Goal: Transaction & Acquisition: Purchase product/service

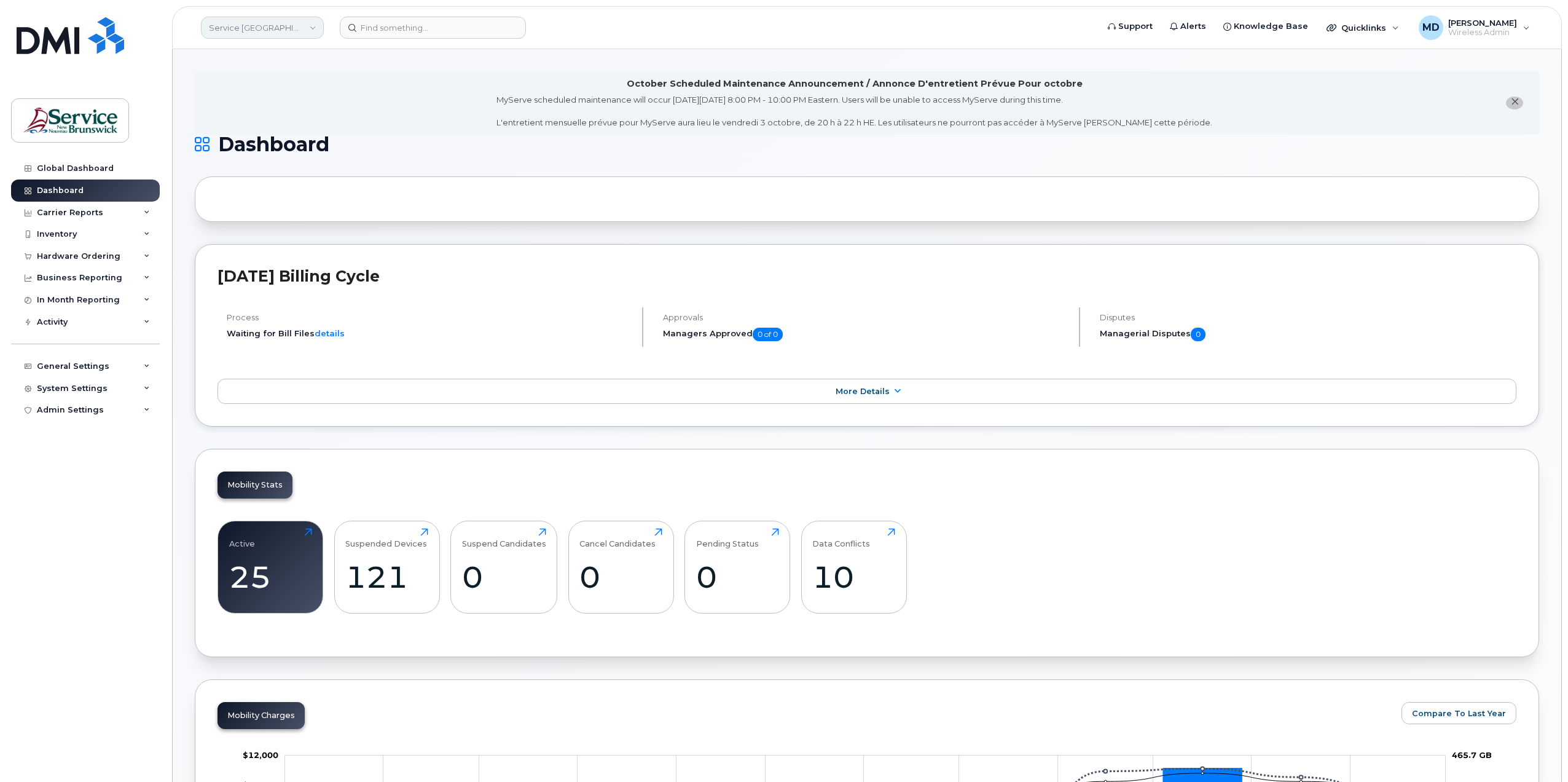
click at [296, 30] on link "Service New Brunswick (SNB)" at bounding box center [262, 28] width 123 height 22
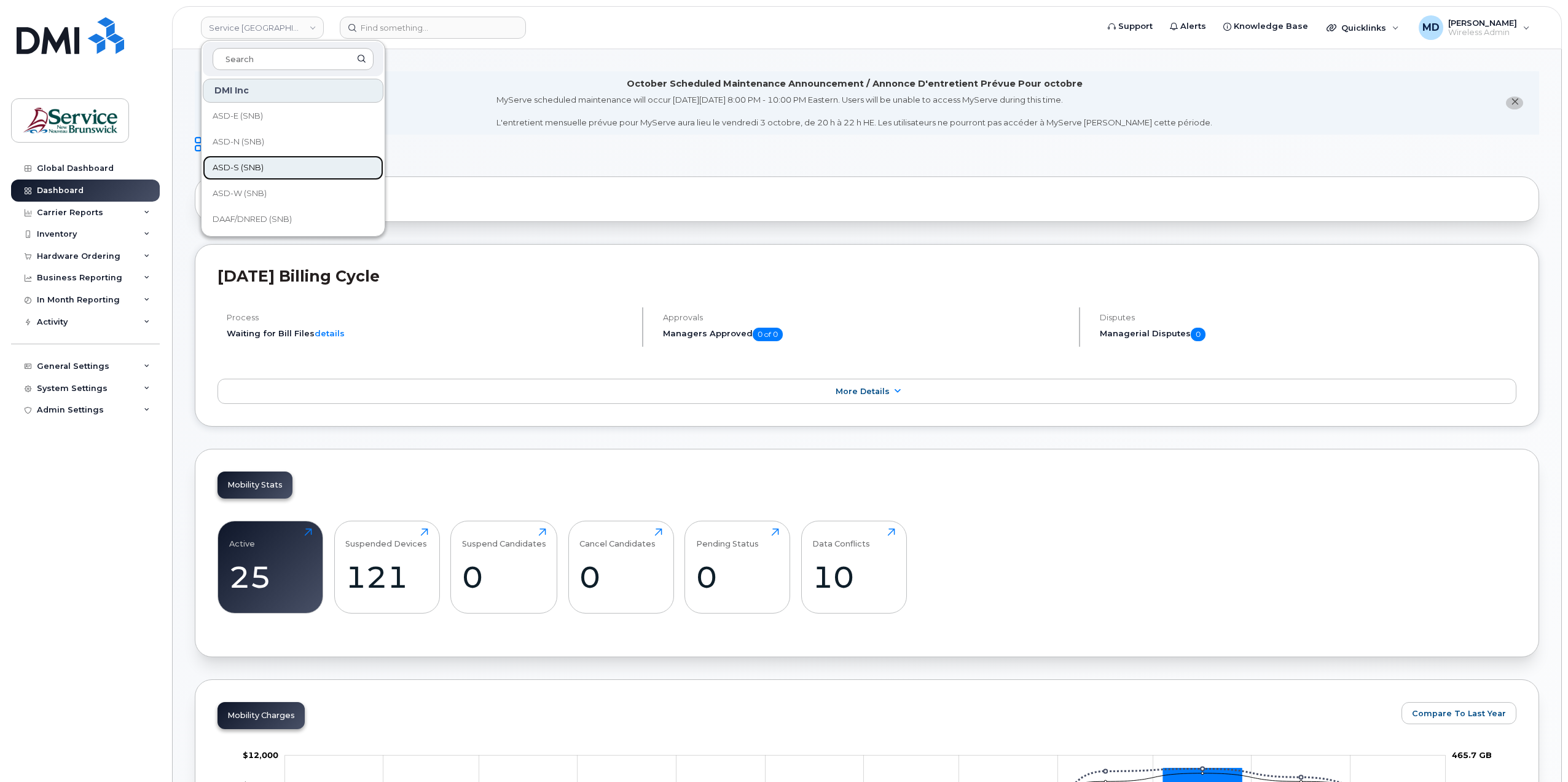
click at [275, 163] on link "ASD-S (SNB)" at bounding box center [293, 168] width 180 height 25
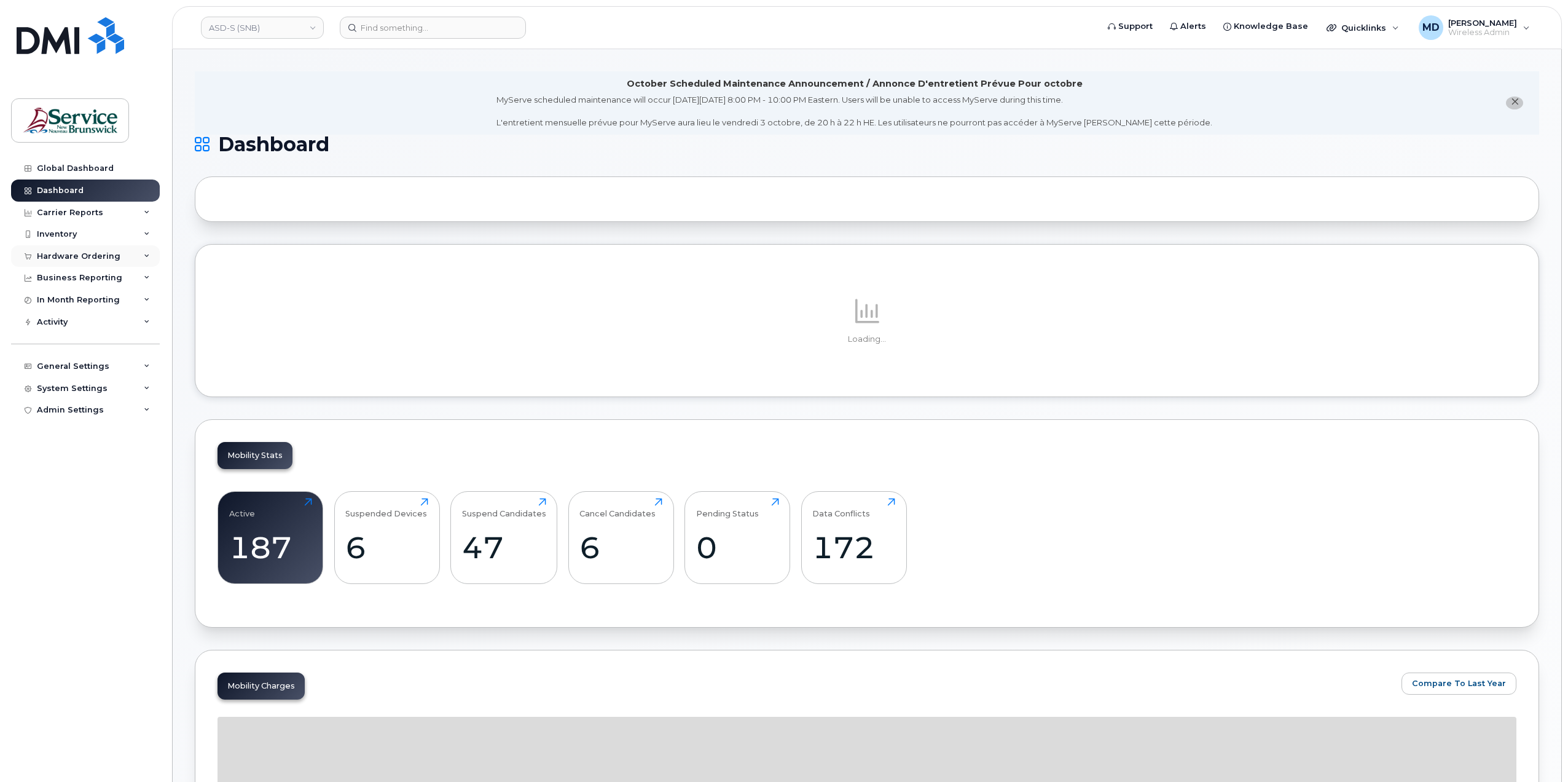
click at [106, 259] on div "Hardware Ordering" at bounding box center [79, 256] width 84 height 10
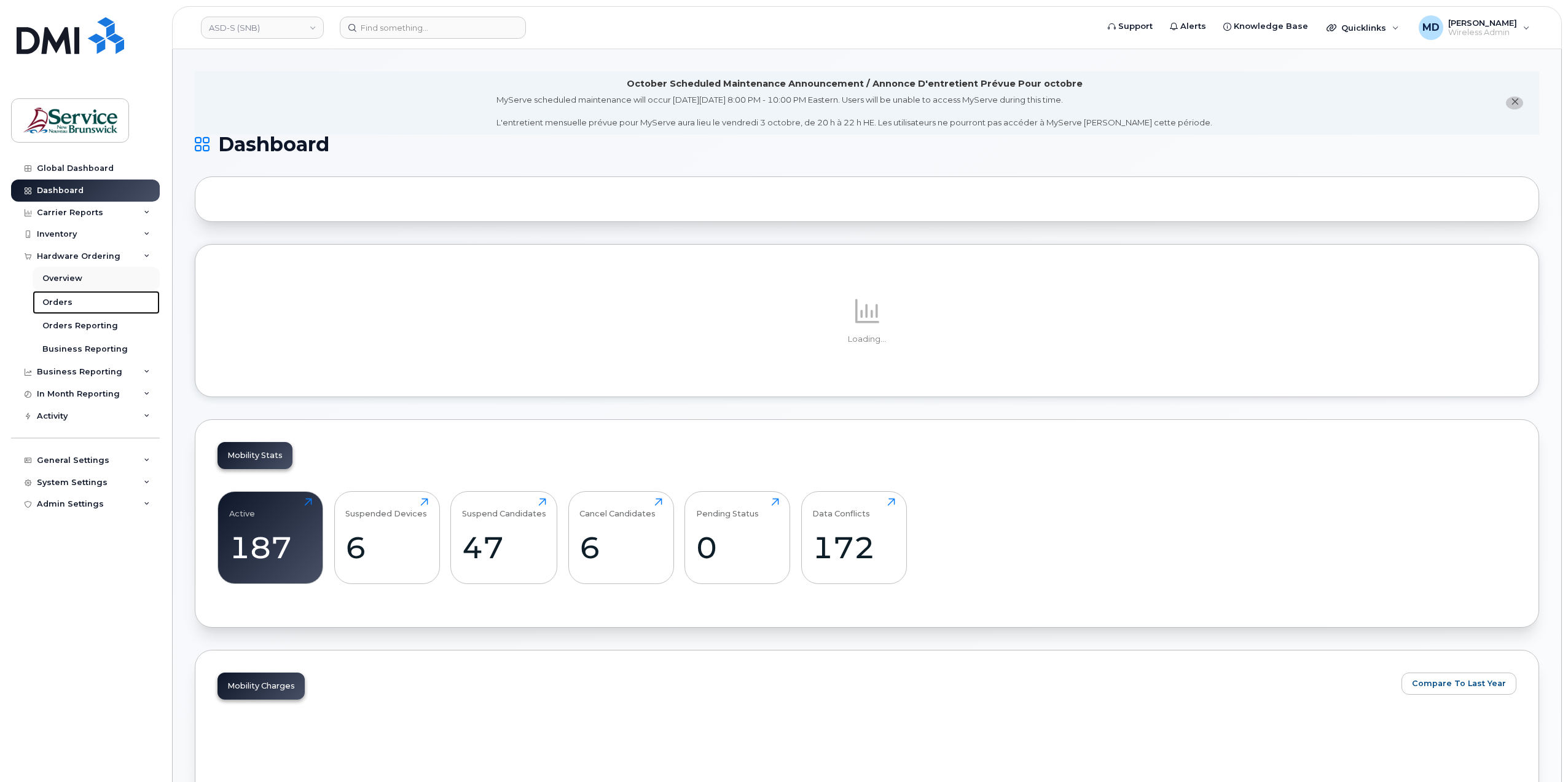
click at [73, 301] on link "Orders" at bounding box center [96, 303] width 127 height 23
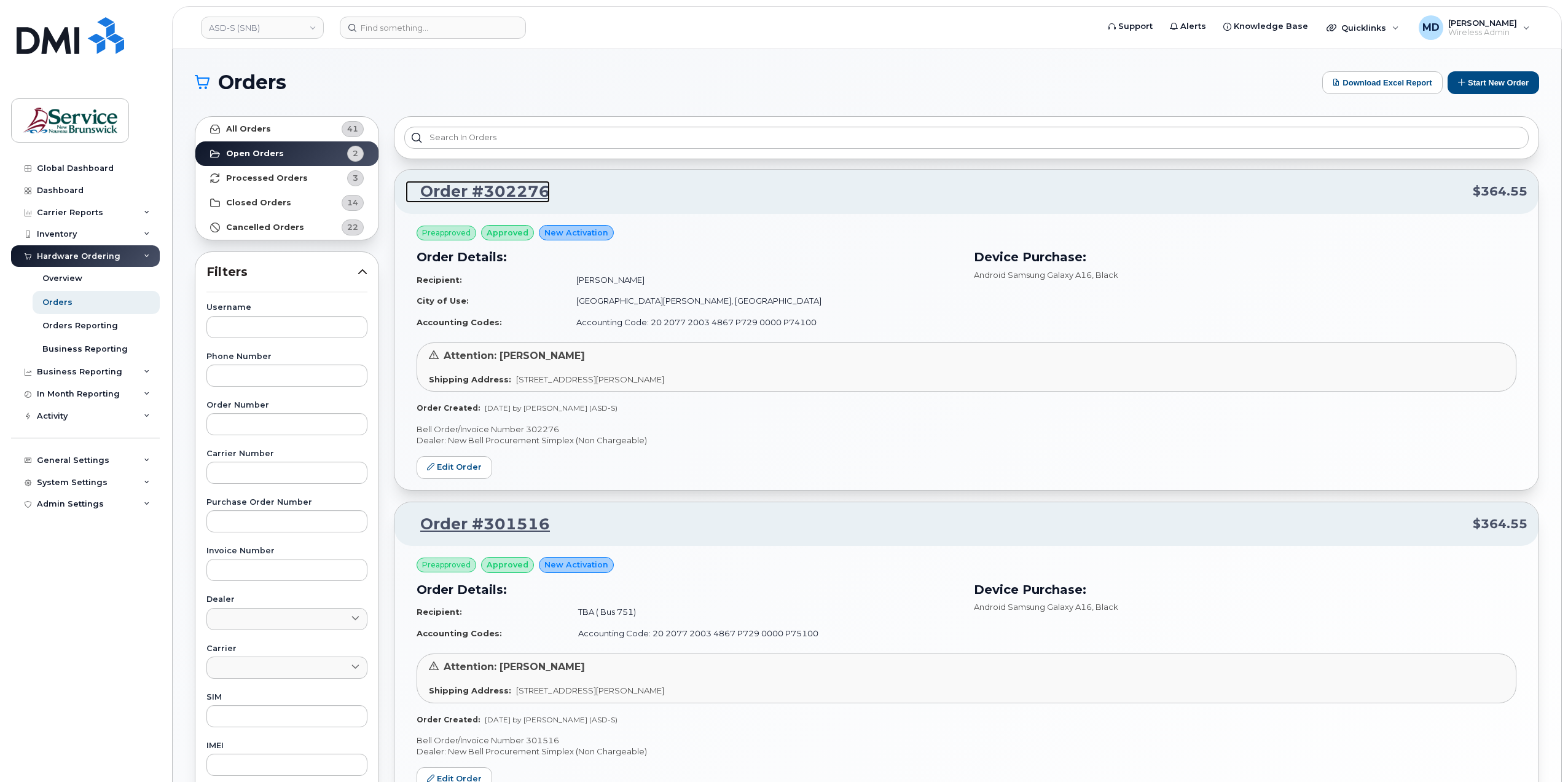
click at [504, 192] on link "Order #302276" at bounding box center [477, 192] width 144 height 22
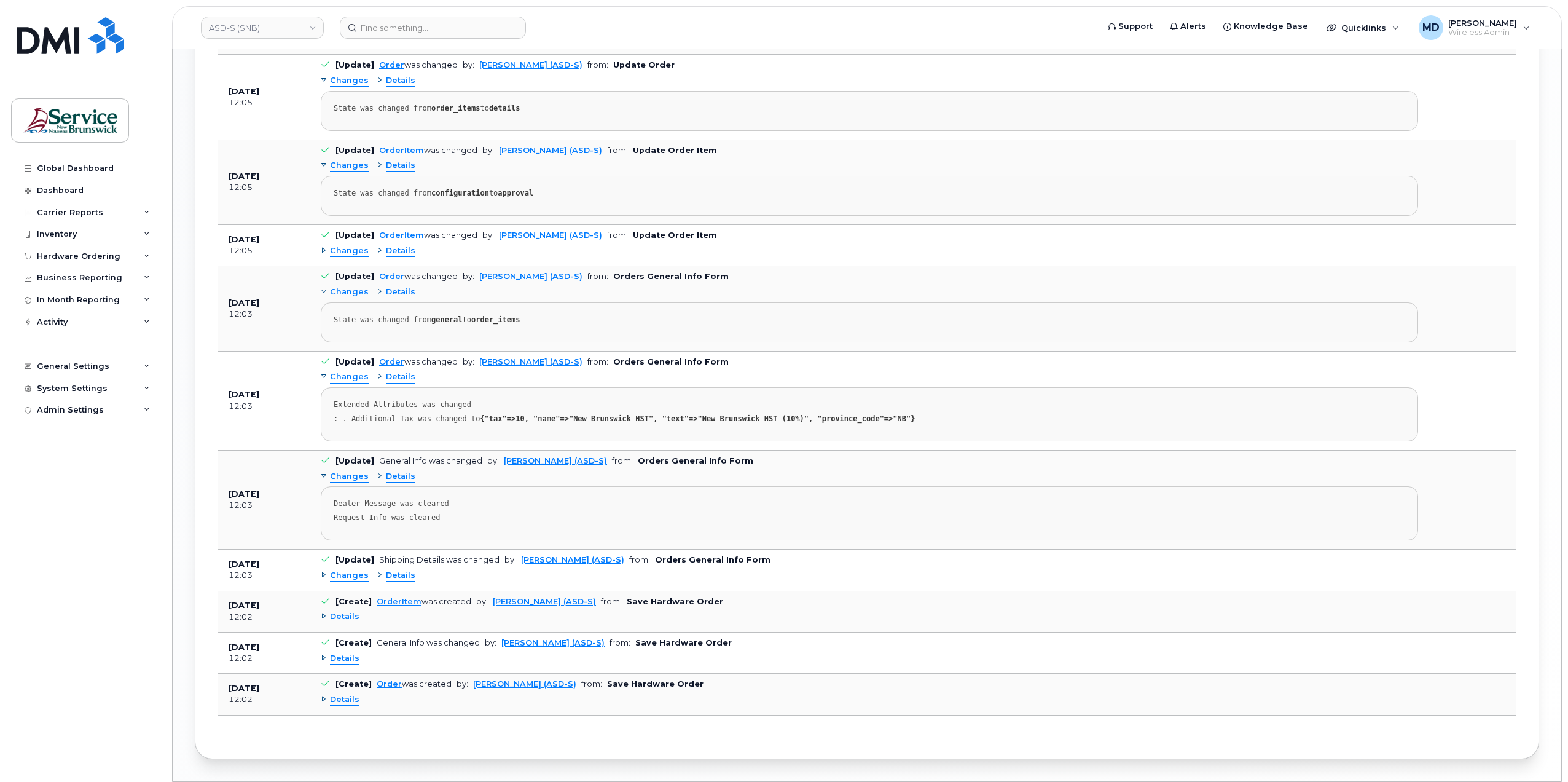
scroll to position [1256, 0]
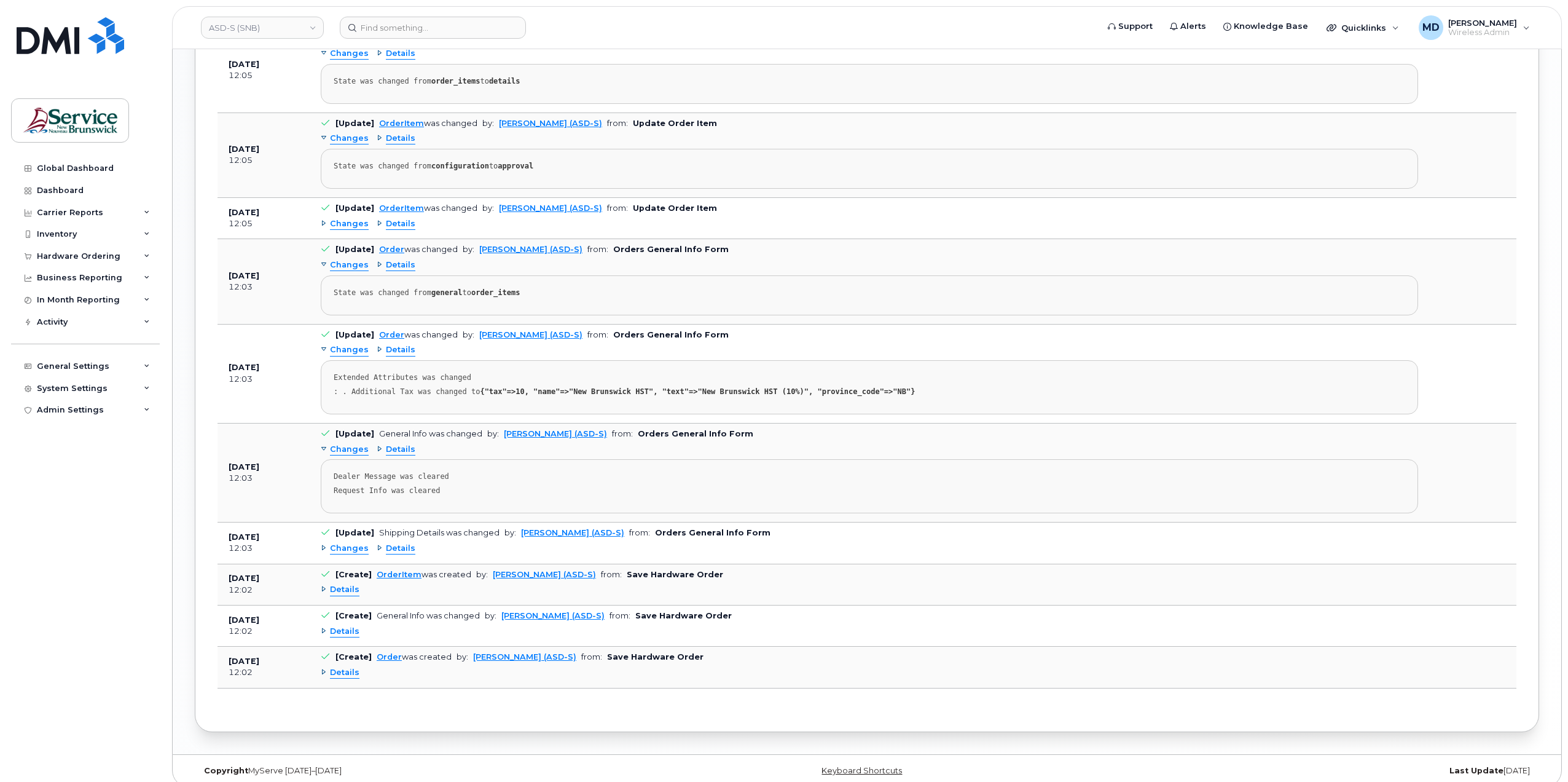
click at [349, 667] on span "Details" at bounding box center [345, 672] width 30 height 12
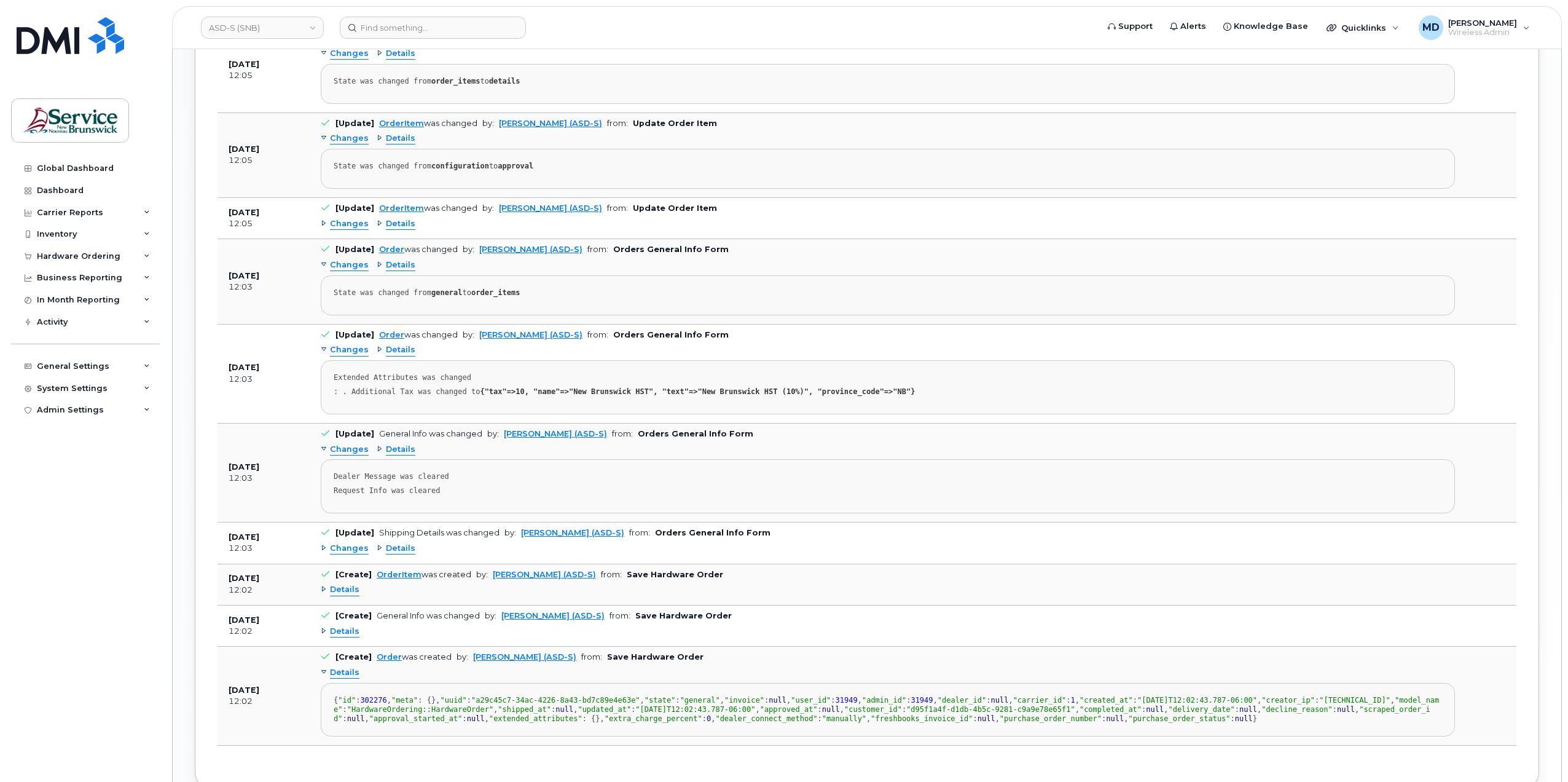
click at [358, 218] on span "Changes" at bounding box center [349, 224] width 39 height 12
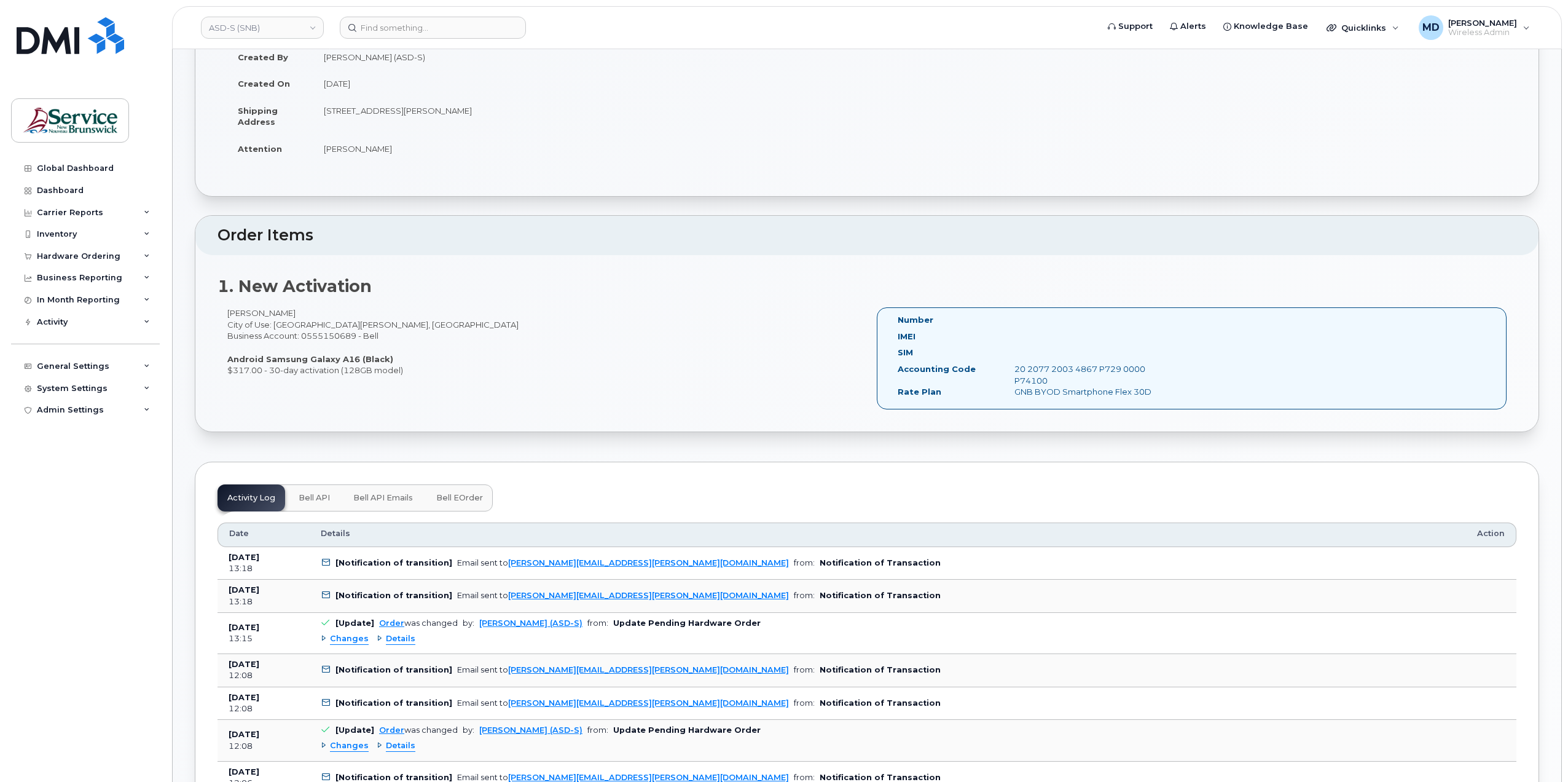
scroll to position [614, 0]
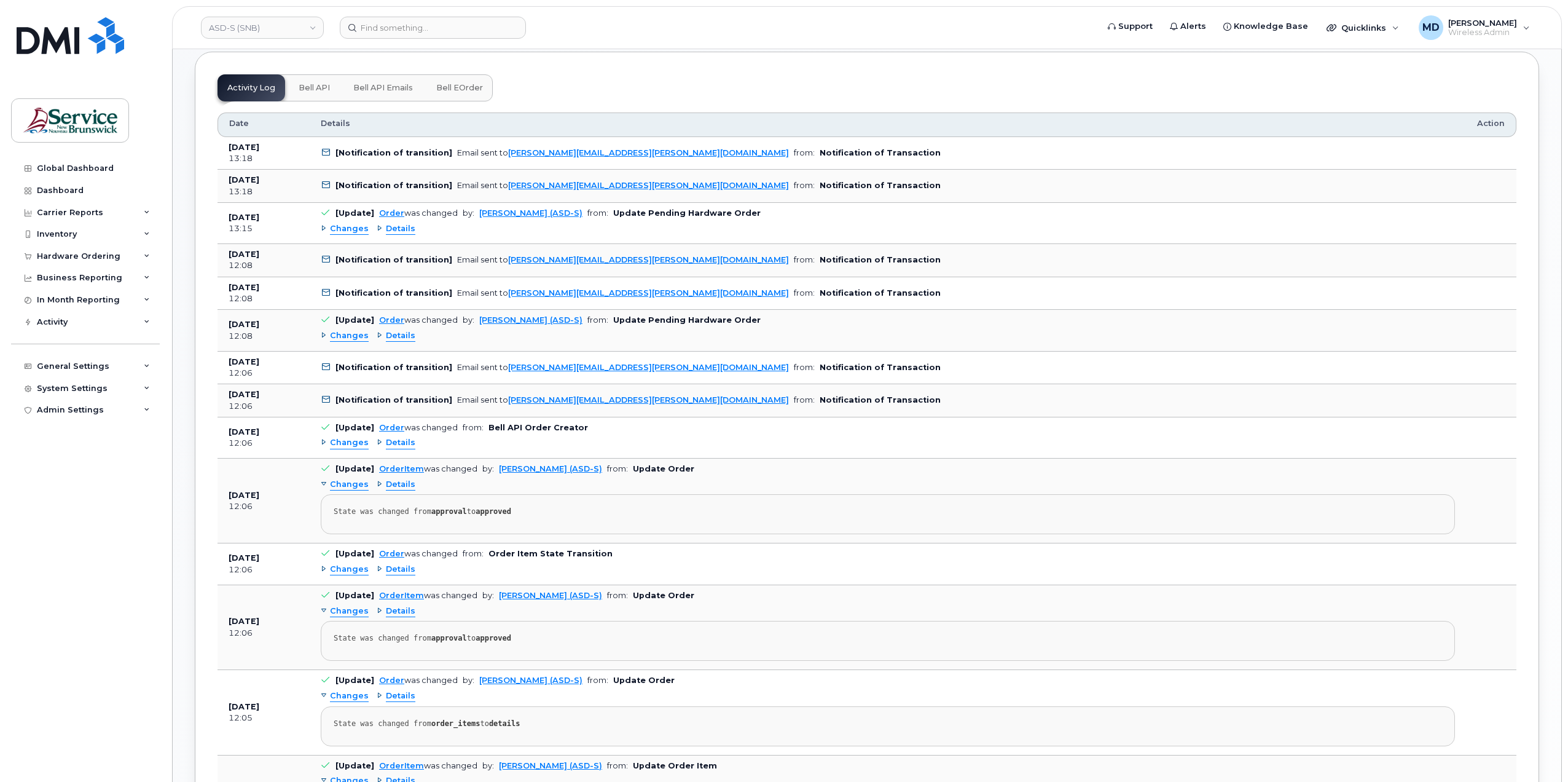
click at [345, 333] on span "Changes" at bounding box center [349, 336] width 39 height 12
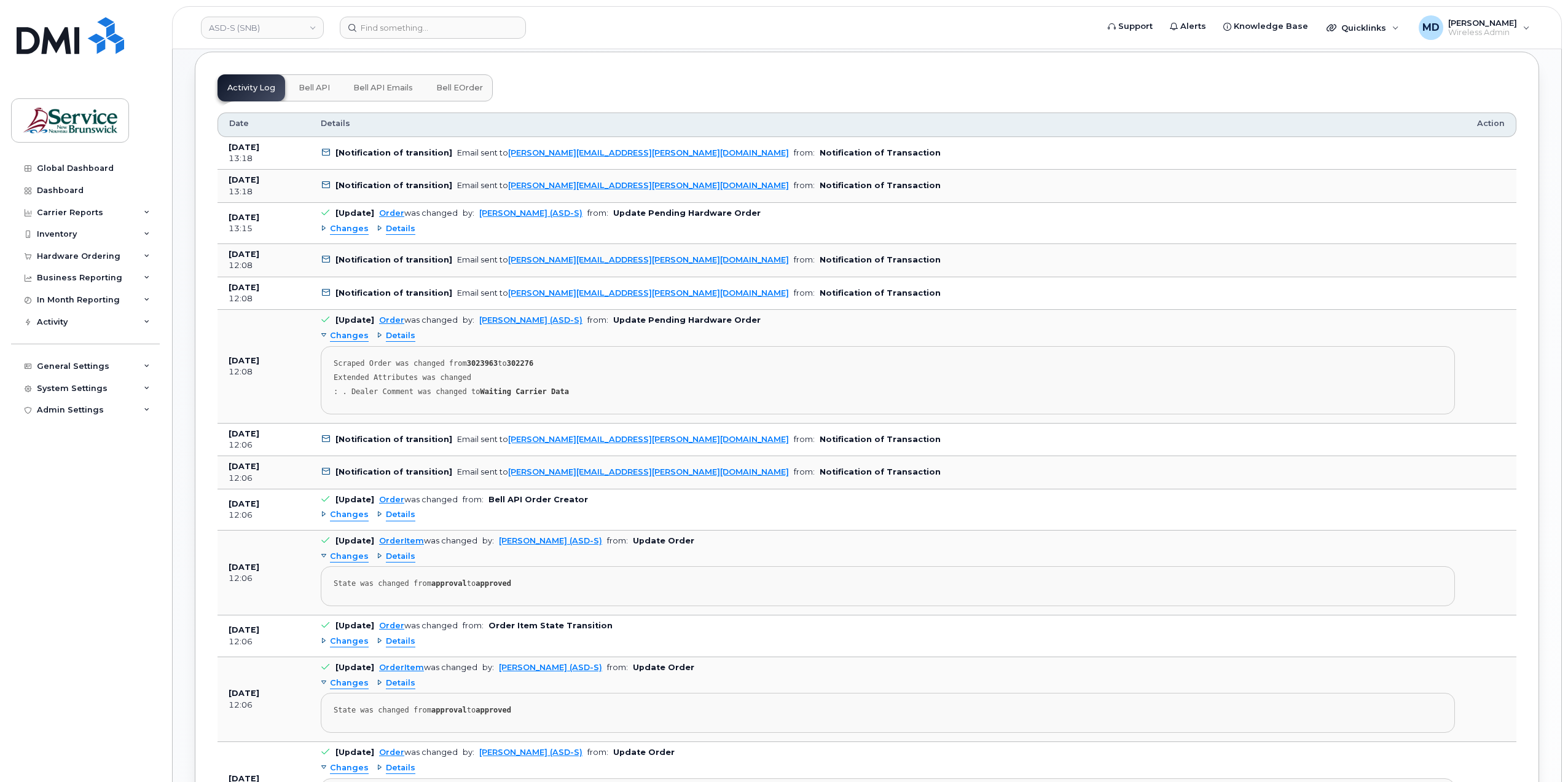
click at [346, 510] on span "Changes" at bounding box center [349, 515] width 39 height 12
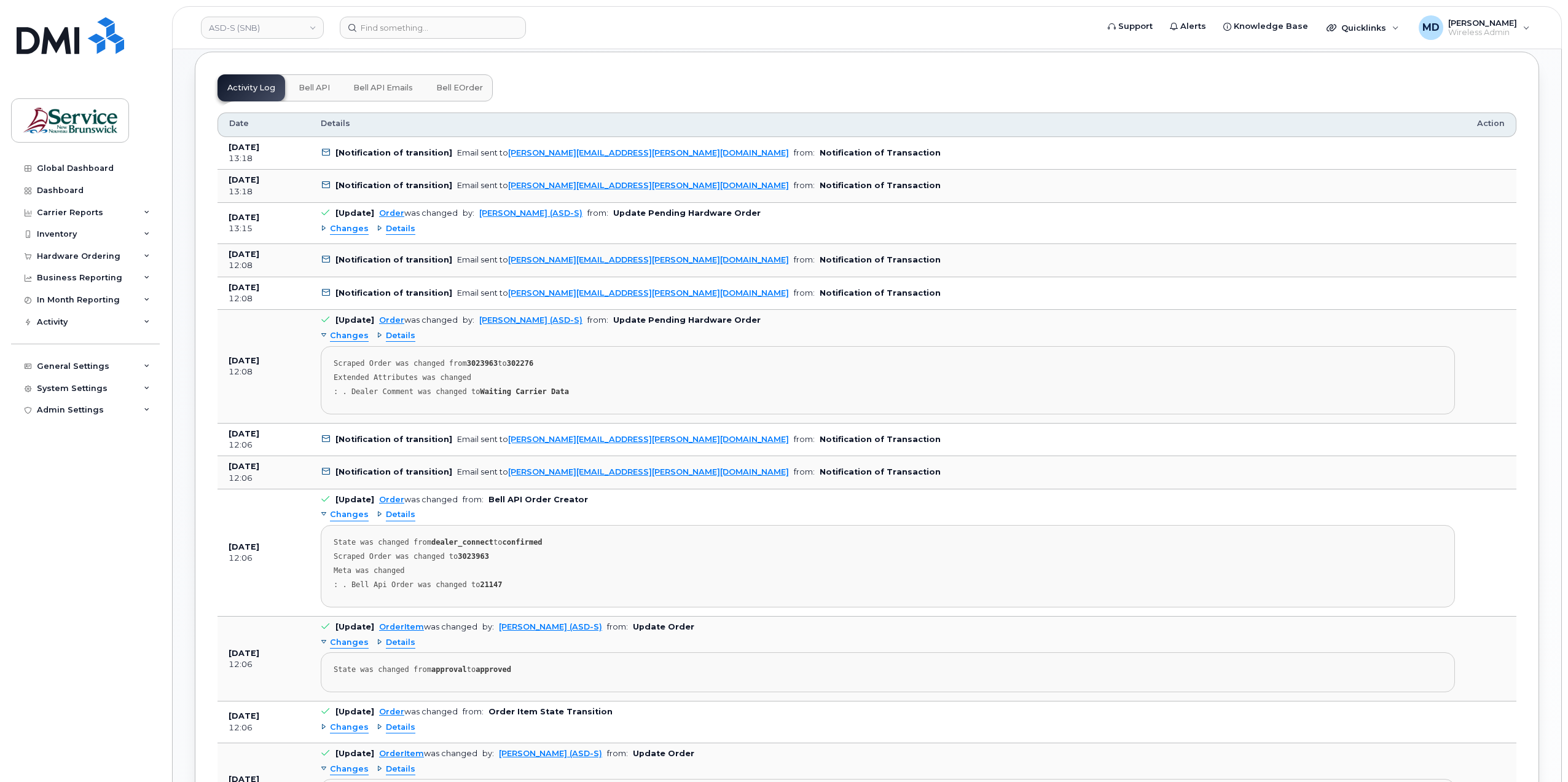
click at [351, 230] on span "Changes" at bounding box center [349, 229] width 39 height 12
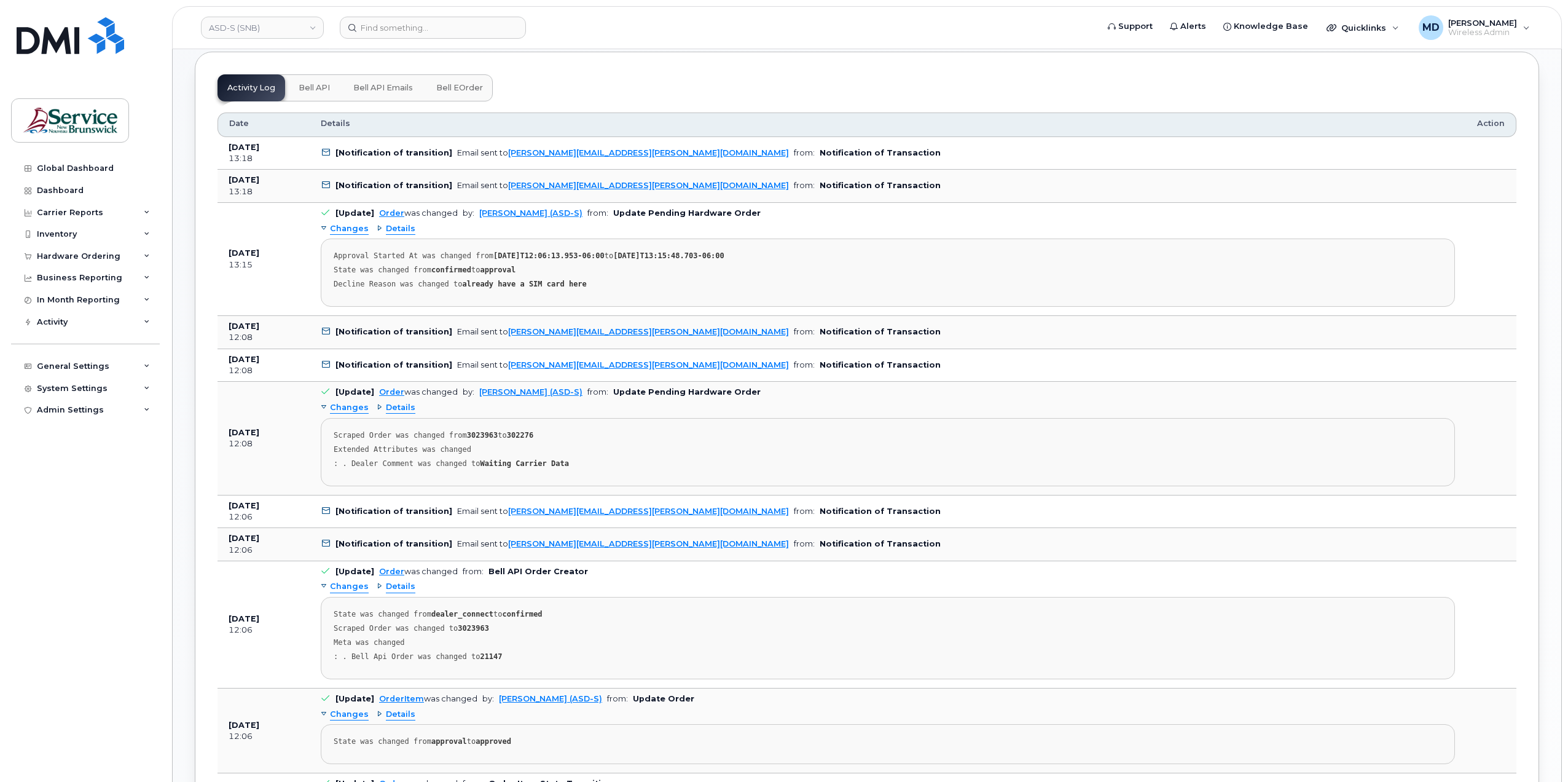
click at [351, 230] on span "Changes" at bounding box center [349, 229] width 39 height 12
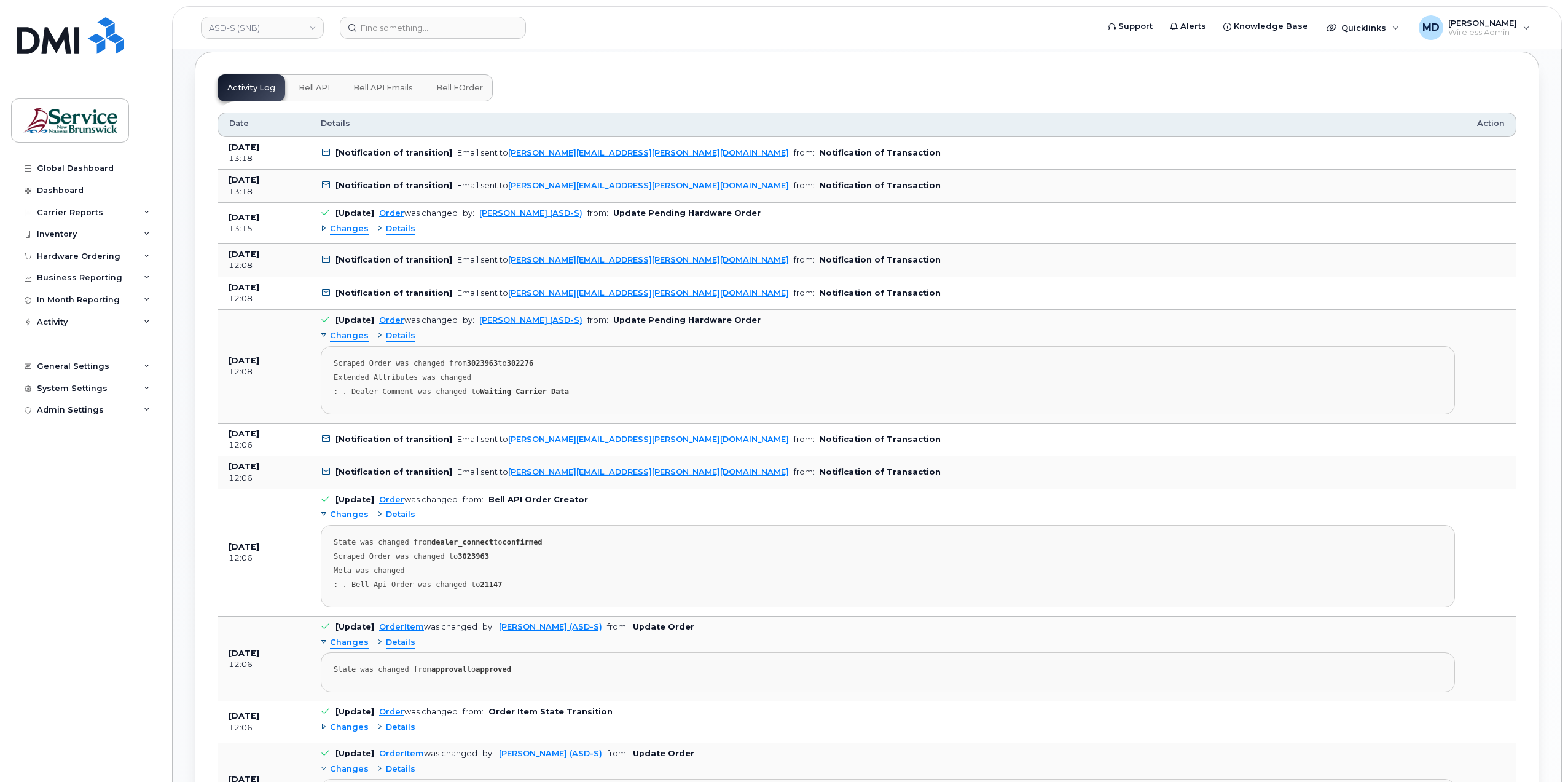
scroll to position [0, 0]
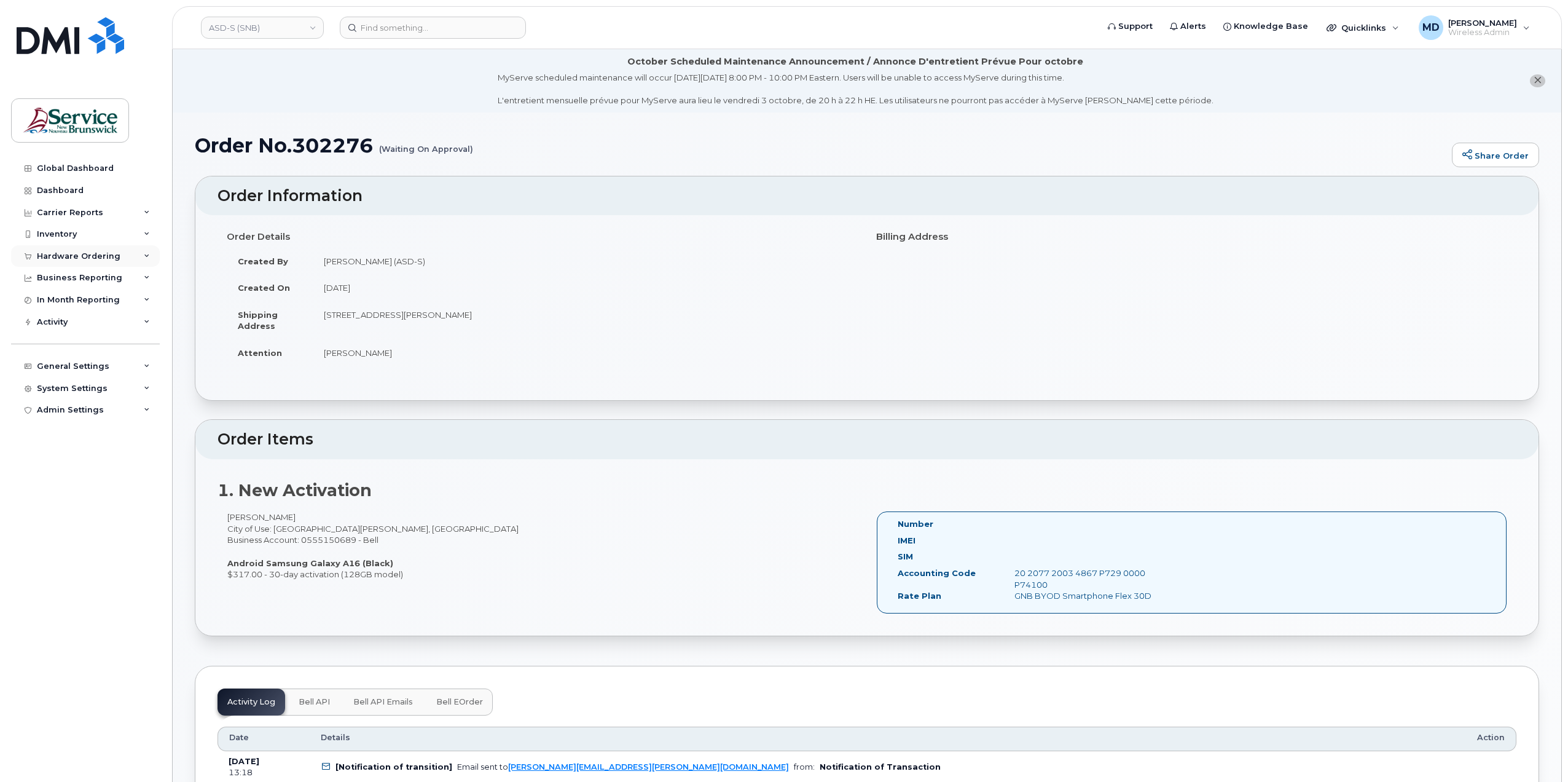
click at [81, 254] on div "Hardware Ordering" at bounding box center [79, 256] width 84 height 10
click at [71, 295] on link "Orders" at bounding box center [96, 303] width 127 height 23
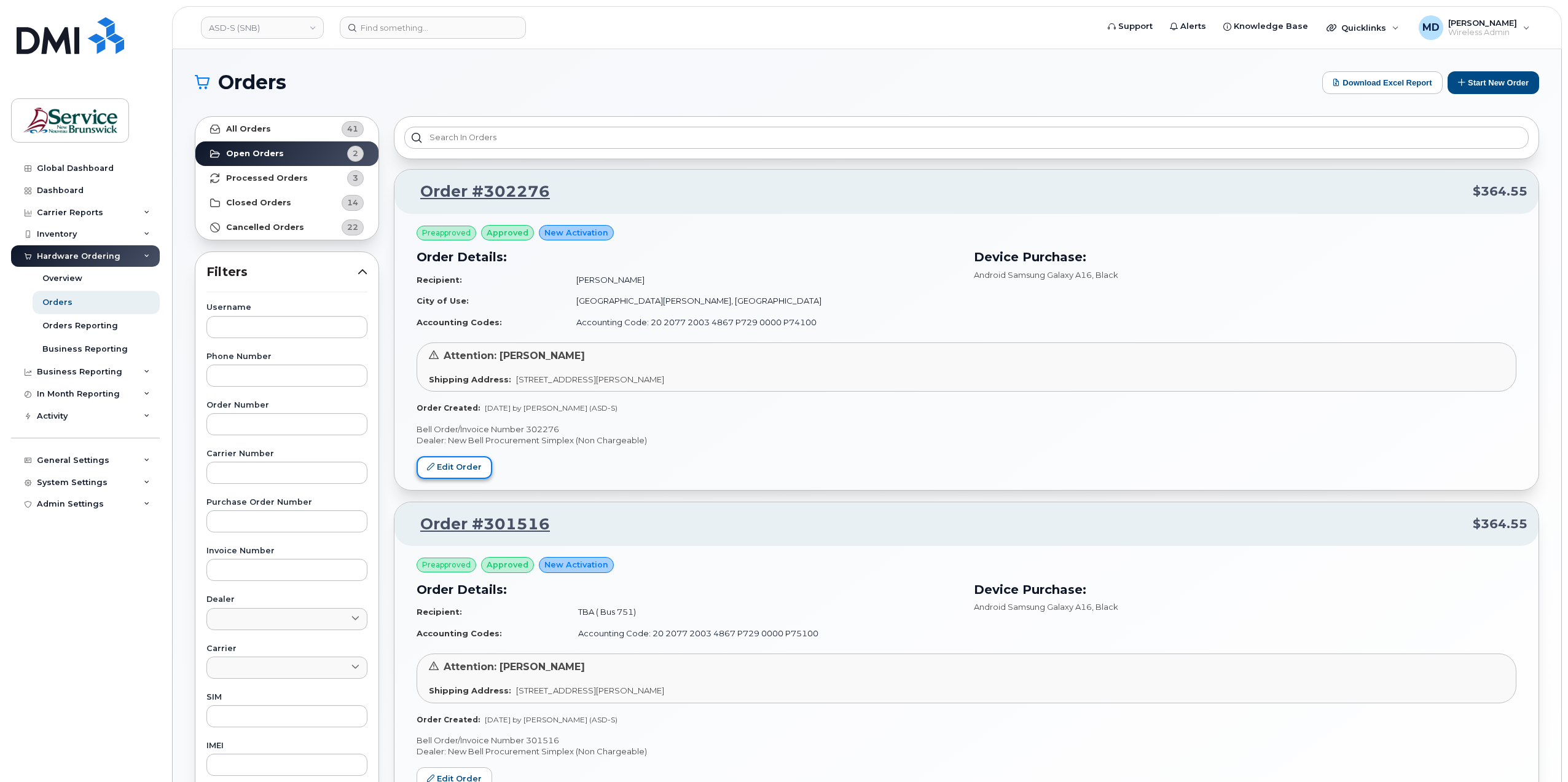
click at [458, 464] on link "Edit Order" at bounding box center [454, 467] width 76 height 23
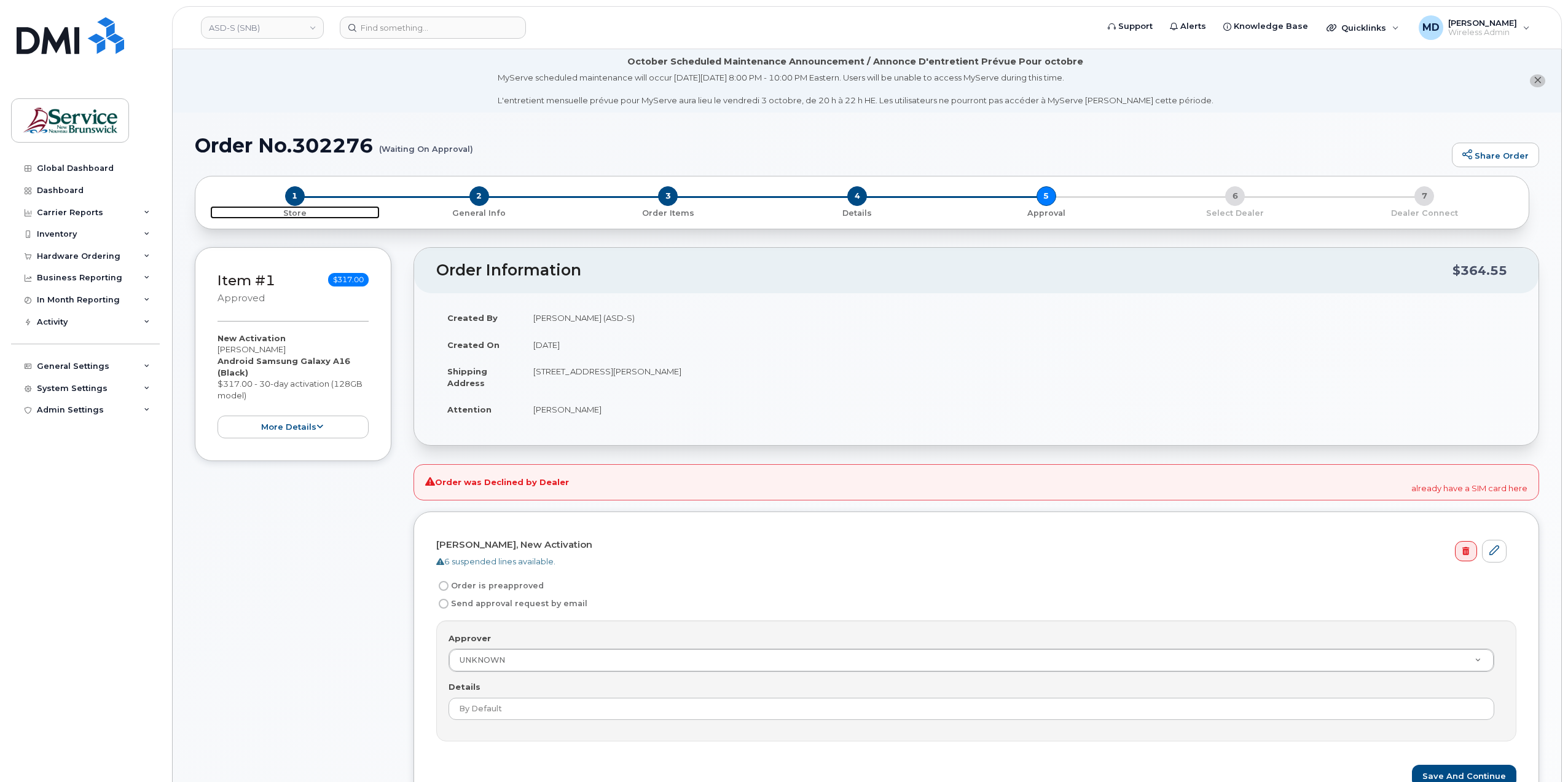
click at [288, 197] on span "1" at bounding box center [295, 196] width 20 height 20
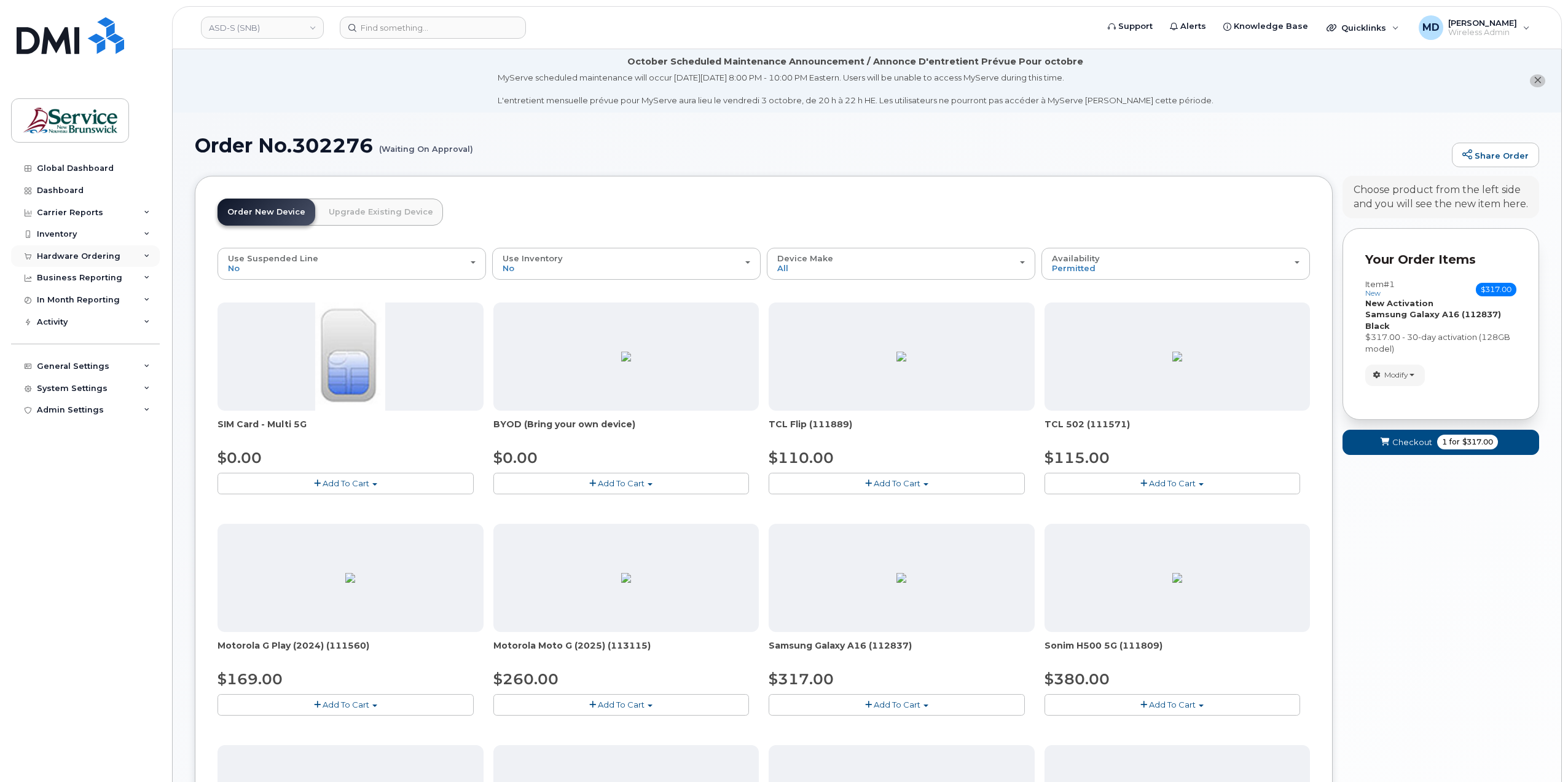
drag, startPoint x: 76, startPoint y: 260, endPoint x: 82, endPoint y: 261, distance: 6.1
click at [76, 260] on div "Hardware Ordering" at bounding box center [79, 256] width 84 height 10
click at [59, 299] on div "Orders" at bounding box center [57, 303] width 30 height 11
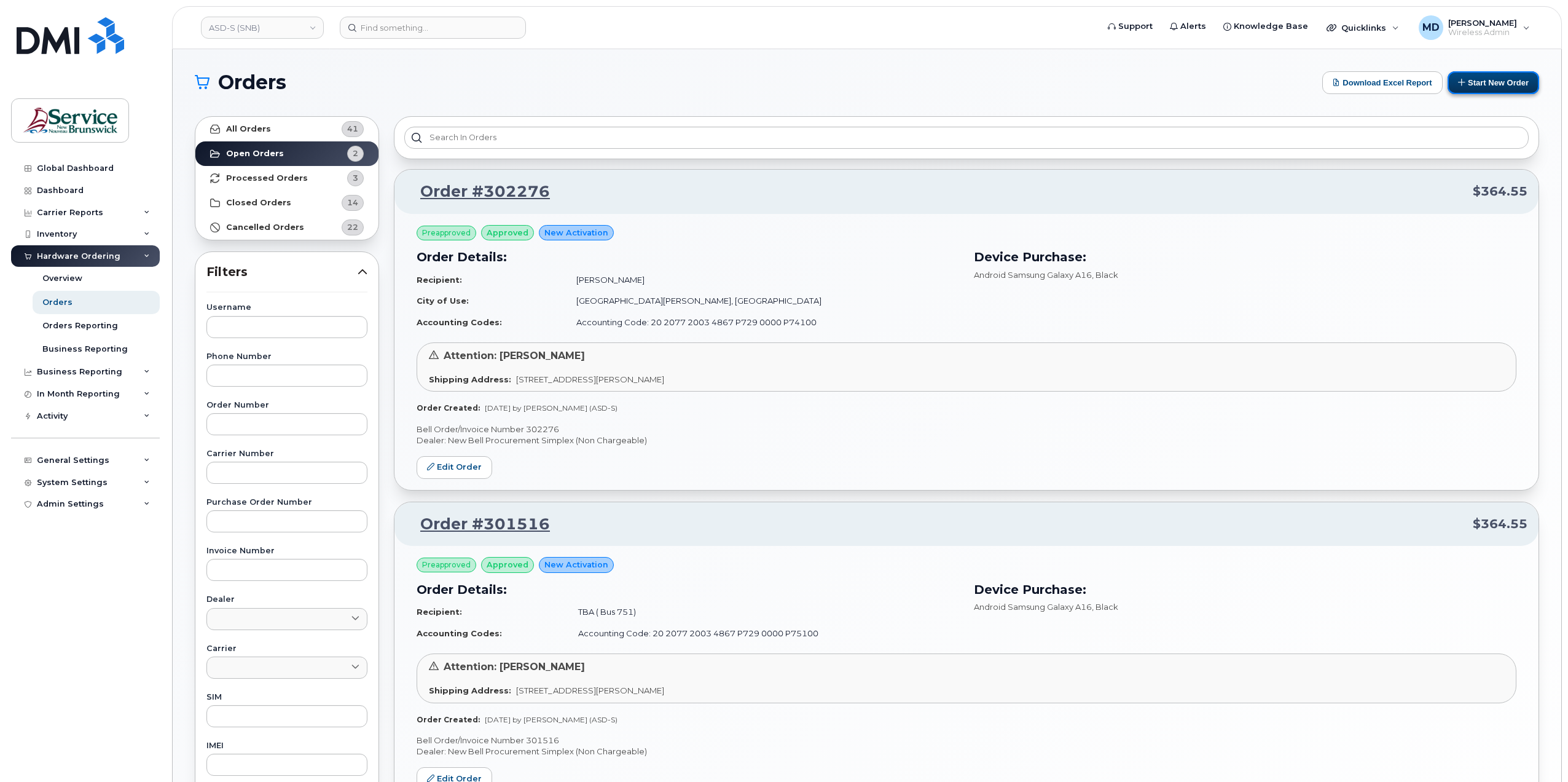
click at [1524, 76] on button "Start New Order" at bounding box center [1493, 83] width 92 height 23
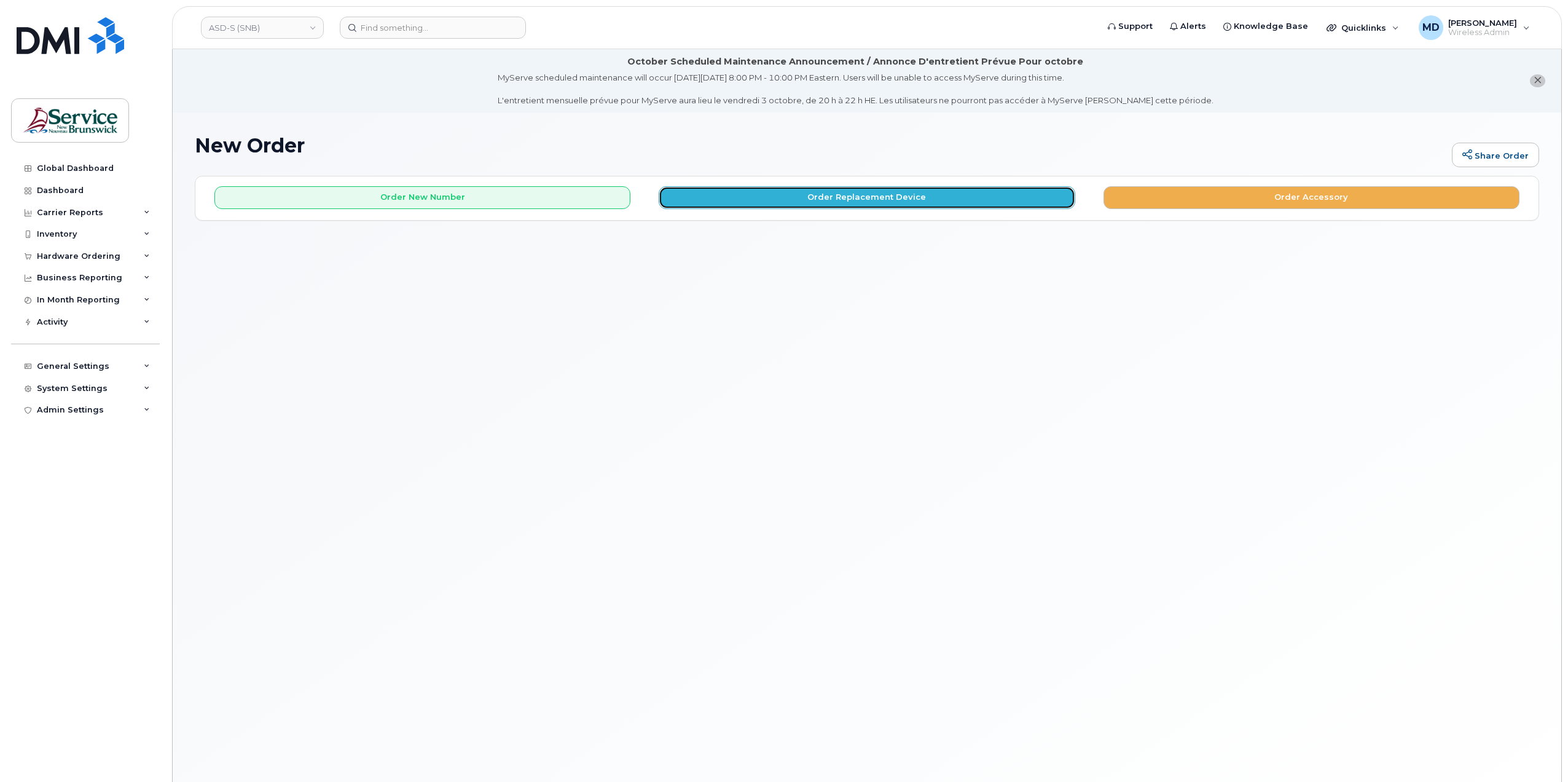
click at [797, 191] on button "Order Replacement Device" at bounding box center [867, 197] width 416 height 23
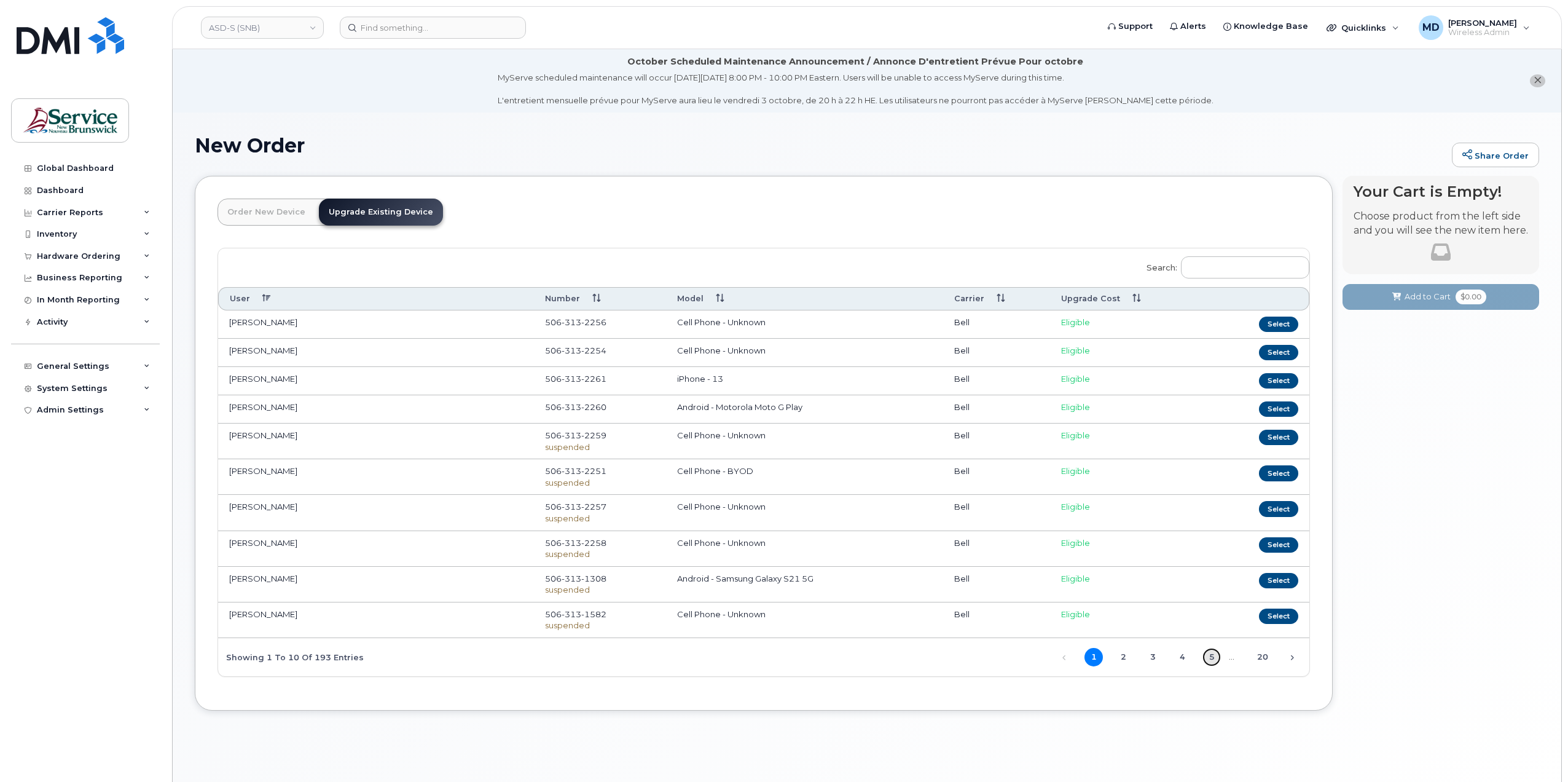
click at [1214, 654] on link "5" at bounding box center [1211, 658] width 18 height 18
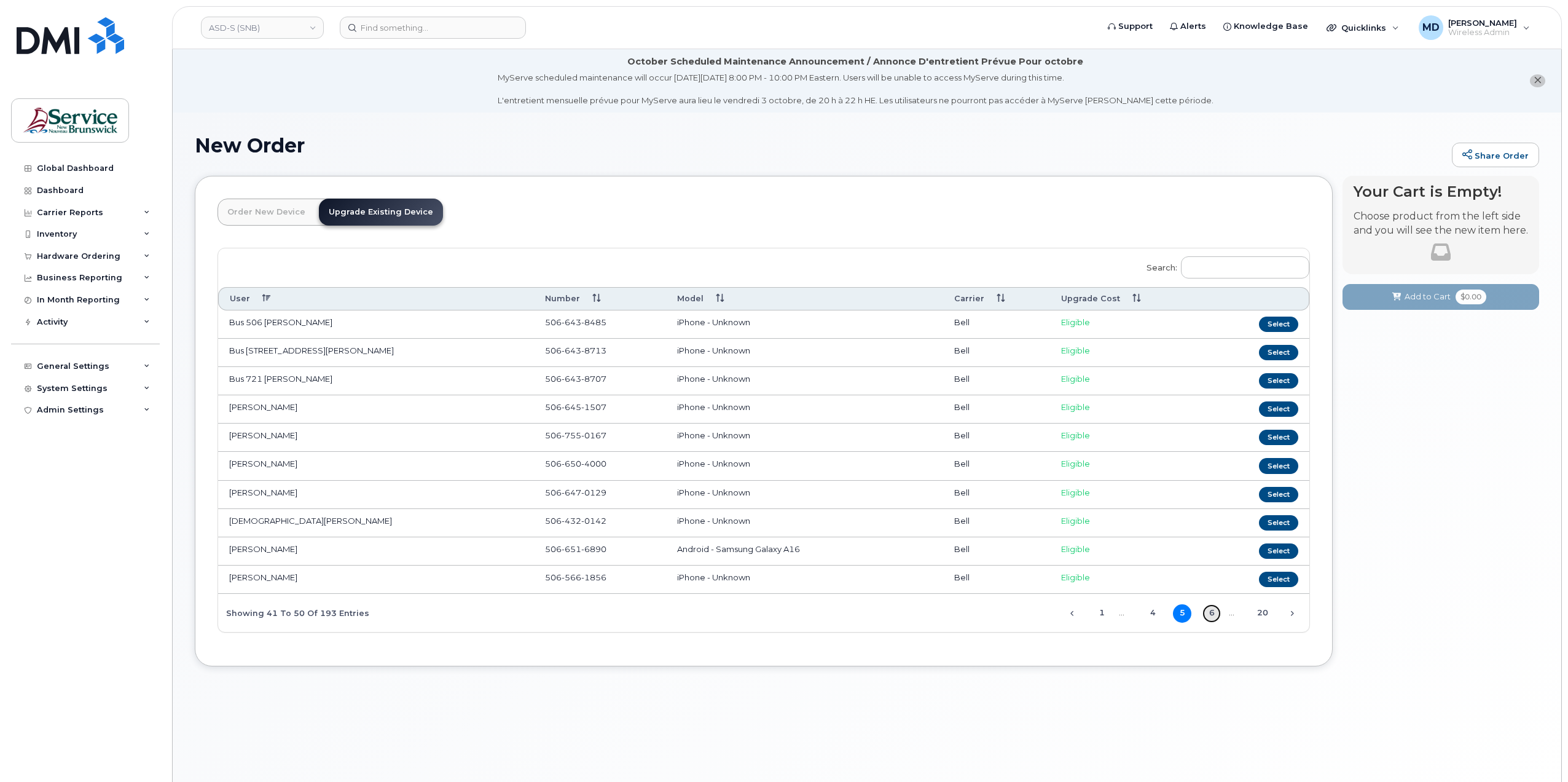
click at [1214, 608] on link "6" at bounding box center [1211, 614] width 18 height 18
click at [1213, 608] on link "7" at bounding box center [1211, 614] width 18 height 18
click at [1213, 608] on link "8" at bounding box center [1211, 614] width 18 height 18
click at [1213, 608] on link "9" at bounding box center [1211, 614] width 18 height 18
click at [1212, 608] on link "10" at bounding box center [1211, 614] width 18 height 18
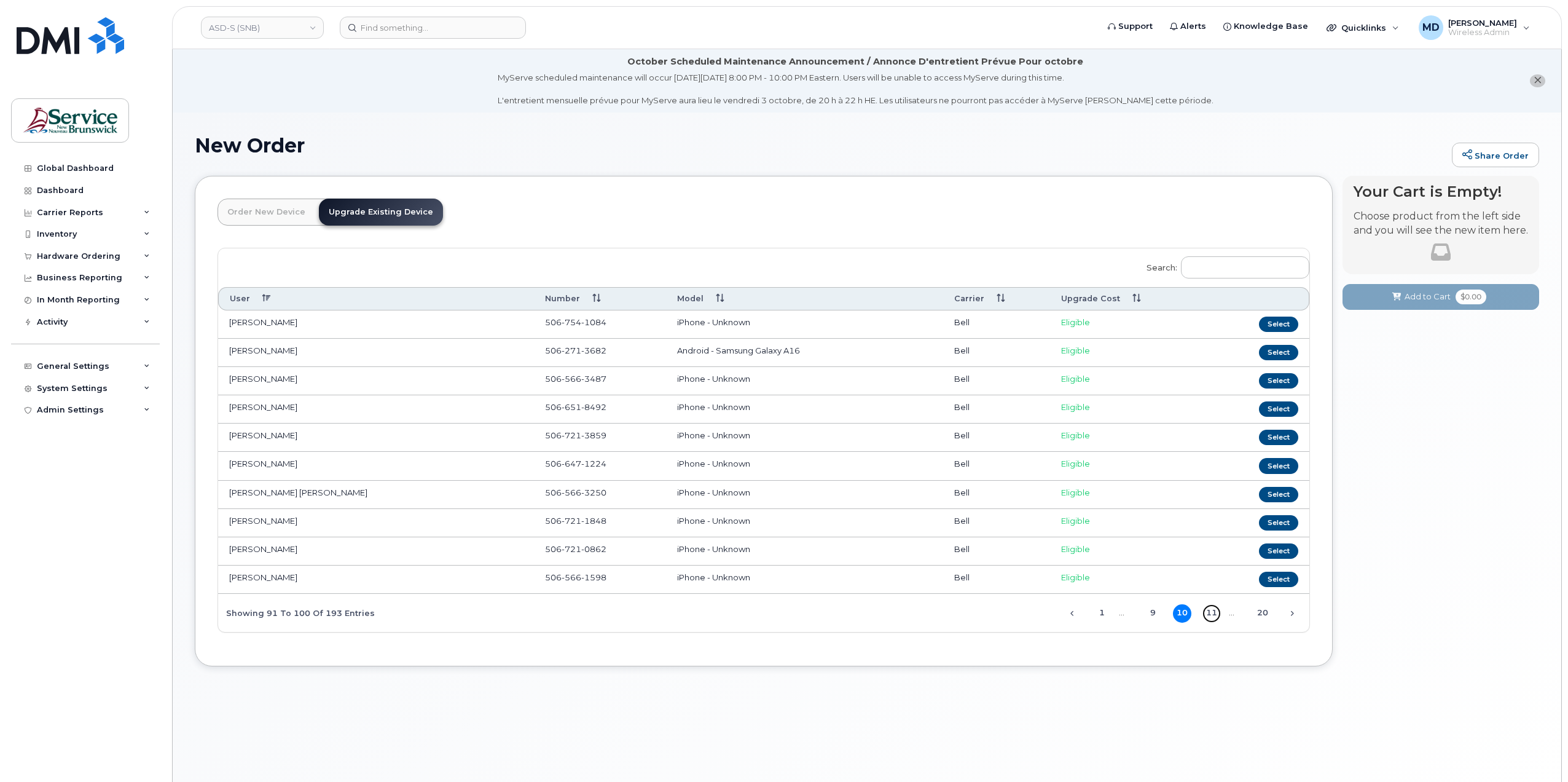
click at [1211, 608] on link "11" at bounding box center [1211, 614] width 18 height 18
click at [1211, 608] on link "12" at bounding box center [1211, 614] width 18 height 18
click at [1211, 608] on link "13" at bounding box center [1211, 614] width 18 height 18
click at [1211, 608] on link "14" at bounding box center [1211, 614] width 18 height 18
click at [1211, 608] on link "15" at bounding box center [1211, 609] width 18 height 18
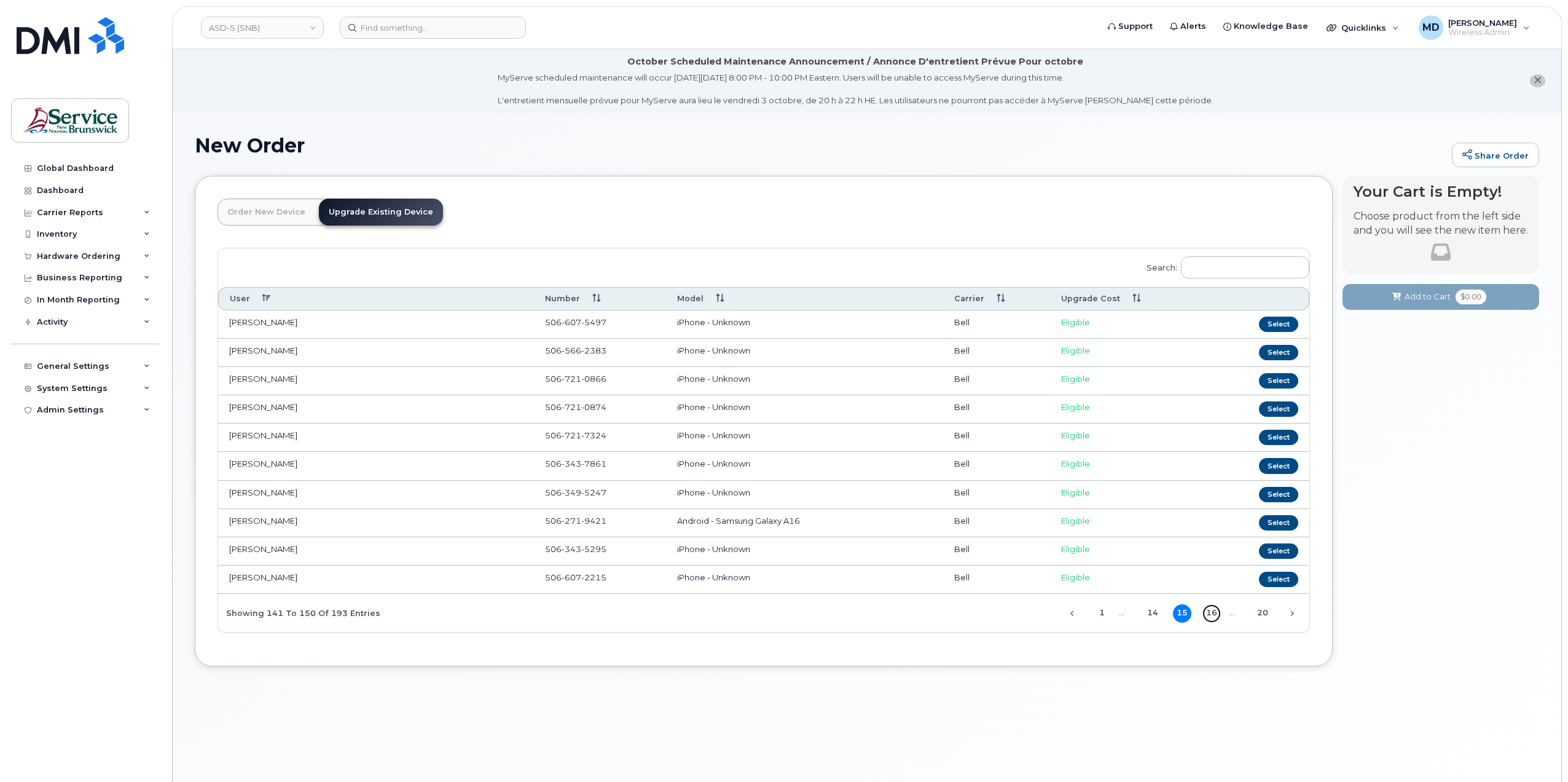
click at [1211, 608] on link "16" at bounding box center [1211, 614] width 18 height 18
click at [1210, 608] on link "17" at bounding box center [1211, 614] width 18 height 18
click at [1210, 608] on link "18" at bounding box center [1204, 614] width 18 height 18
click at [1275, 523] on button "Select" at bounding box center [1279, 523] width 39 height 15
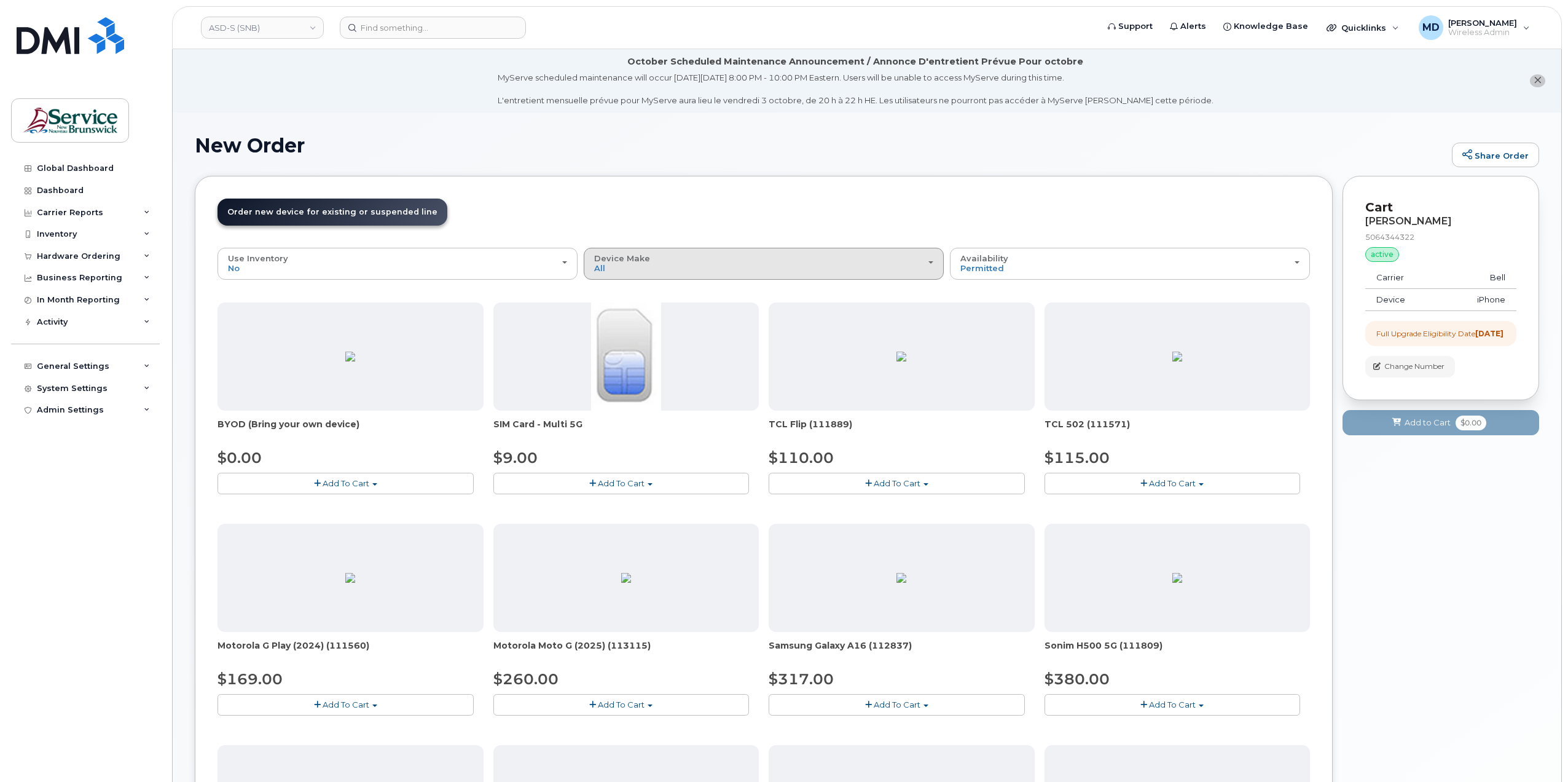
click at [703, 270] on div "Device Make All Aircard Android Cell Phone iPhone Tablet" at bounding box center [764, 263] width 339 height 19
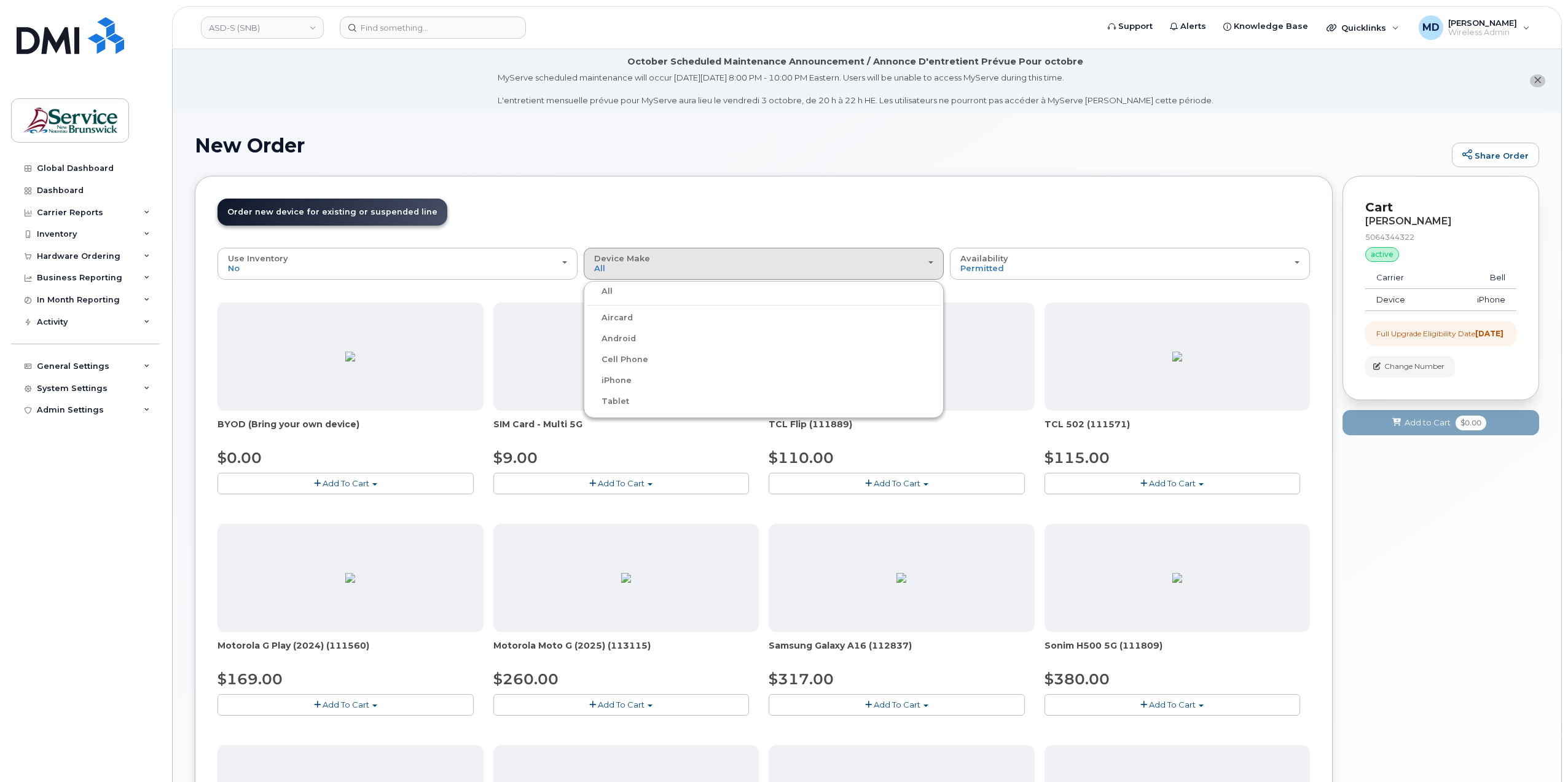
click at [617, 338] on label "Android" at bounding box center [612, 339] width 49 height 15
click at [0, 0] on input "Android" at bounding box center [0, 0] width 0 height 0
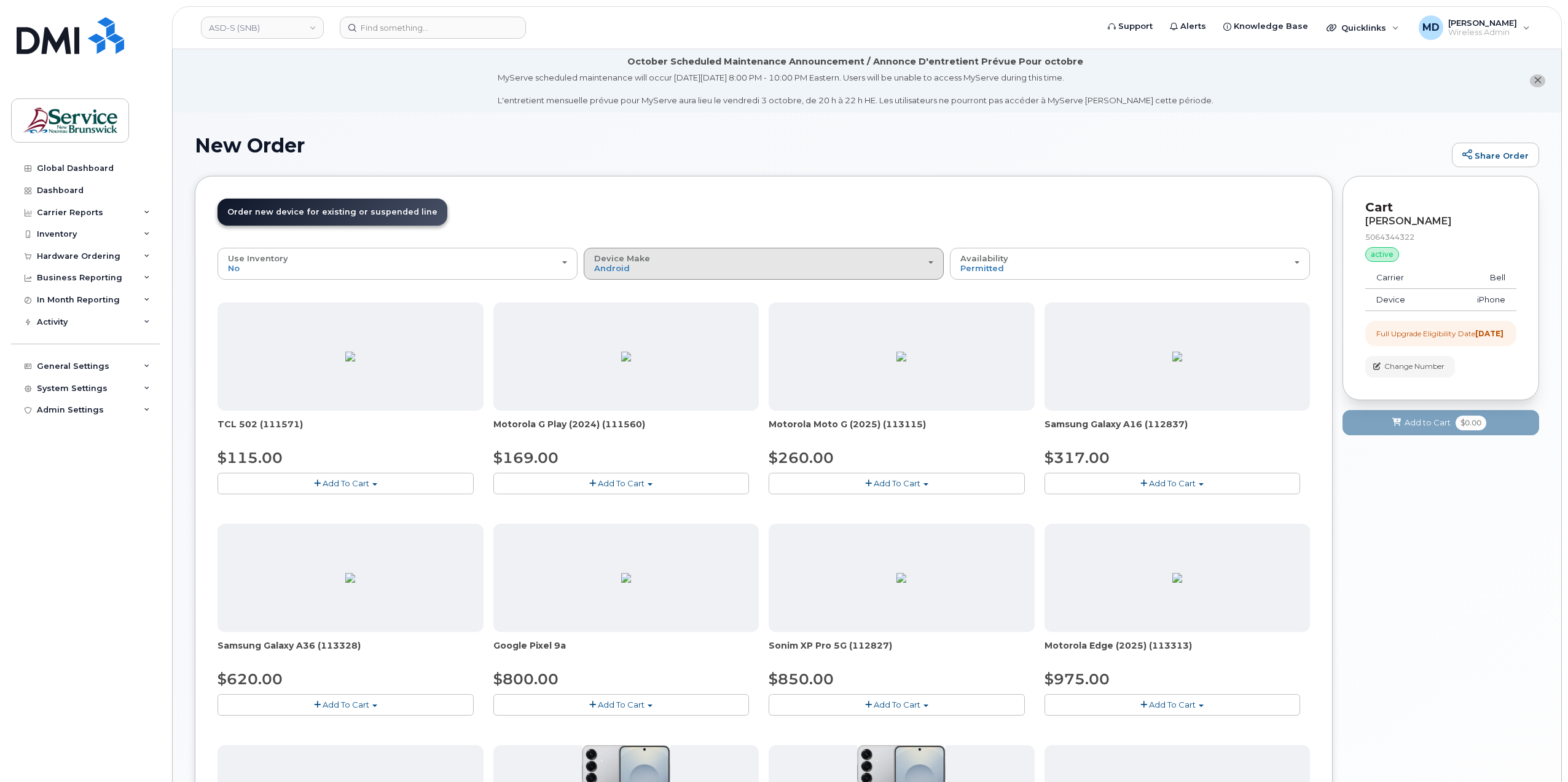
click at [664, 262] on div "Device Make All Aircard Android Cell Phone iPhone Tablet" at bounding box center [764, 263] width 339 height 19
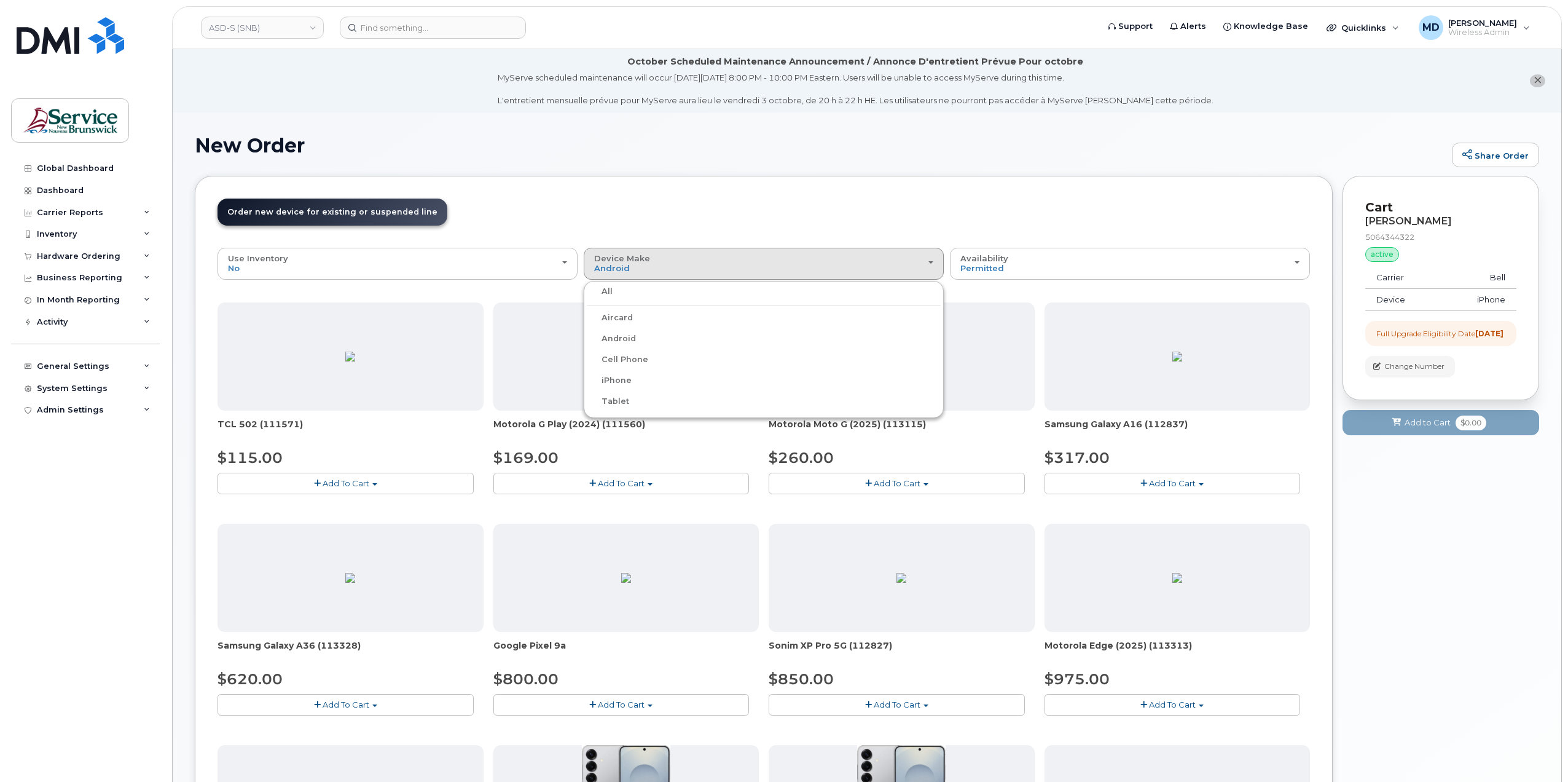
click at [559, 223] on header "Order New Device Upgrade Existing Device Order new device and new line Order ne…" at bounding box center [764, 223] width 1093 height 49
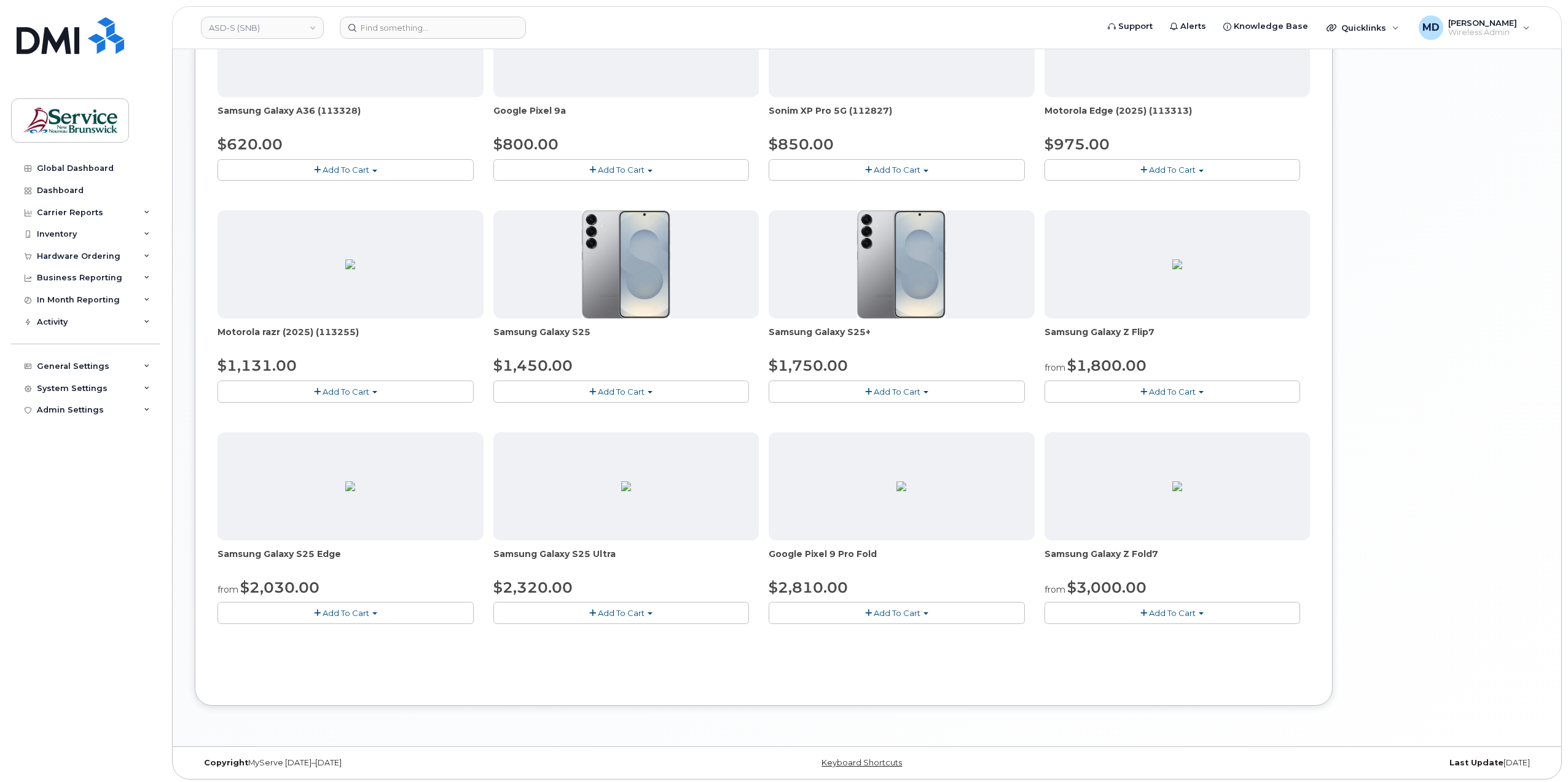
scroll to position [126, 0]
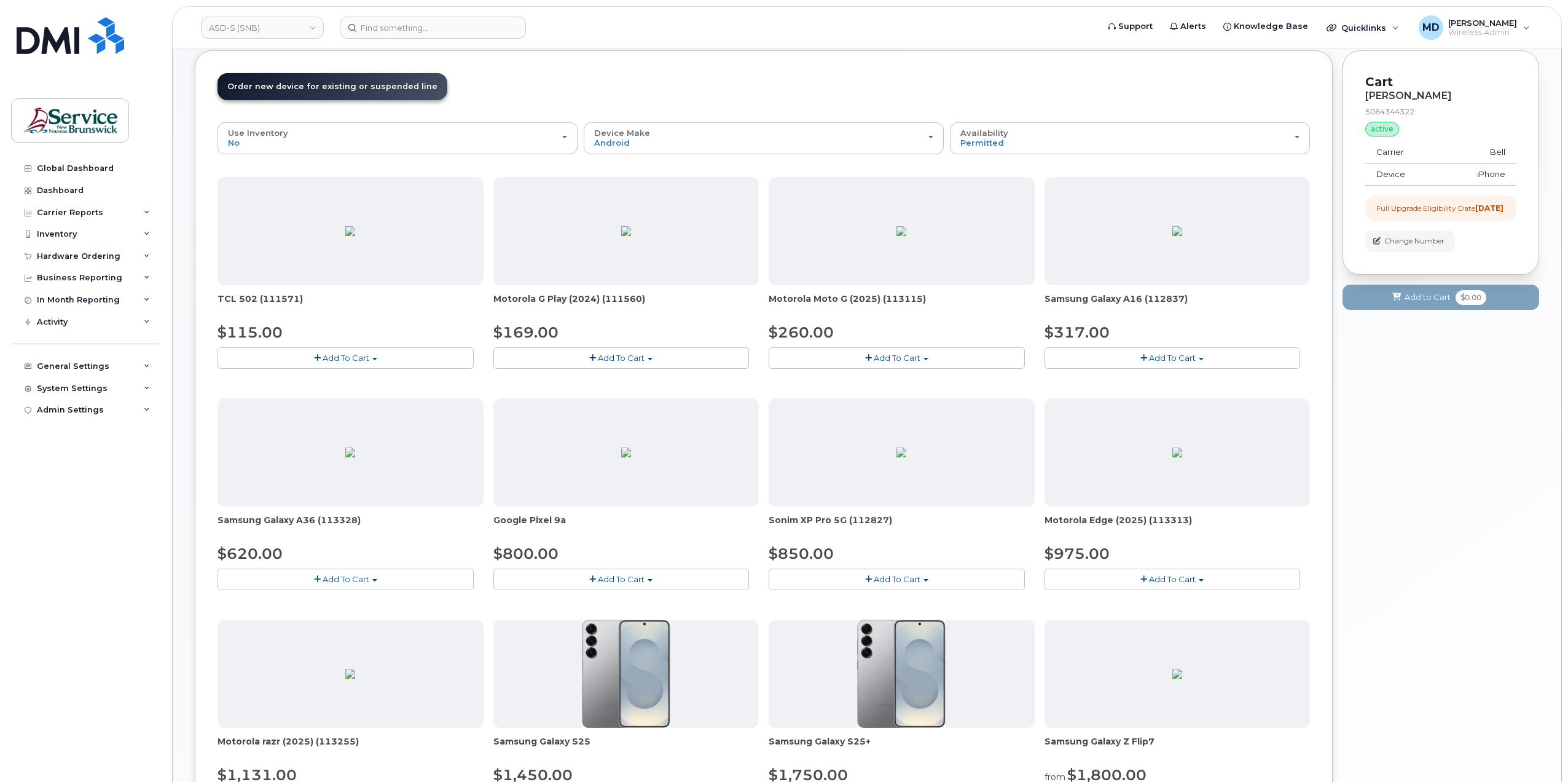
click at [329, 574] on span "Add To Cart" at bounding box center [346, 579] width 47 height 10
click at [329, 613] on link "$620.00 - Outright purchase (128GB model)" at bounding box center [322, 617] width 203 height 15
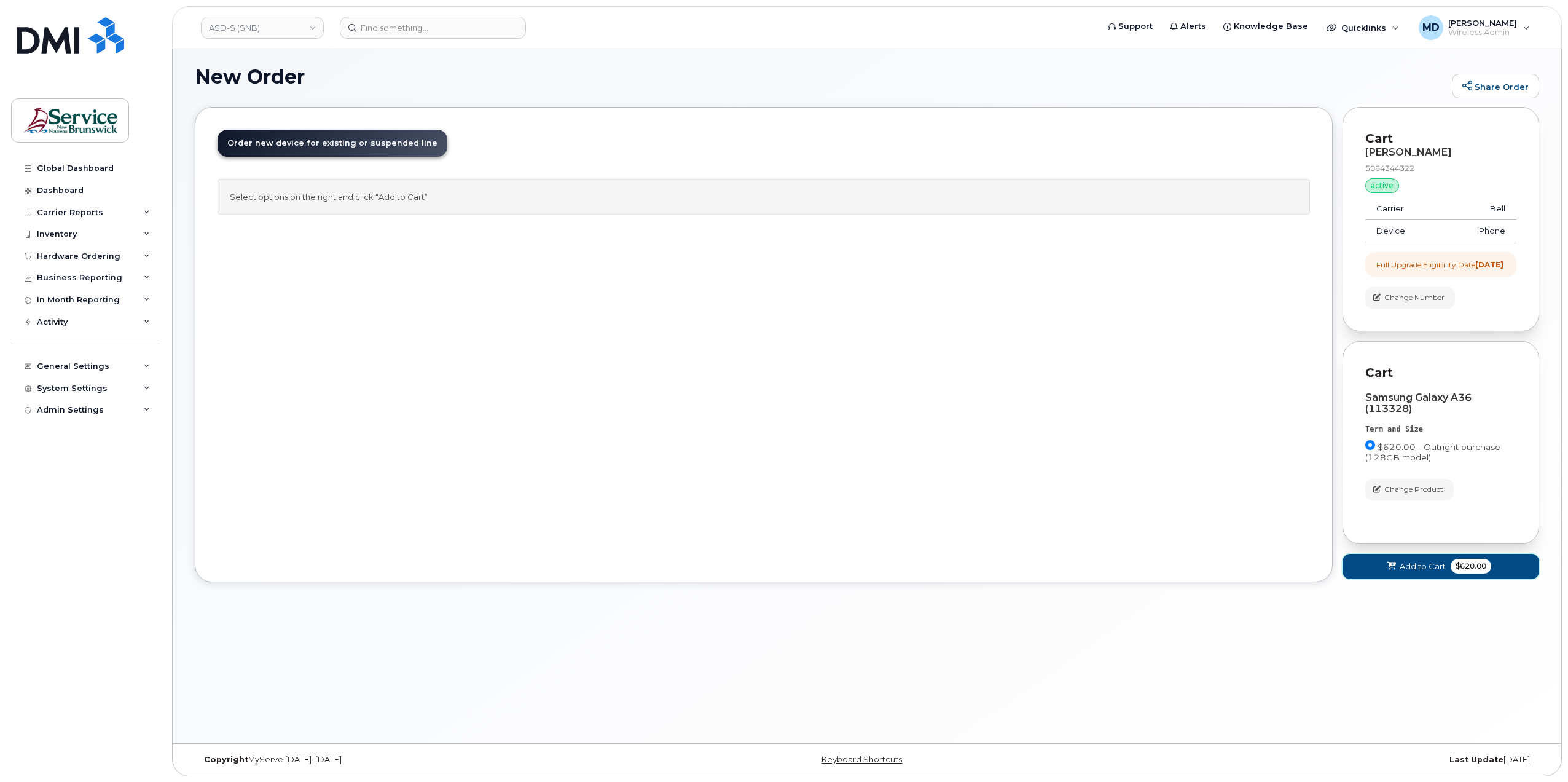
click at [1362, 576] on button "Add to Cart $620.00" at bounding box center [1441, 566] width 196 height 25
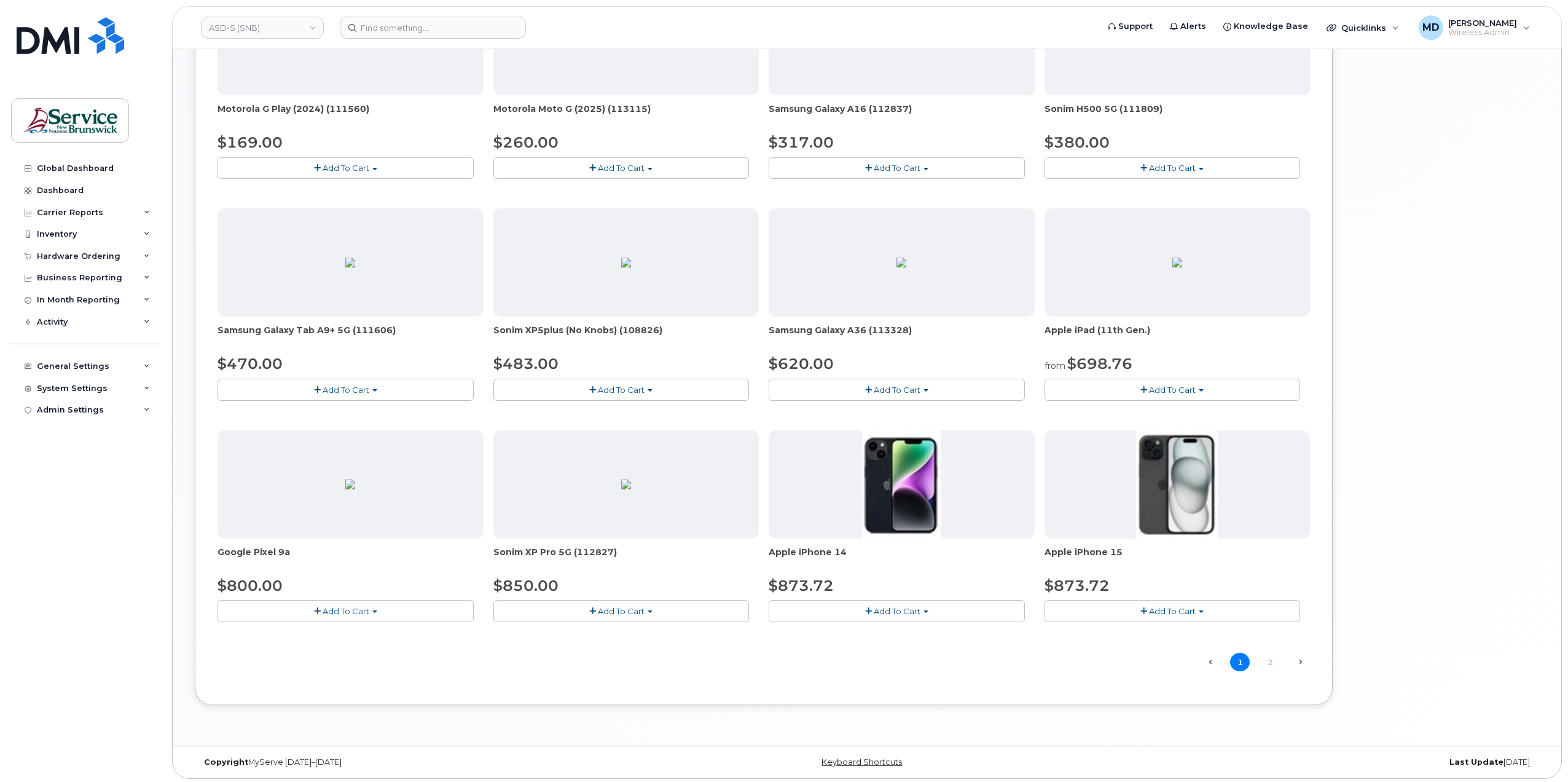
scroll to position [0, 0]
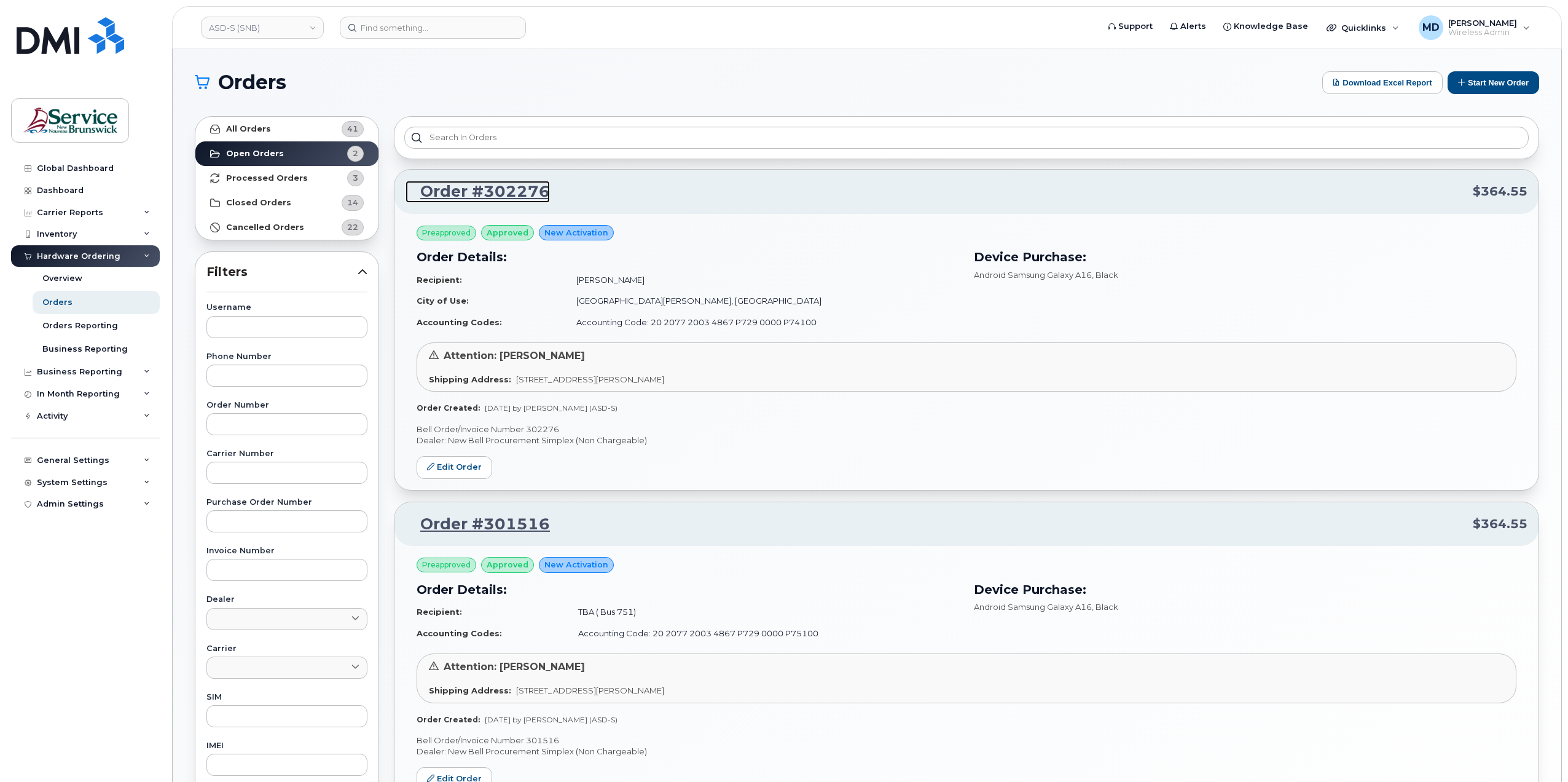
click at [522, 190] on link "Order #302276" at bounding box center [477, 192] width 144 height 22
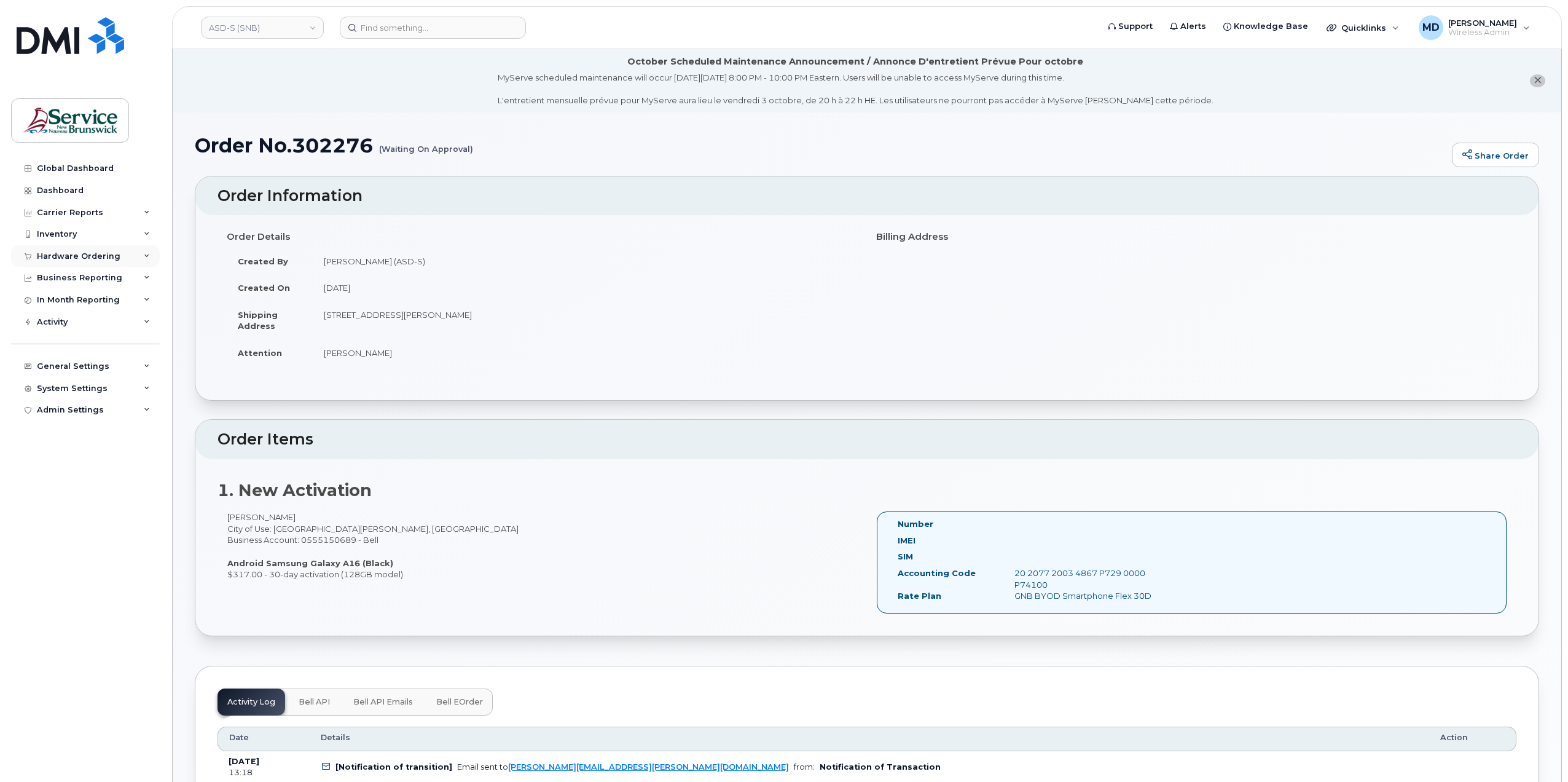
click at [91, 252] on div "Hardware Ordering" at bounding box center [79, 256] width 84 height 10
click at [72, 297] on link "Orders" at bounding box center [96, 303] width 127 height 23
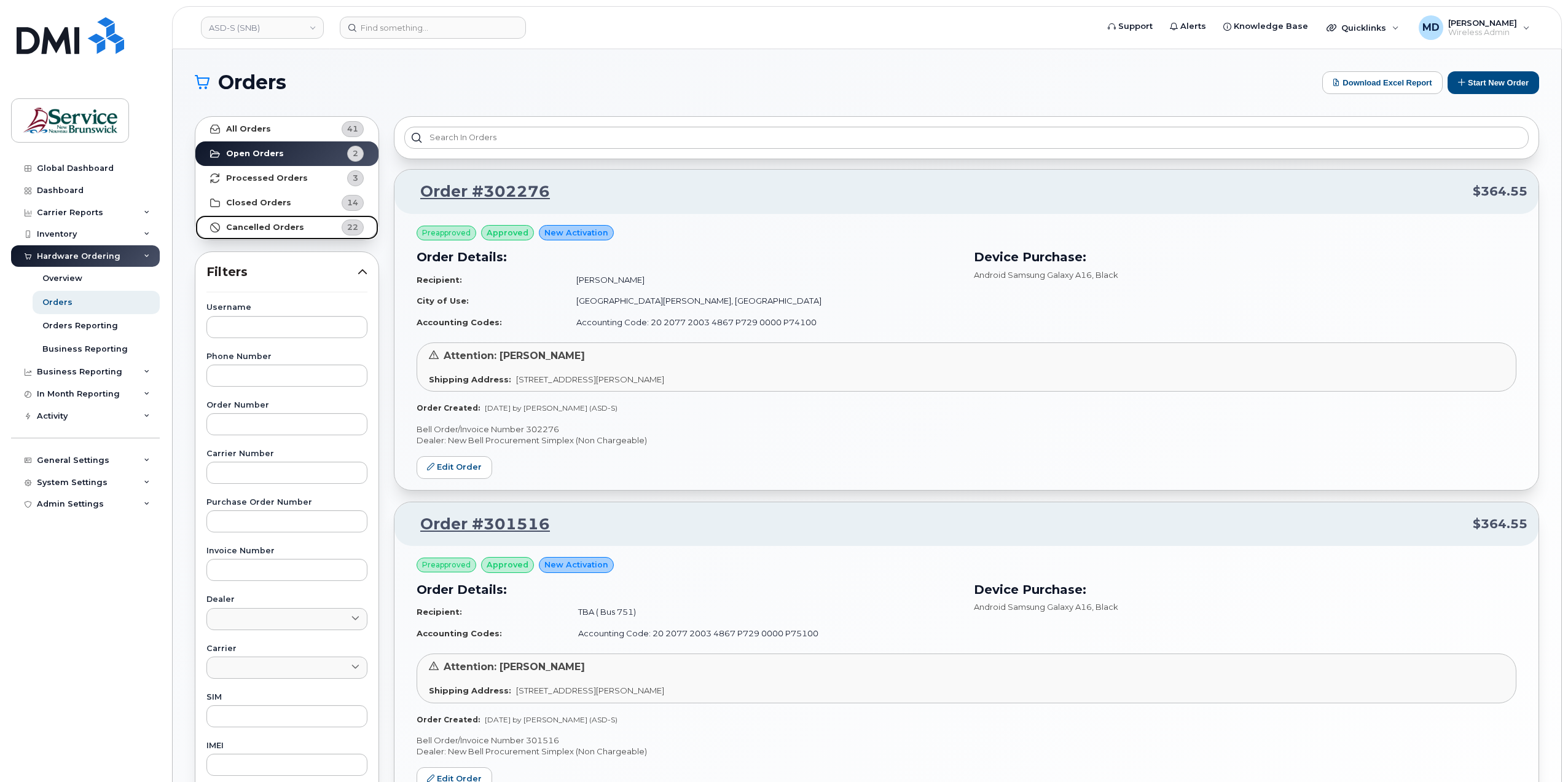
click at [287, 227] on strong "Cancelled Orders" at bounding box center [265, 227] width 78 height 10
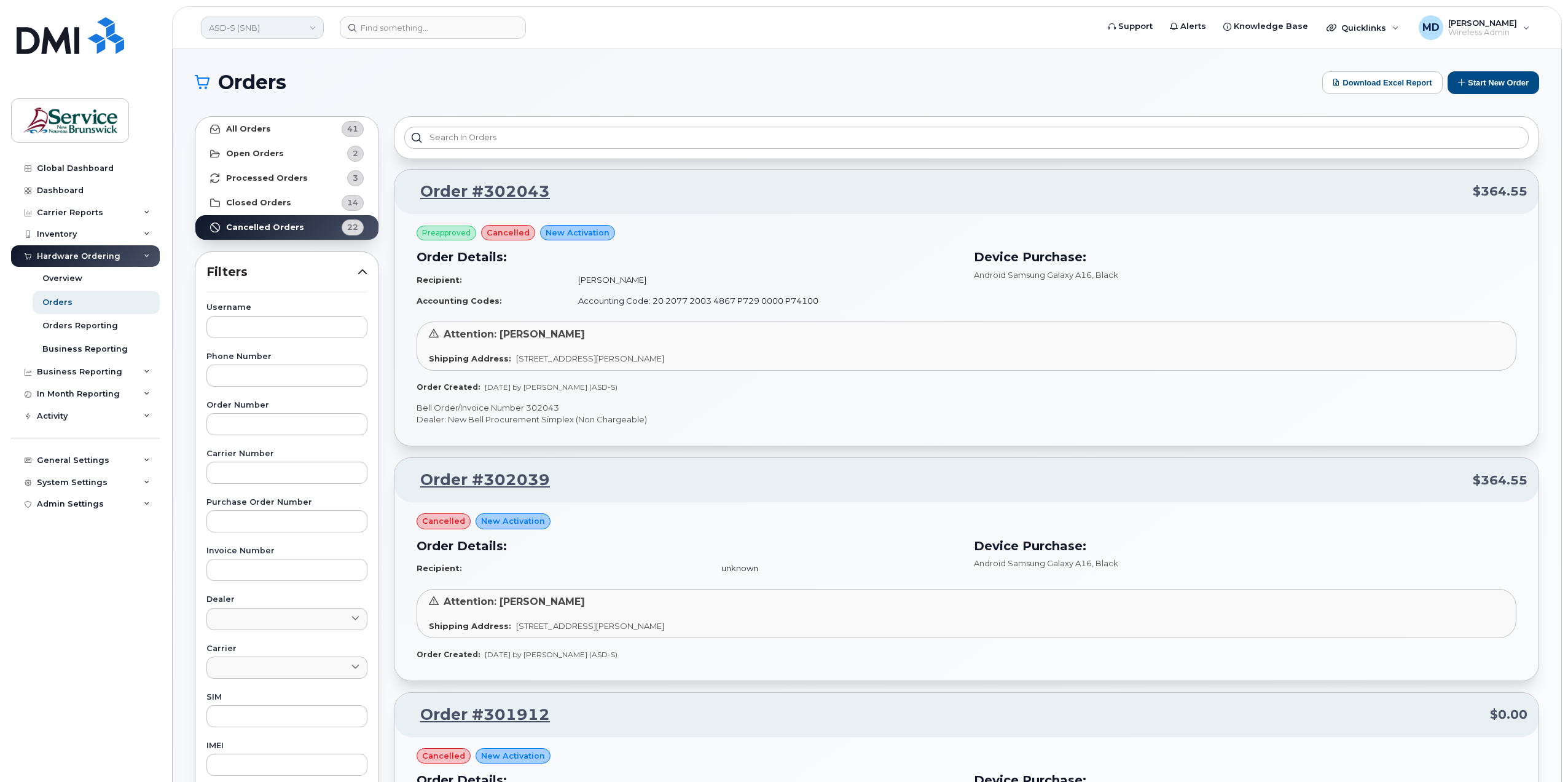
click at [288, 28] on link "ASD-S (SNB)" at bounding box center [262, 28] width 123 height 22
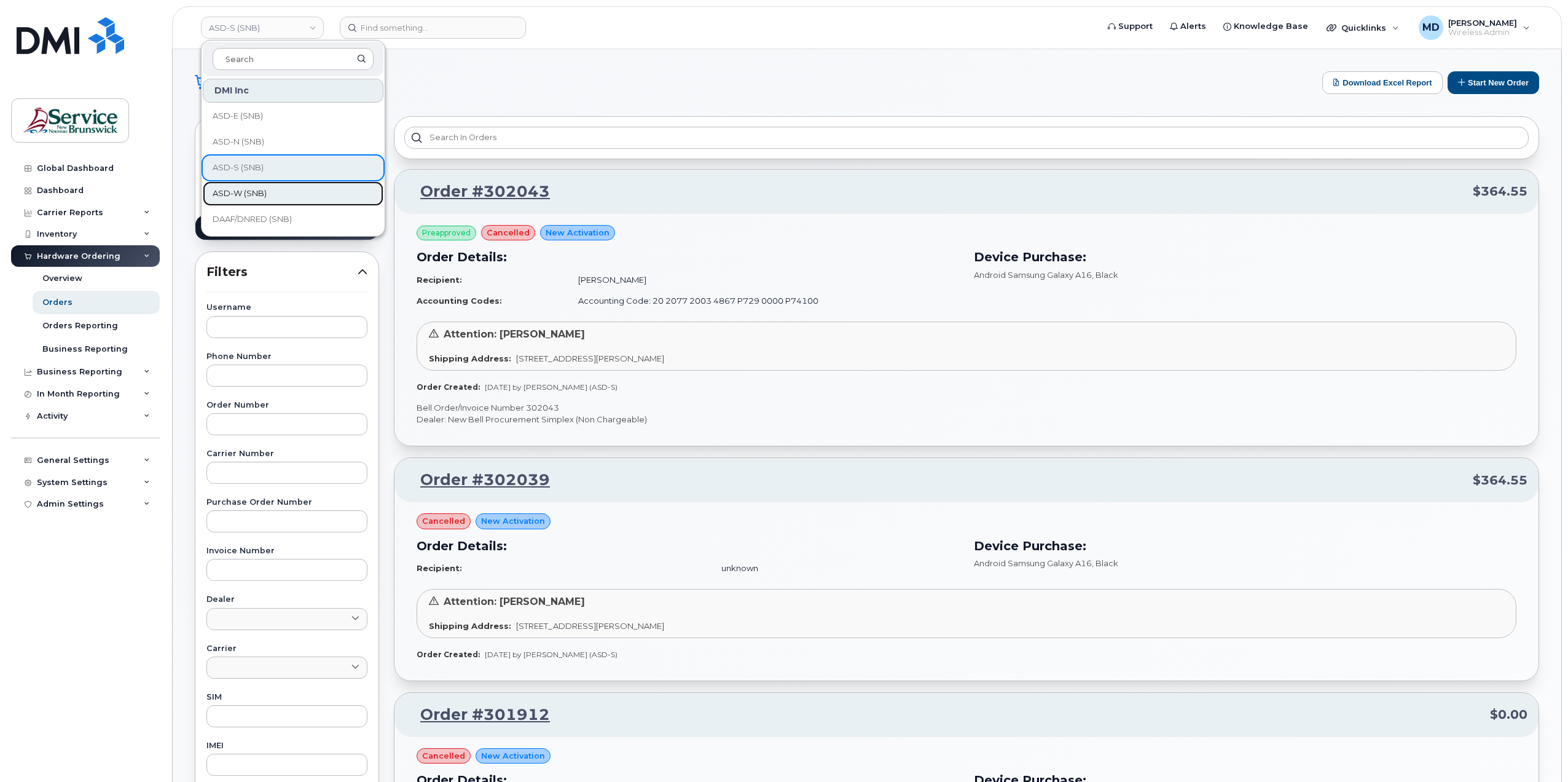
click at [303, 196] on link "ASD-W (SNB)" at bounding box center [293, 193] width 180 height 25
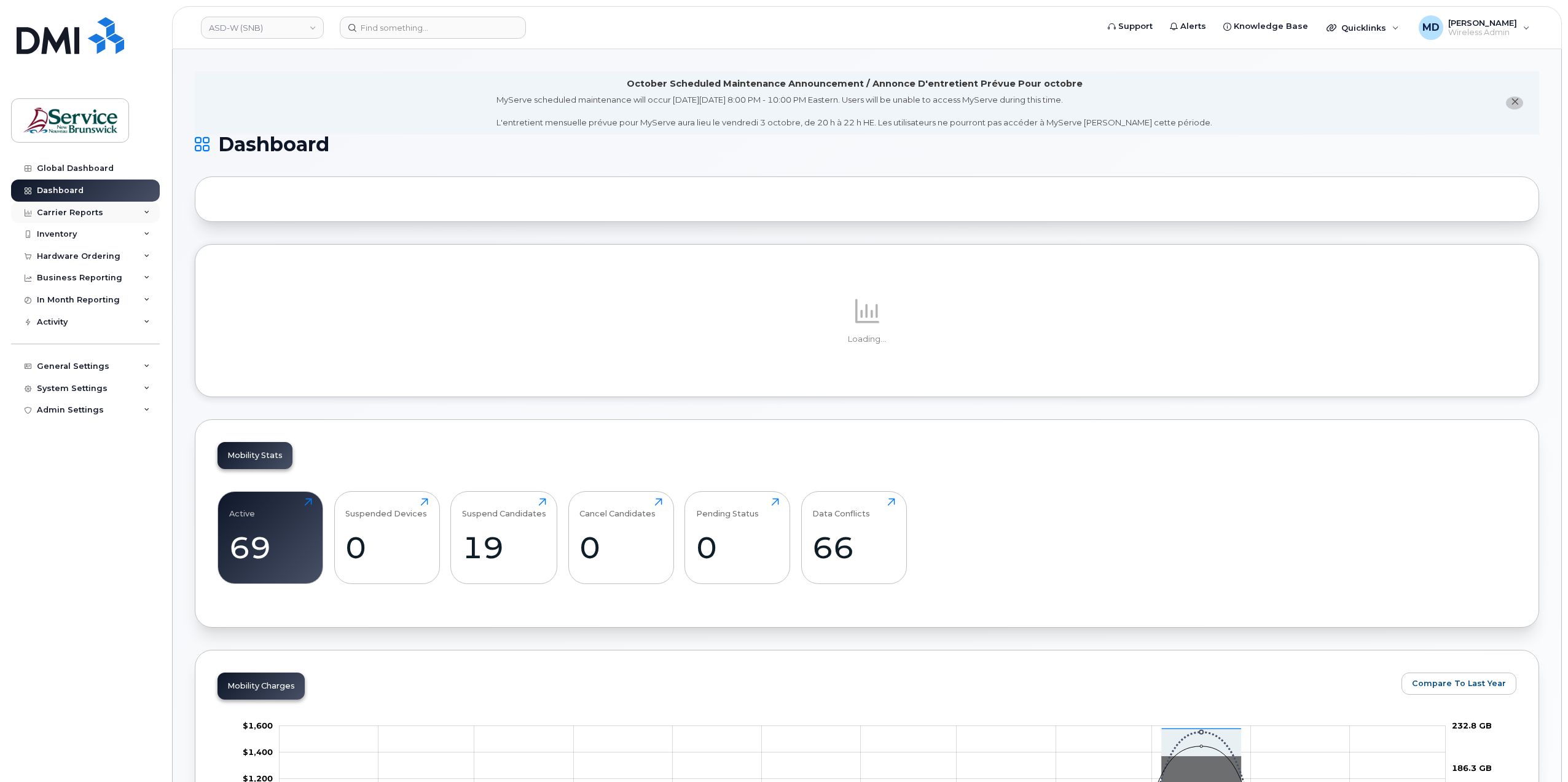
click at [91, 219] on div "Carrier Reports" at bounding box center [85, 213] width 148 height 22
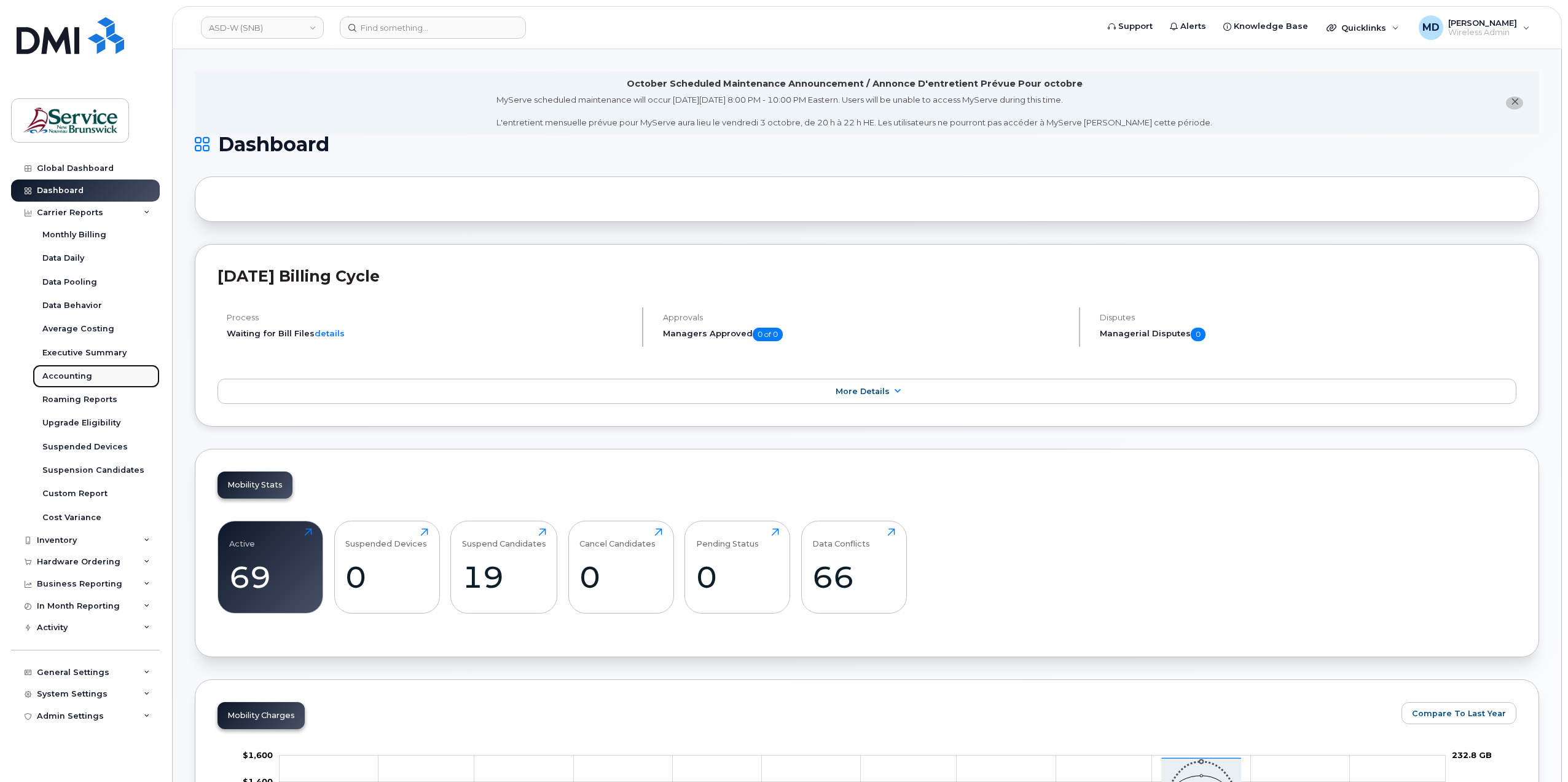
click at [77, 380] on div "Accounting" at bounding box center [67, 377] width 50 height 11
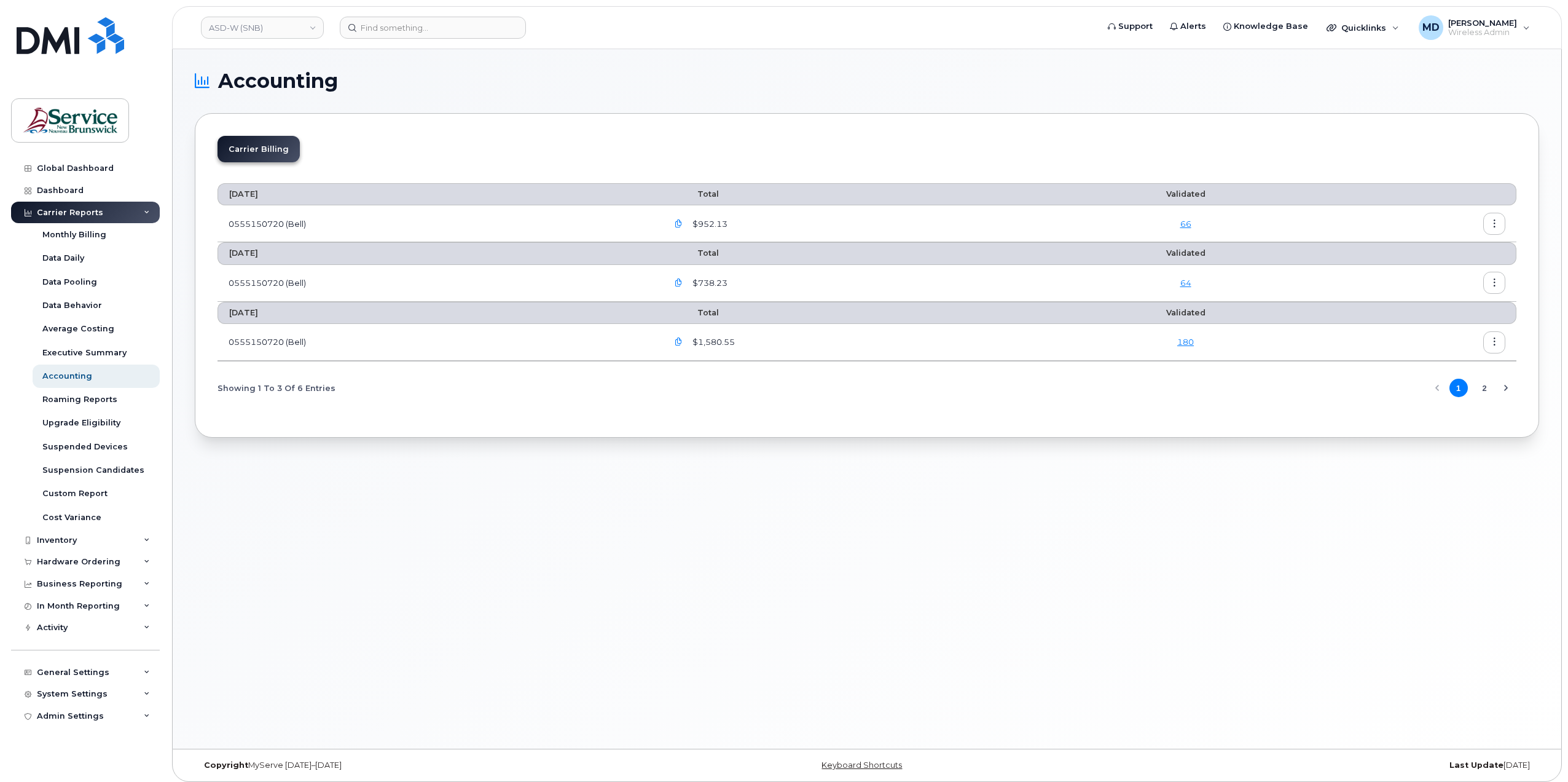
click at [1192, 219] on link "66" at bounding box center [1186, 224] width 11 height 10
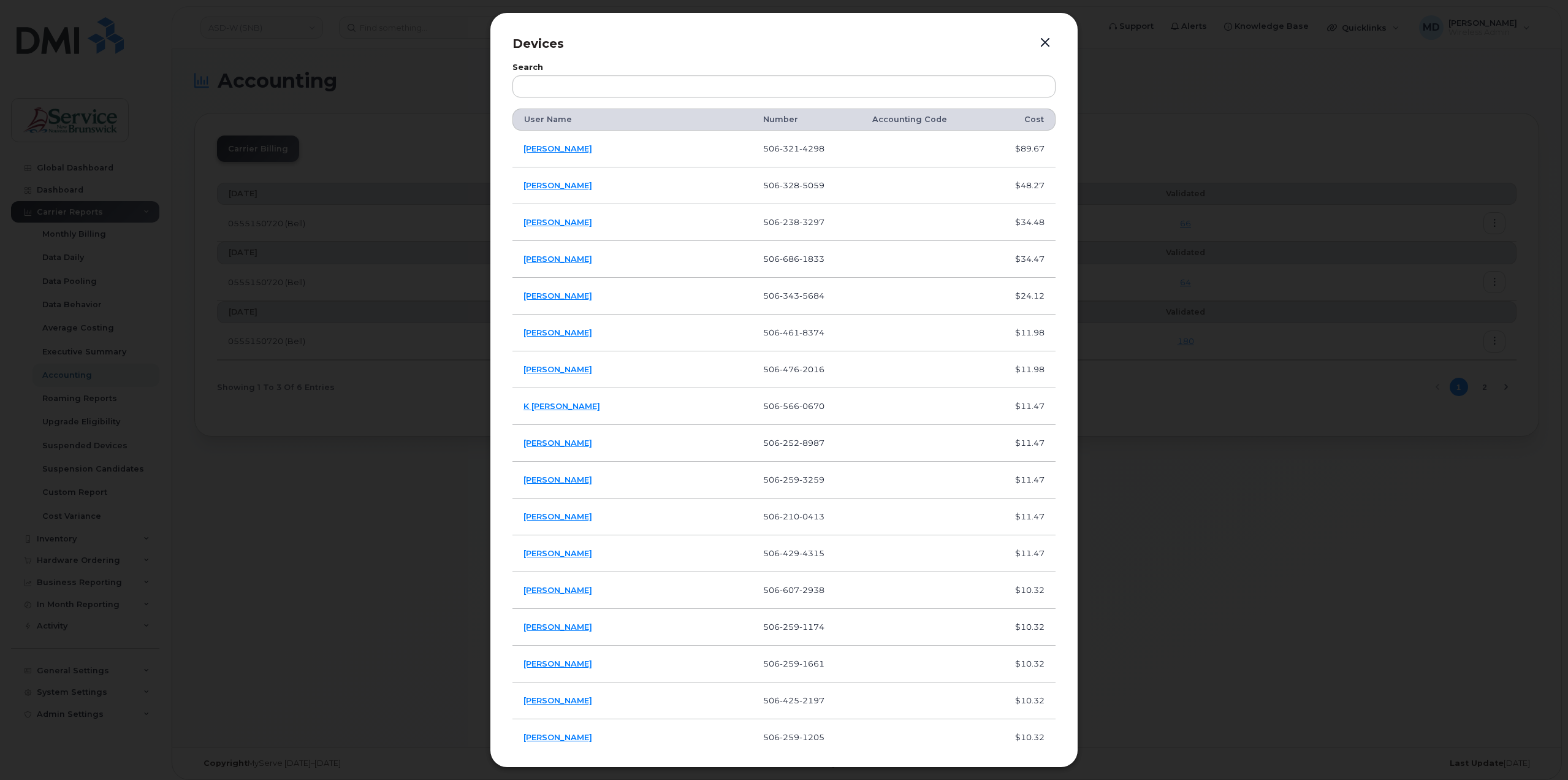
click at [262, 521] on div at bounding box center [784, 390] width 1568 height 780
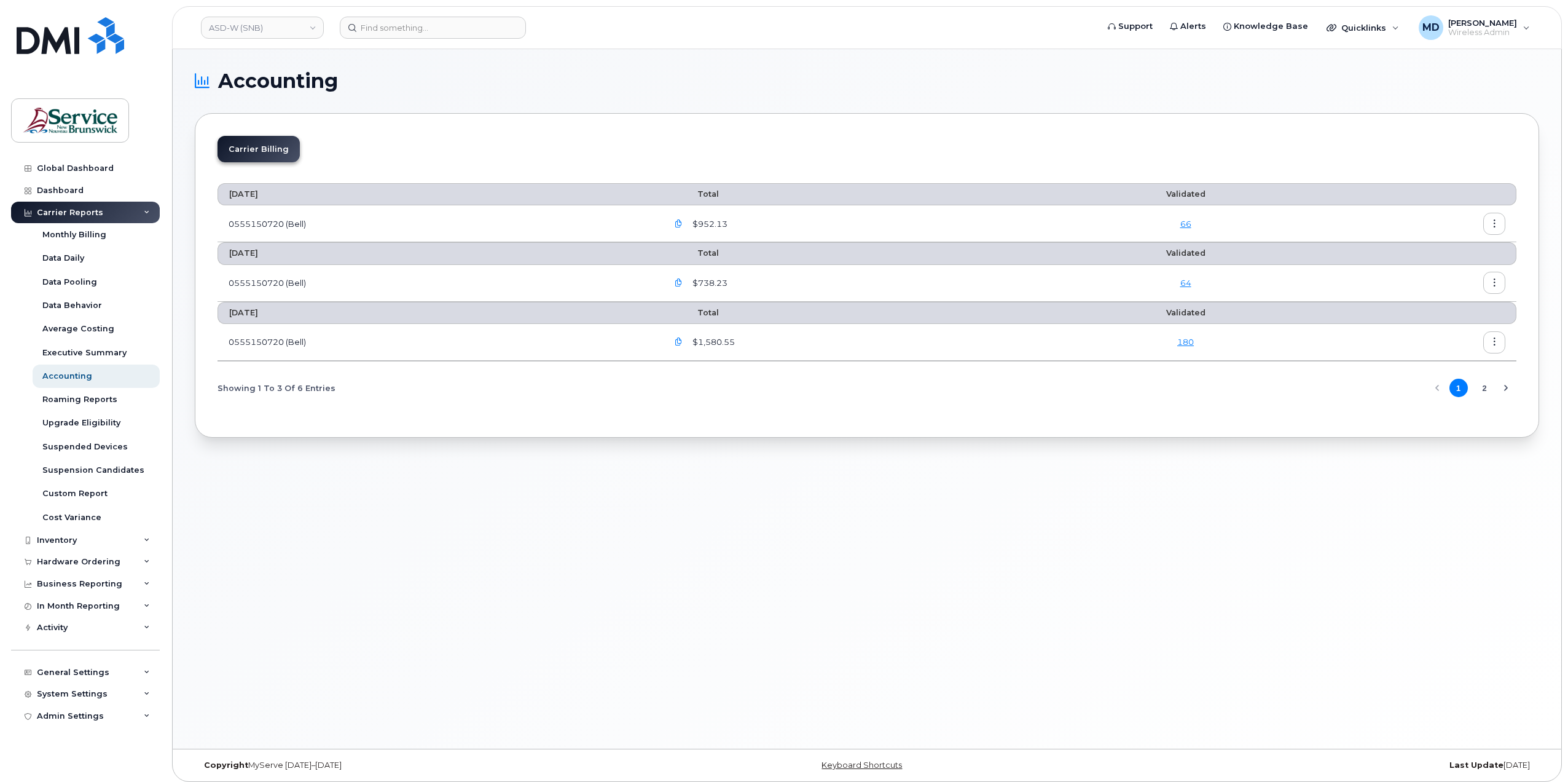
click at [1189, 222] on link "66" at bounding box center [1186, 224] width 11 height 10
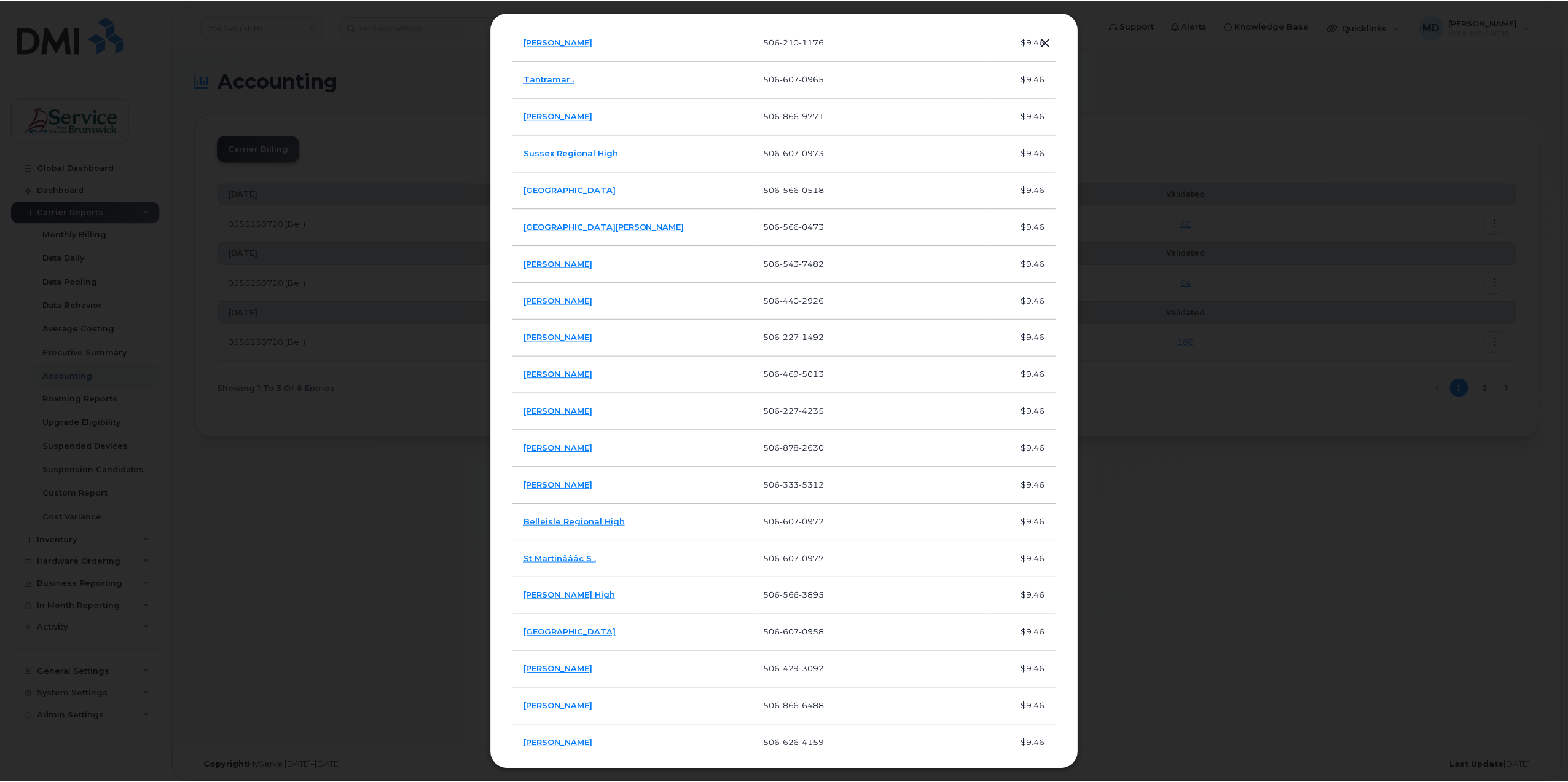
scroll to position [1639, 0]
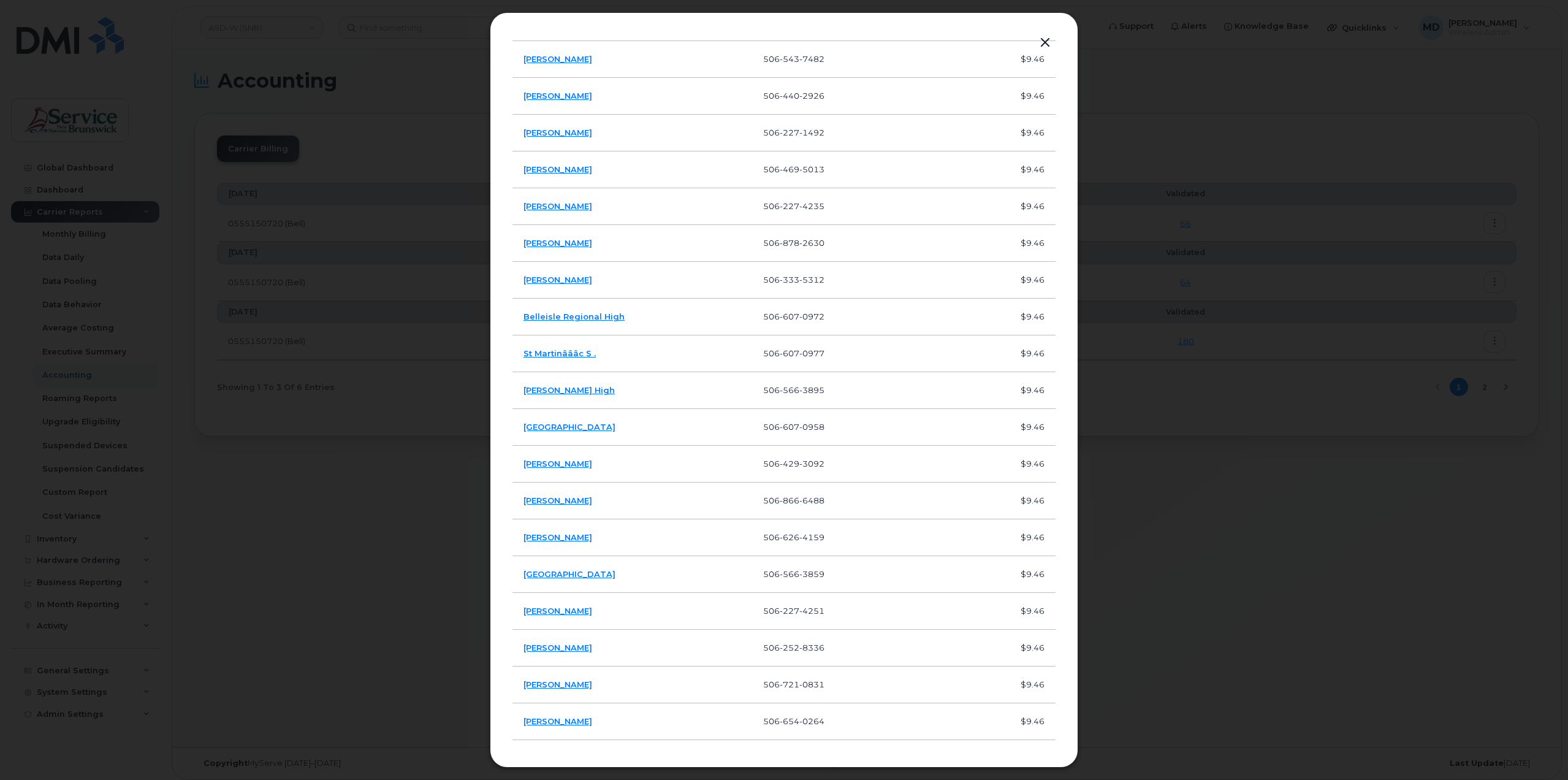
drag, startPoint x: 1046, startPoint y: 44, endPoint x: 1037, endPoint y: 42, distance: 9.2
click at [1046, 42] on button "button" at bounding box center [1045, 43] width 18 height 17
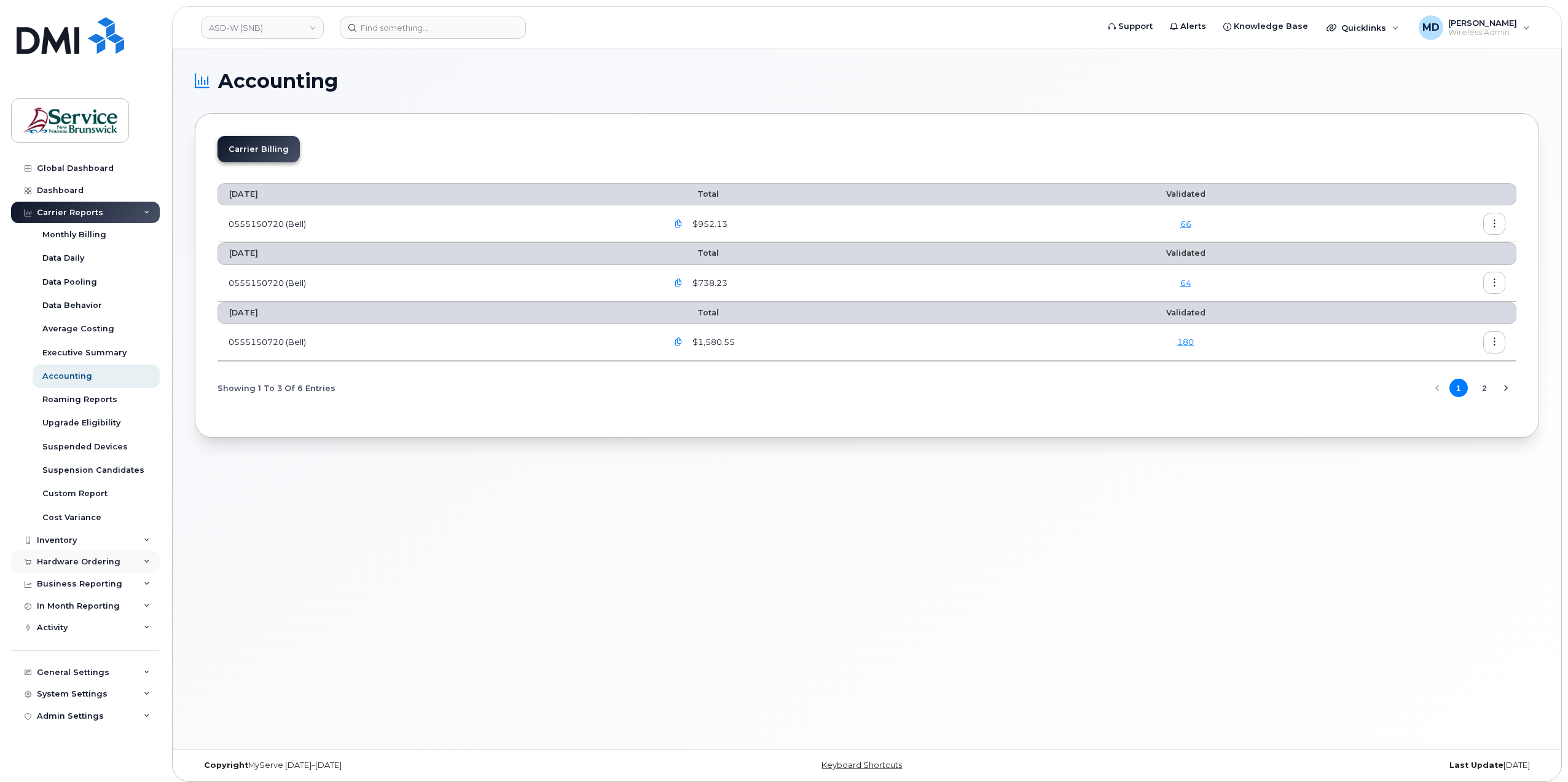
click at [94, 564] on div "Hardware Ordering" at bounding box center [79, 562] width 84 height 10
click at [65, 603] on div "Orders" at bounding box center [57, 608] width 30 height 11
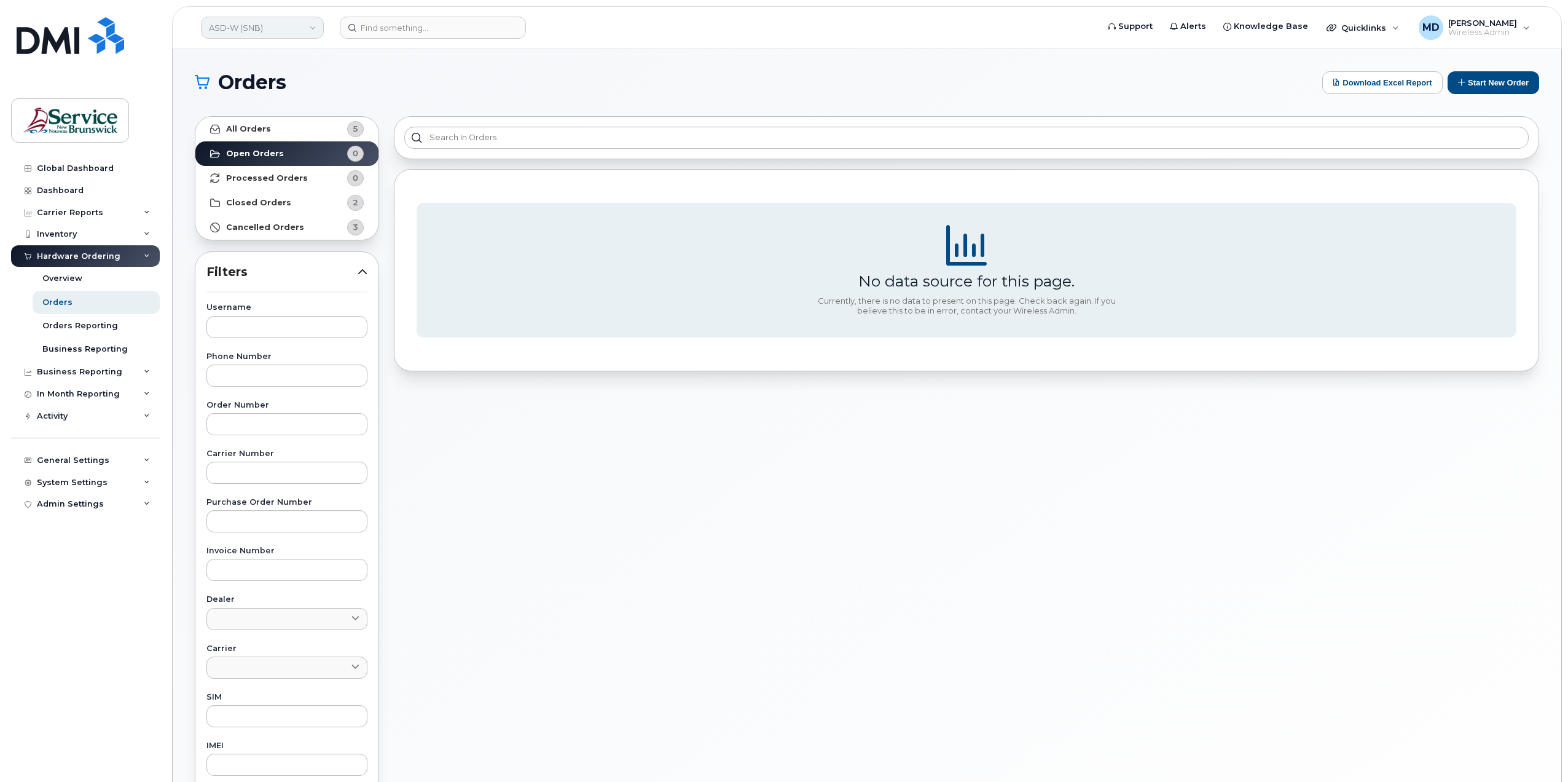
click at [299, 26] on link "ASD-W (SNB)" at bounding box center [262, 28] width 123 height 22
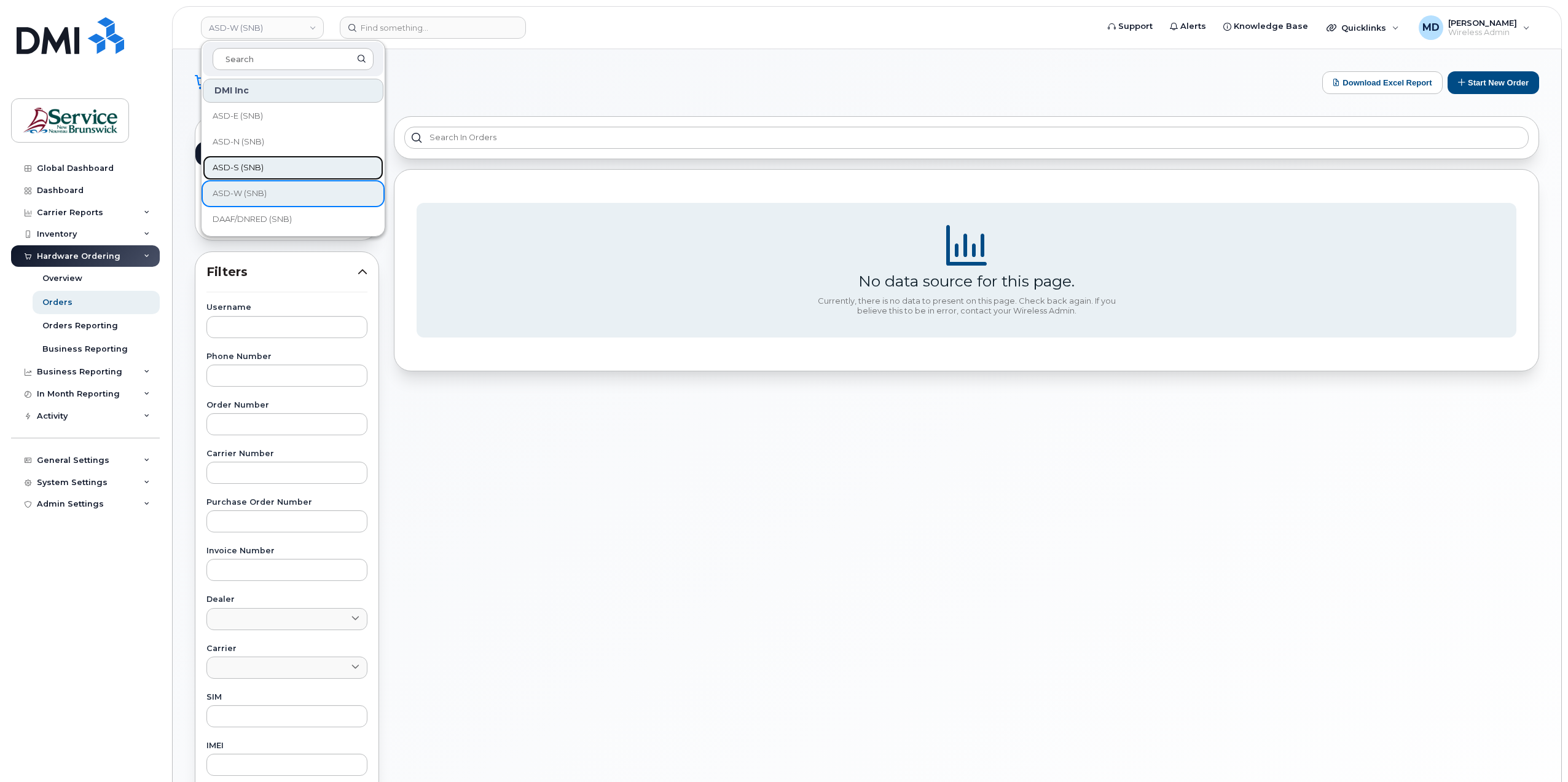
click at [262, 165] on span "ASD-S (SNB)" at bounding box center [238, 168] width 51 height 12
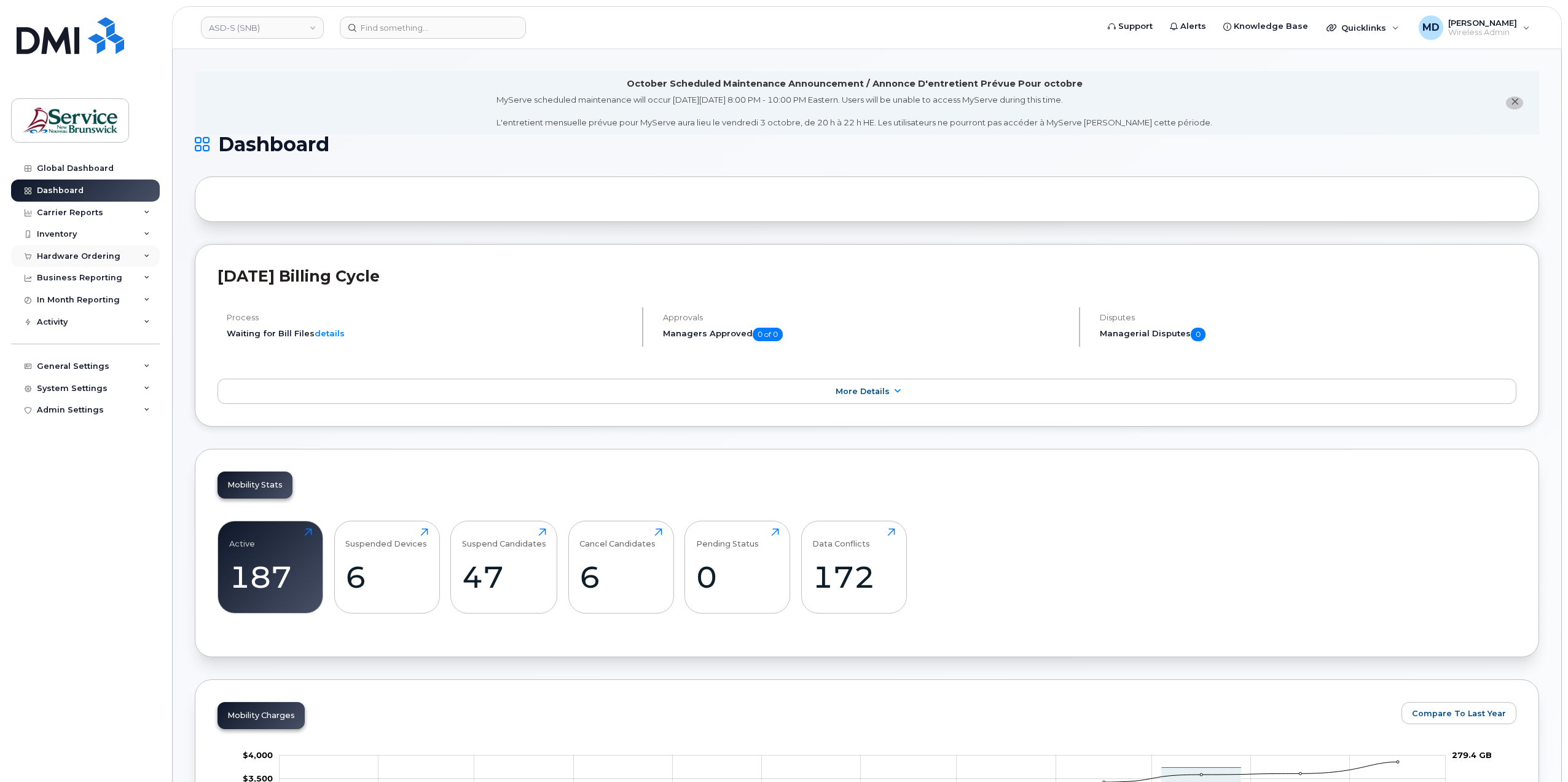
click at [90, 253] on div "Hardware Ordering" at bounding box center [79, 256] width 84 height 10
click at [66, 304] on div "Orders" at bounding box center [57, 303] width 30 height 11
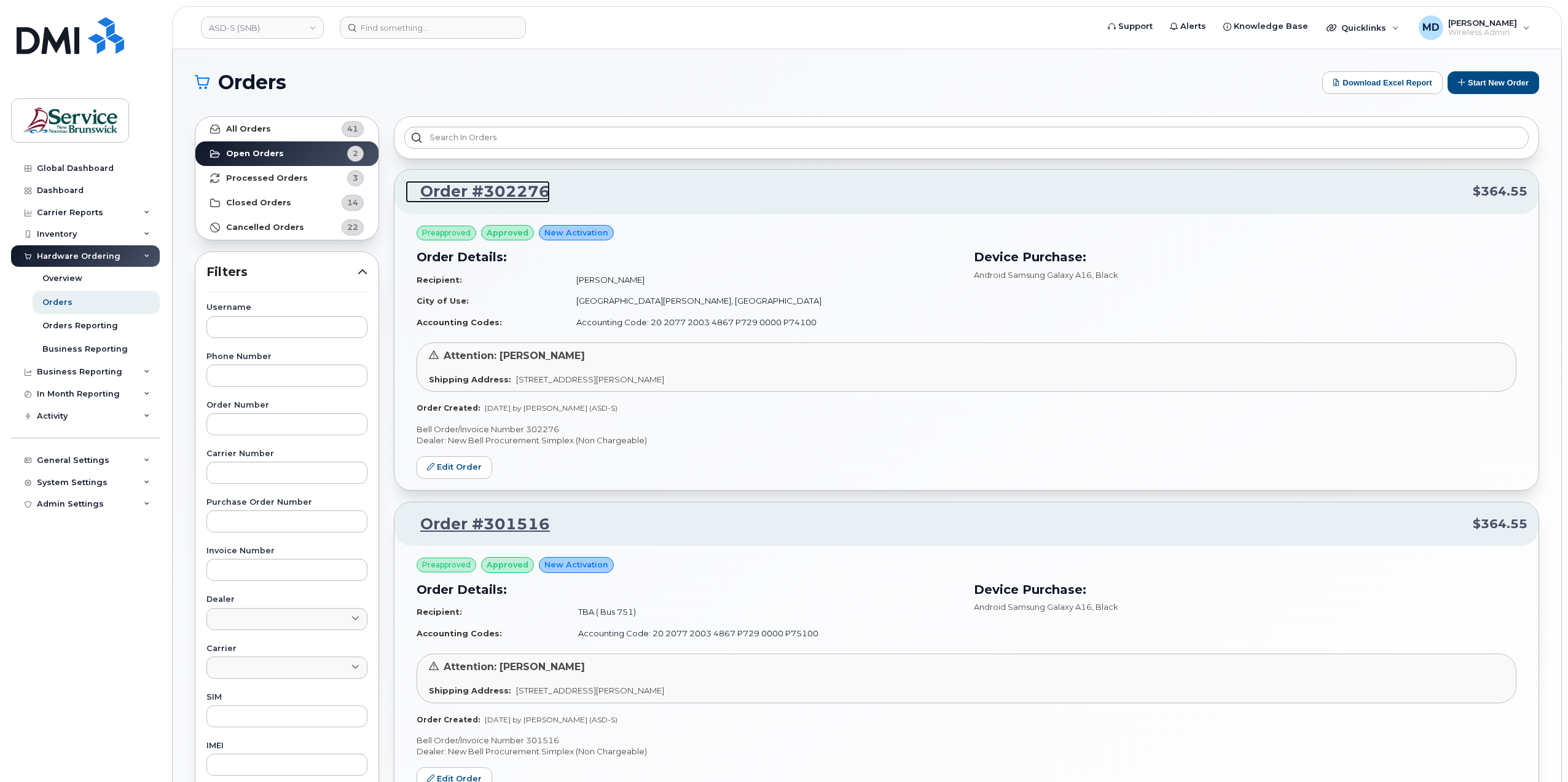
click at [497, 189] on link "Order #302276" at bounding box center [477, 192] width 144 height 22
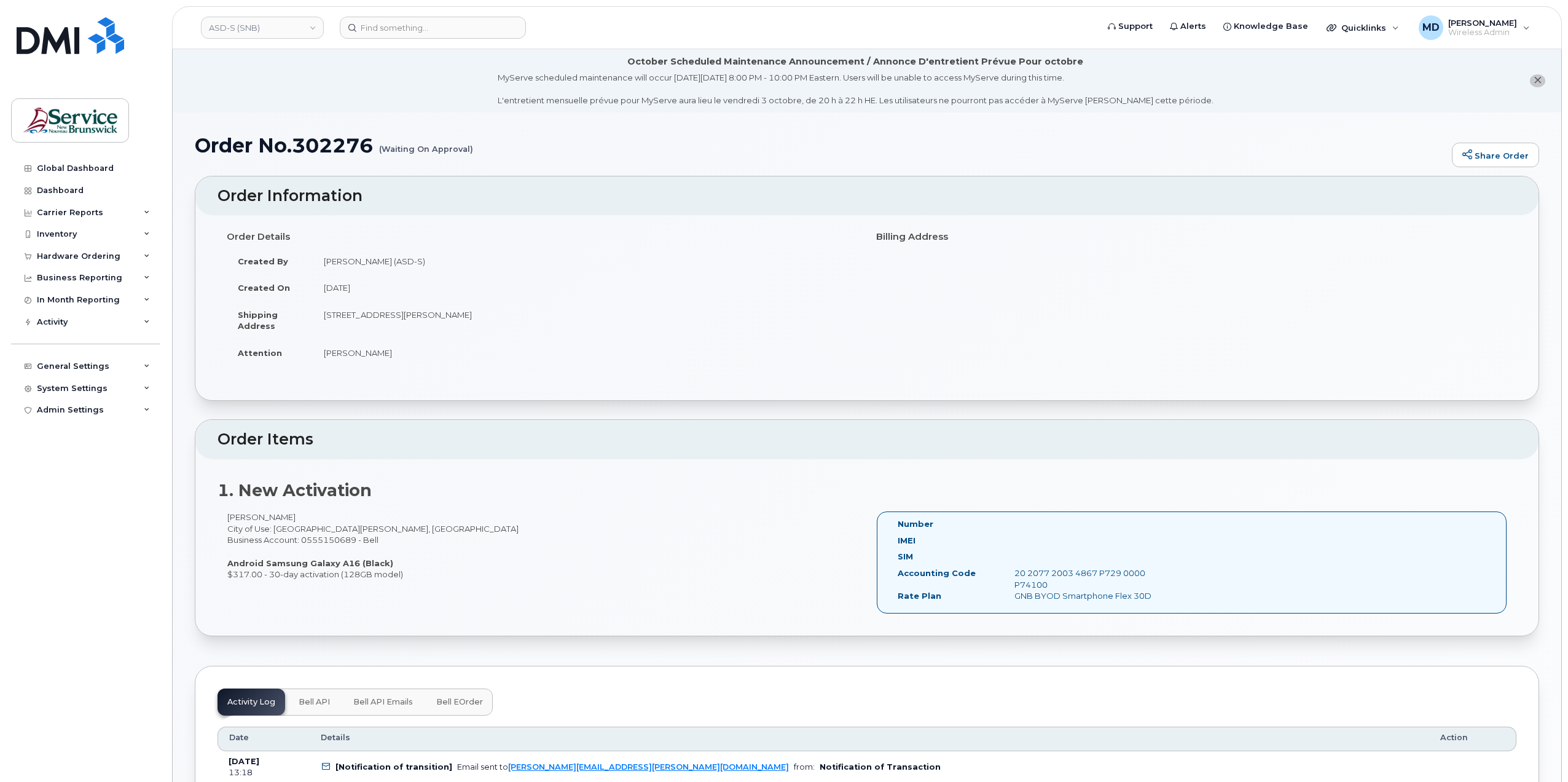
click at [1542, 78] on button "close notification" at bounding box center [1537, 81] width 15 height 13
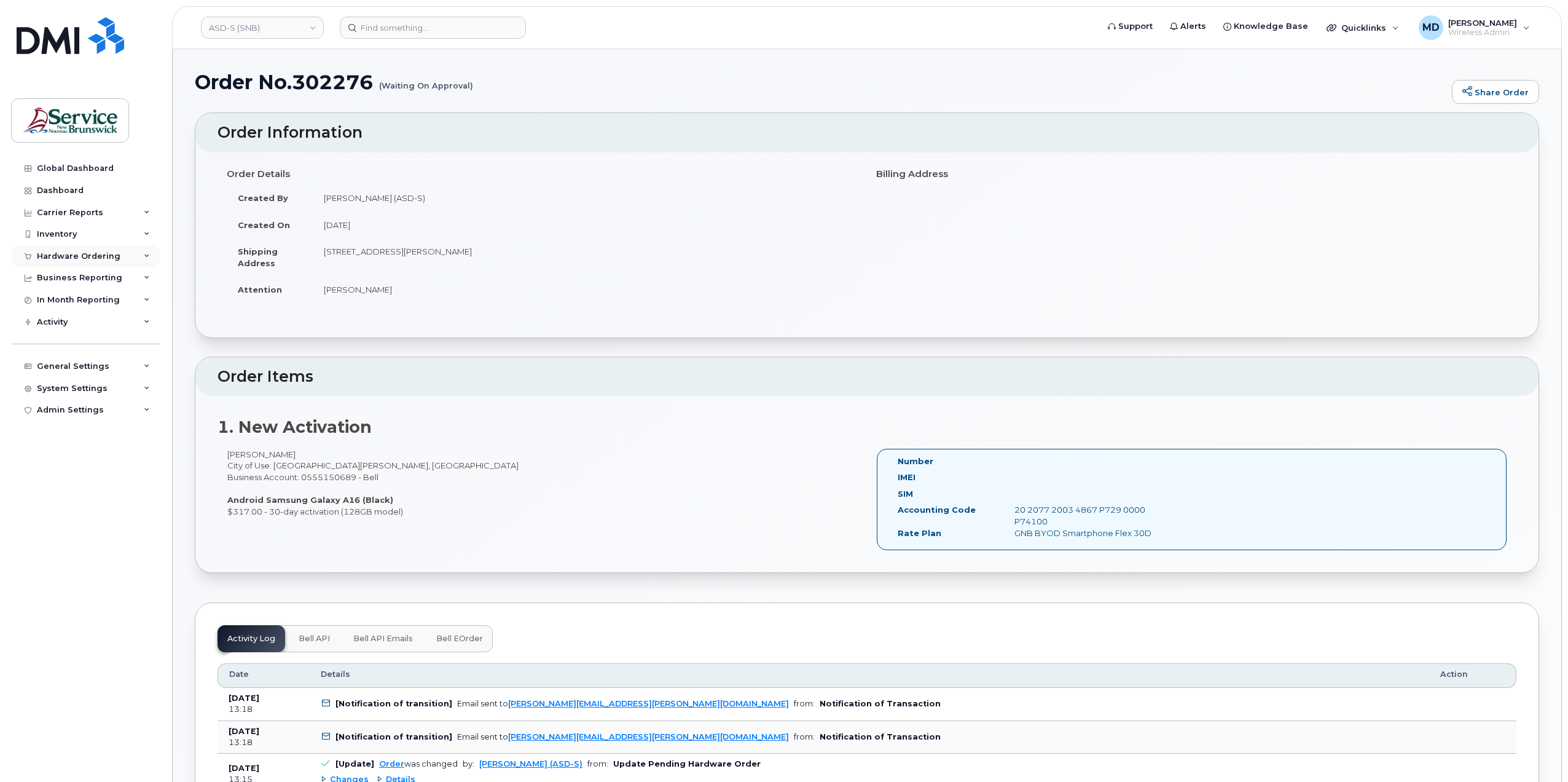
click at [80, 256] on div "Hardware Ordering" at bounding box center [79, 256] width 84 height 10
click at [68, 298] on div "Orders" at bounding box center [57, 303] width 30 height 11
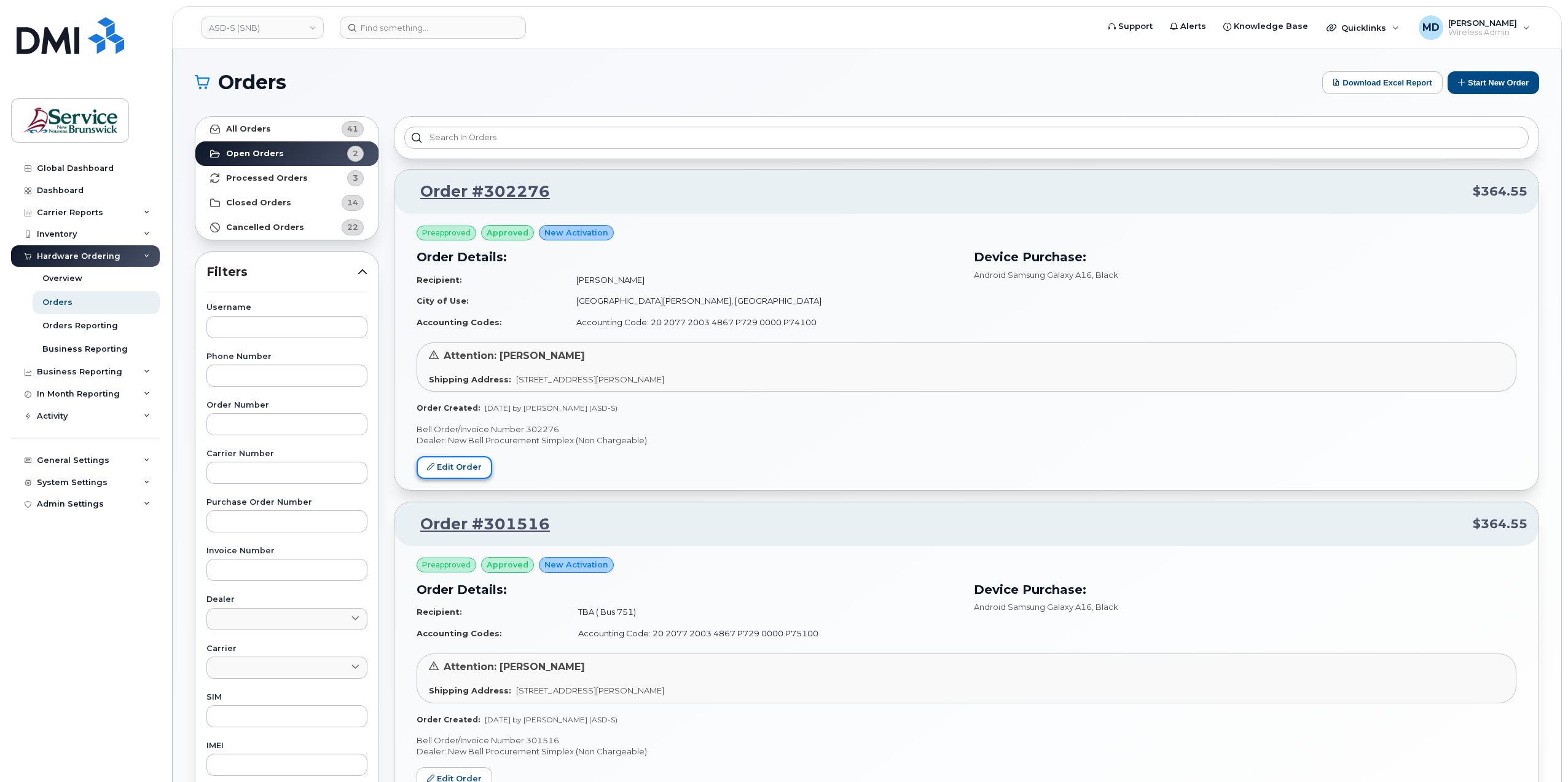
click at [471, 465] on link "Edit Order" at bounding box center [454, 467] width 76 height 23
click at [281, 134] on link "All Orders 41" at bounding box center [286, 129] width 183 height 25
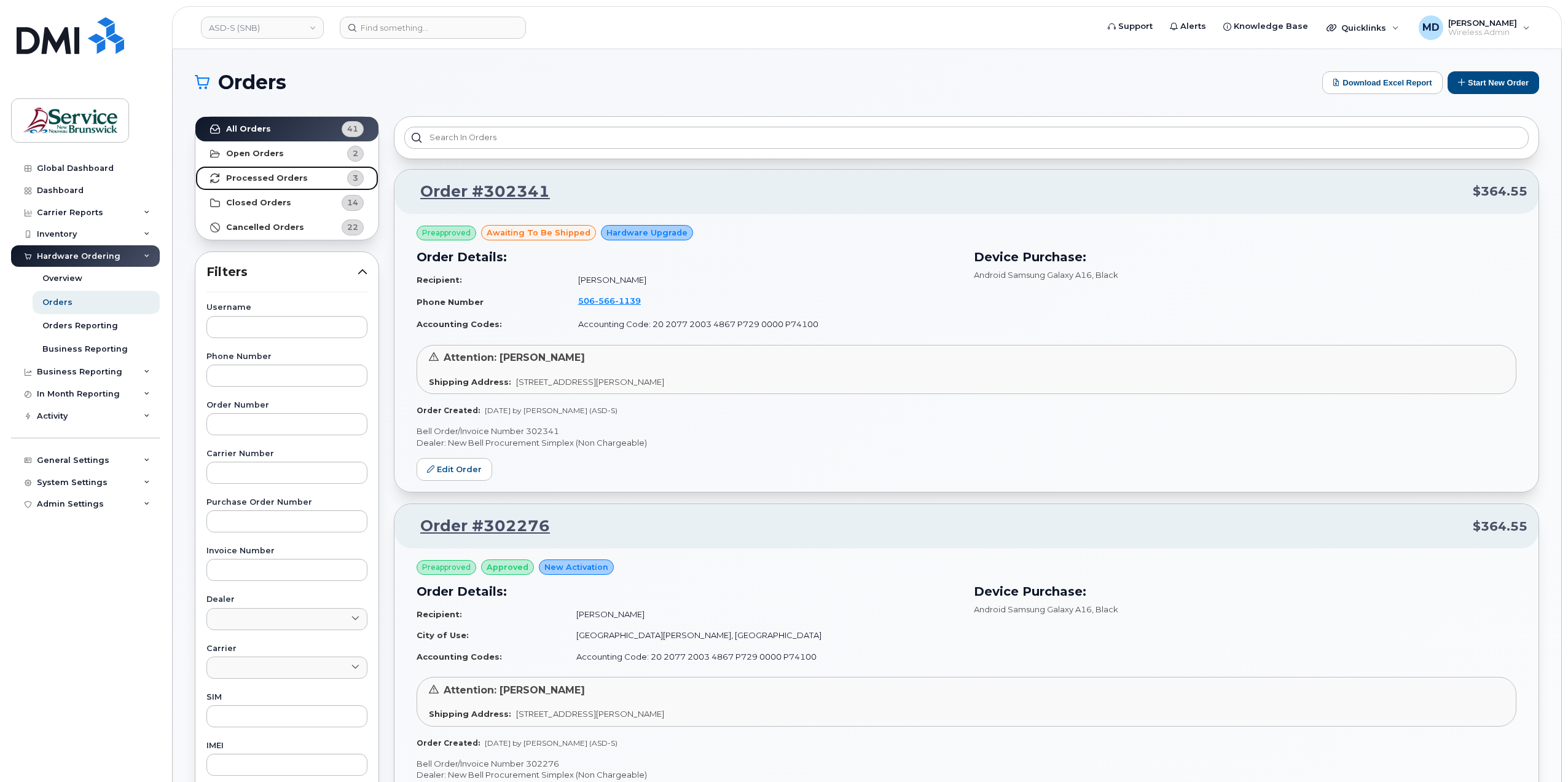
click at [287, 176] on strong "Processed Orders" at bounding box center [267, 178] width 82 height 10
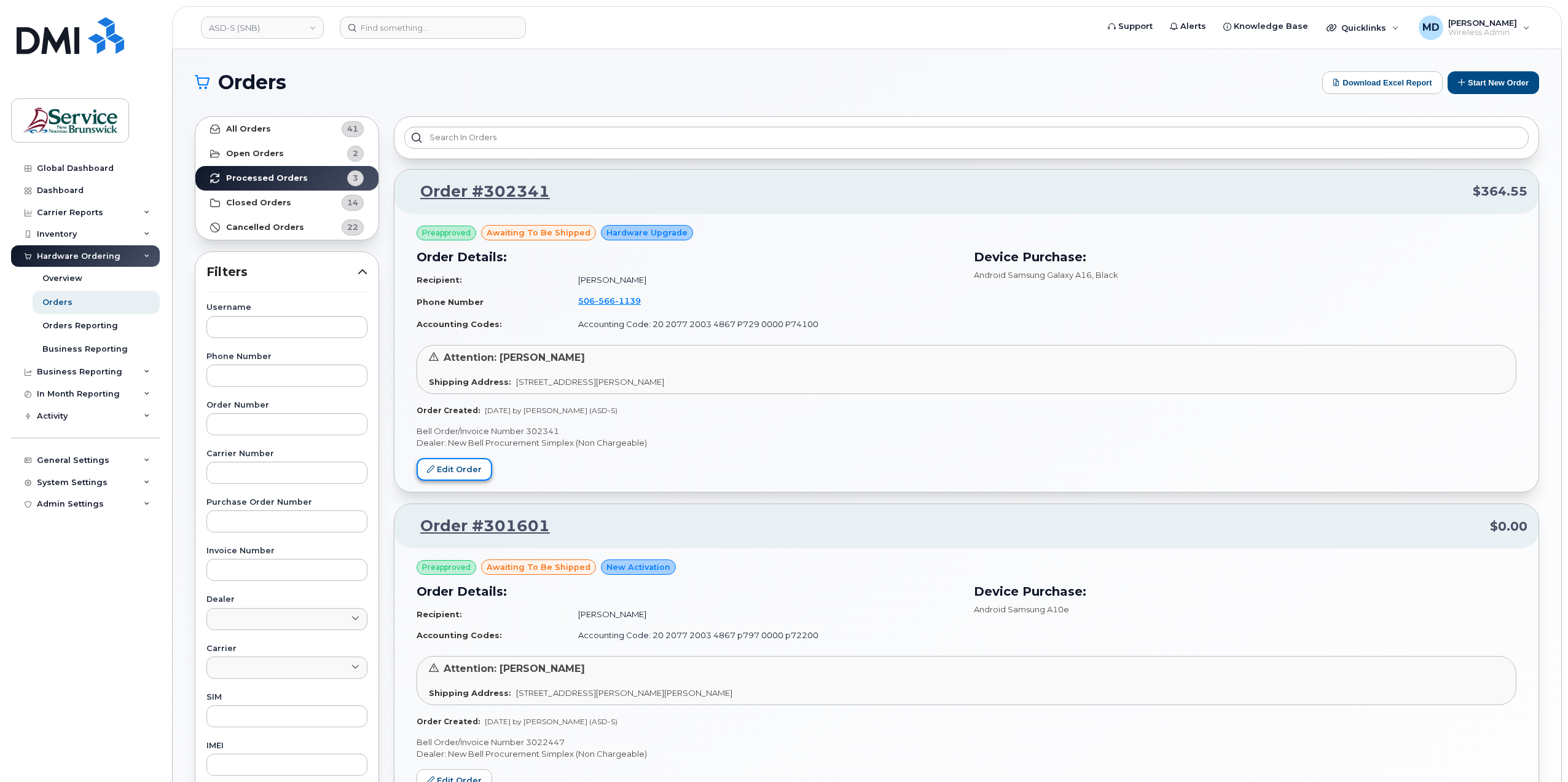
click at [475, 466] on link "Edit Order" at bounding box center [454, 469] width 76 height 23
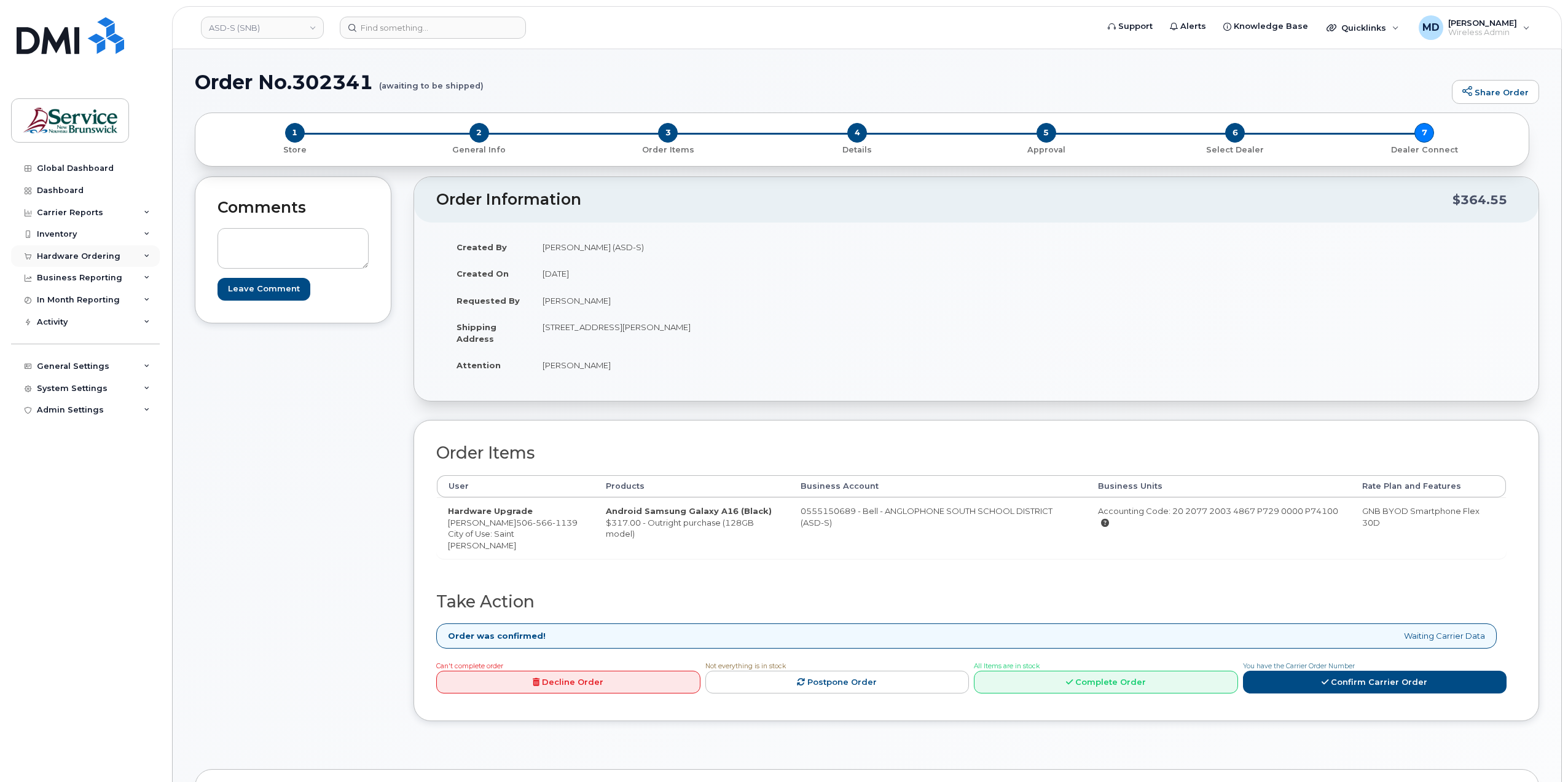
click at [82, 255] on div "Hardware Ordering" at bounding box center [79, 256] width 84 height 10
click at [49, 303] on div "Orders" at bounding box center [57, 303] width 30 height 11
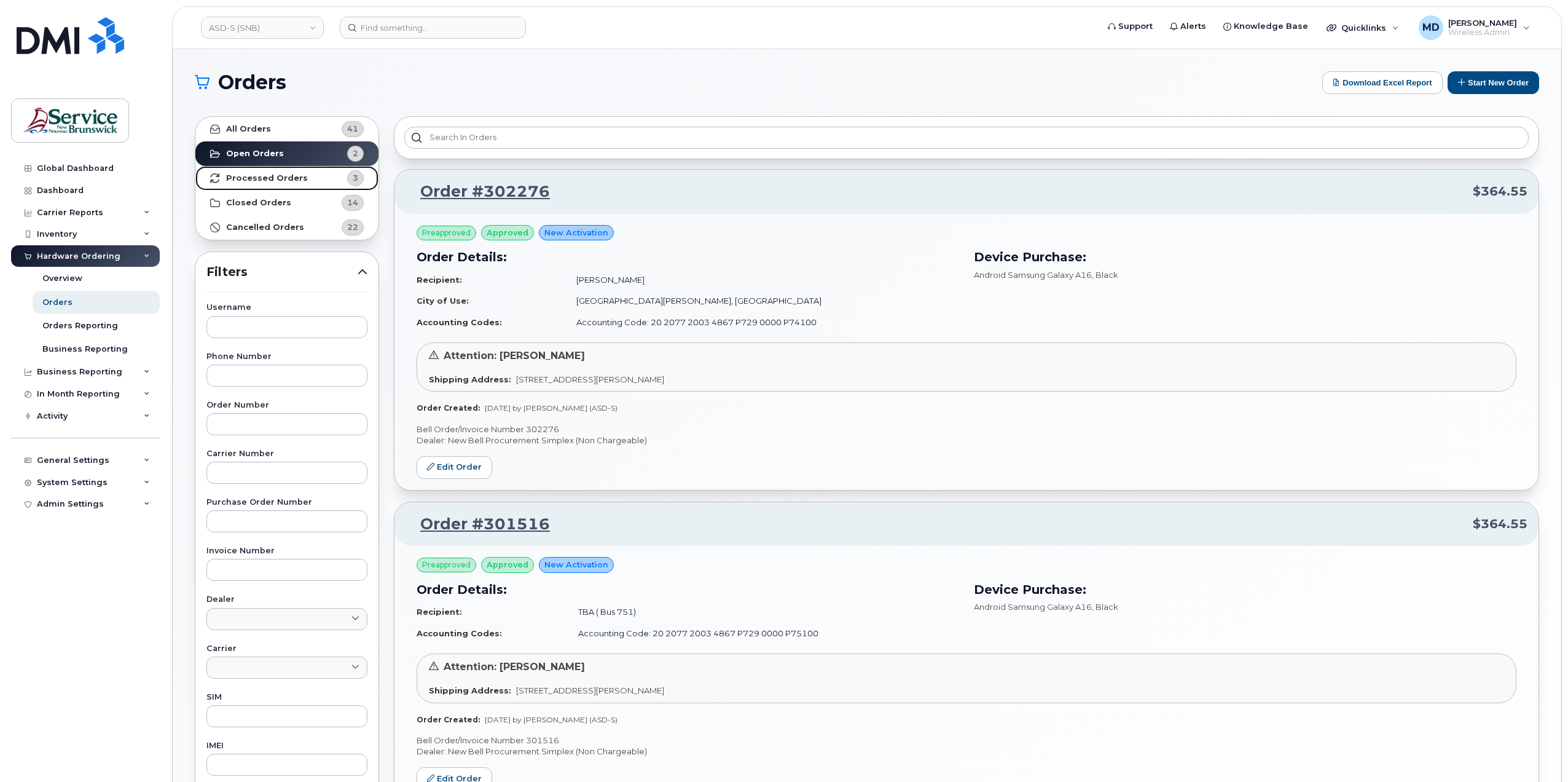
click at [259, 181] on strong "Processed Orders" at bounding box center [267, 178] width 82 height 10
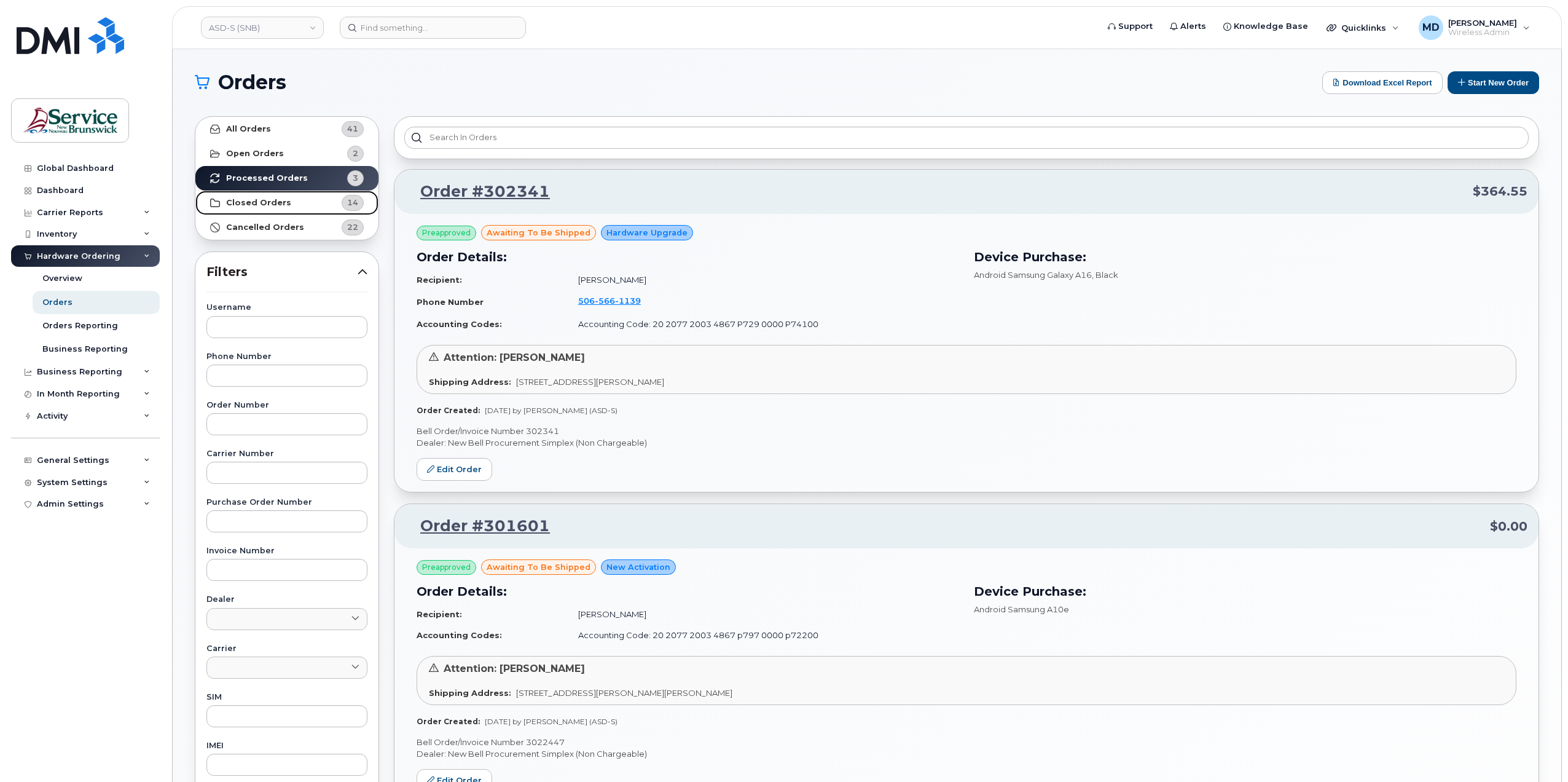
click at [257, 200] on strong "Closed Orders" at bounding box center [259, 203] width 65 height 10
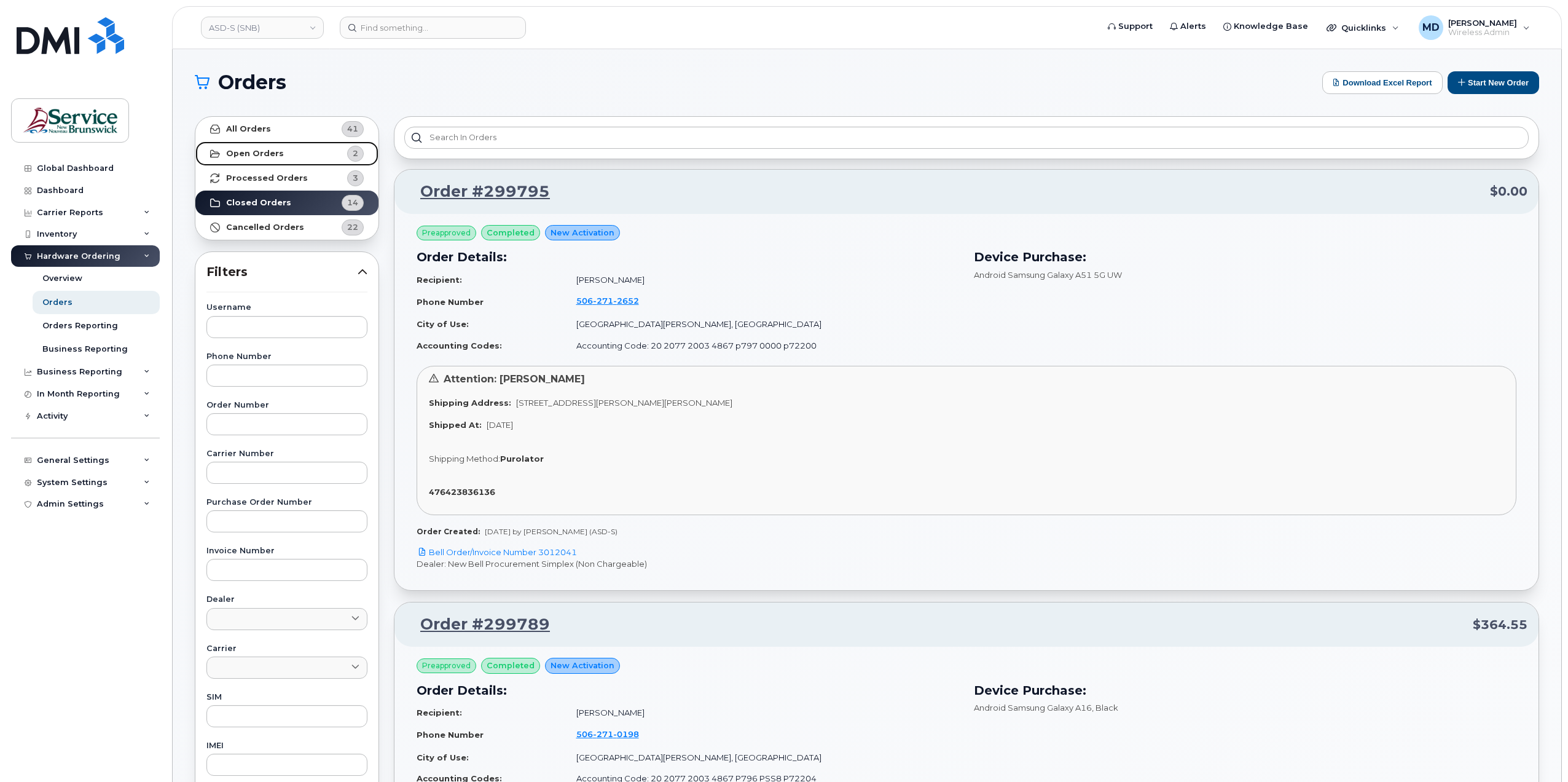
click at [269, 155] on strong "Open Orders" at bounding box center [255, 153] width 58 height 10
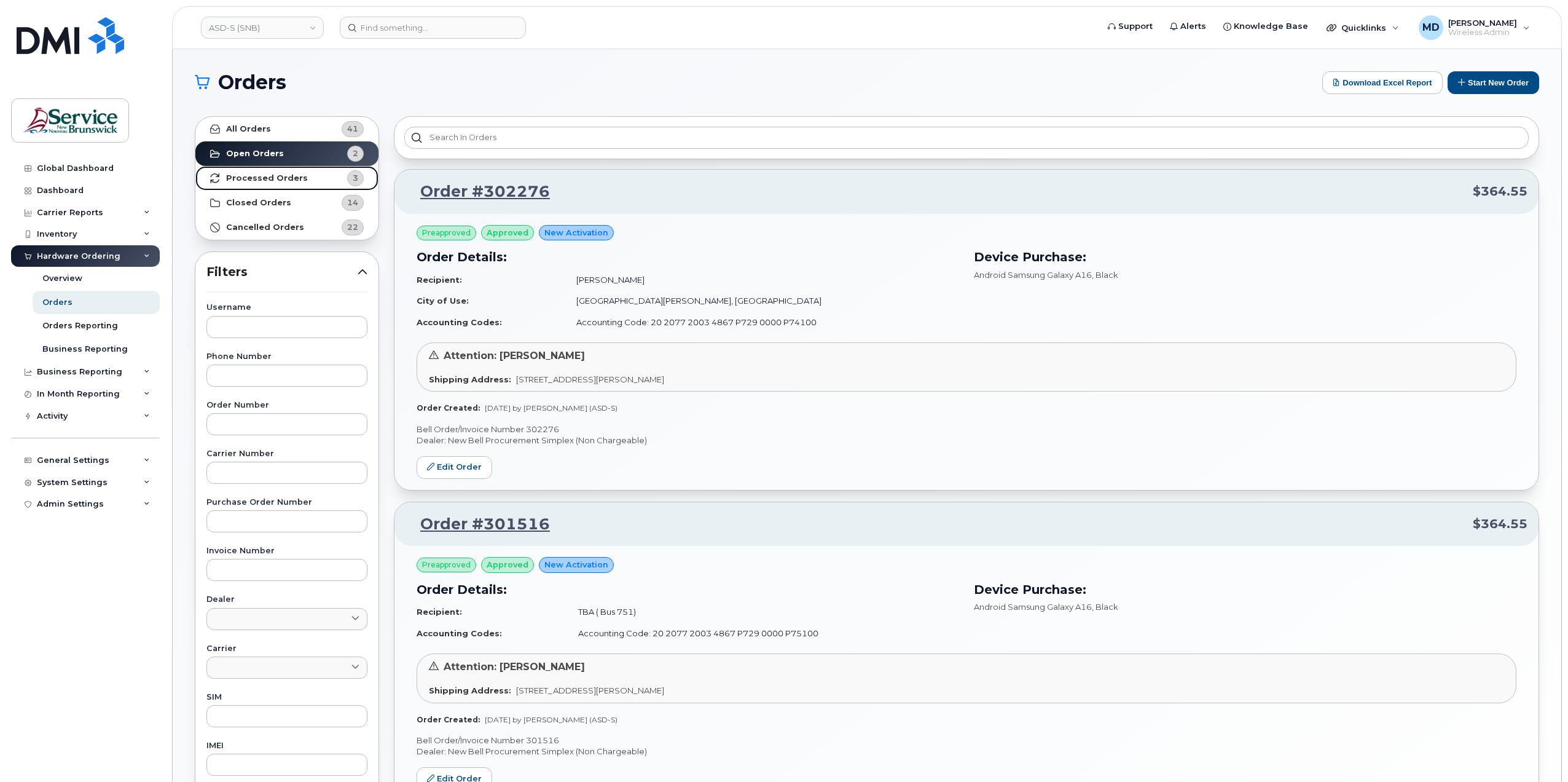
click at [287, 174] on strong "Processed Orders" at bounding box center [267, 178] width 82 height 10
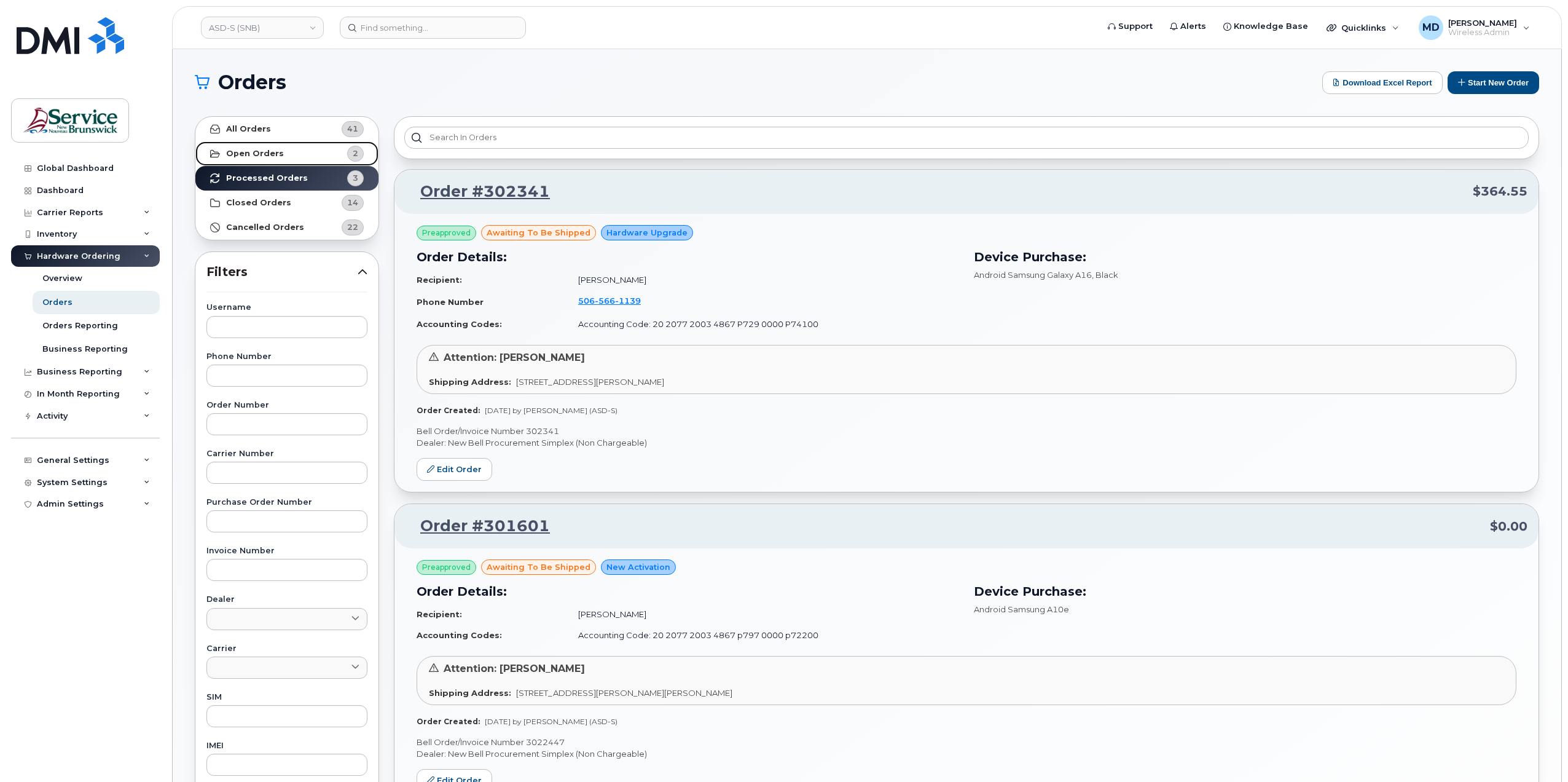
click at [301, 150] on link "Open Orders 2" at bounding box center [286, 153] width 183 height 25
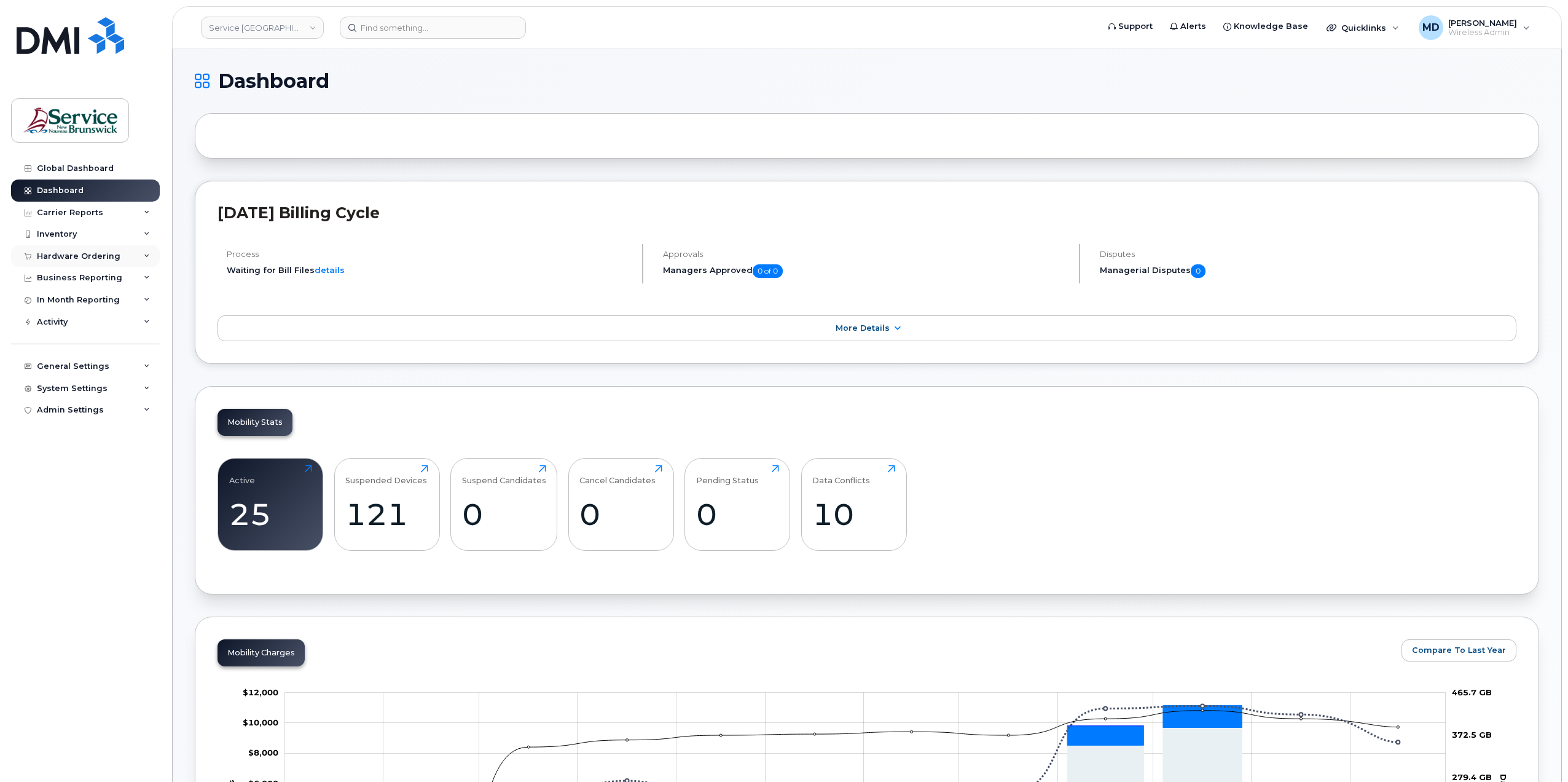
click at [83, 258] on div "Hardware Ordering" at bounding box center [79, 256] width 84 height 10
click at [57, 307] on div "Orders" at bounding box center [57, 303] width 30 height 11
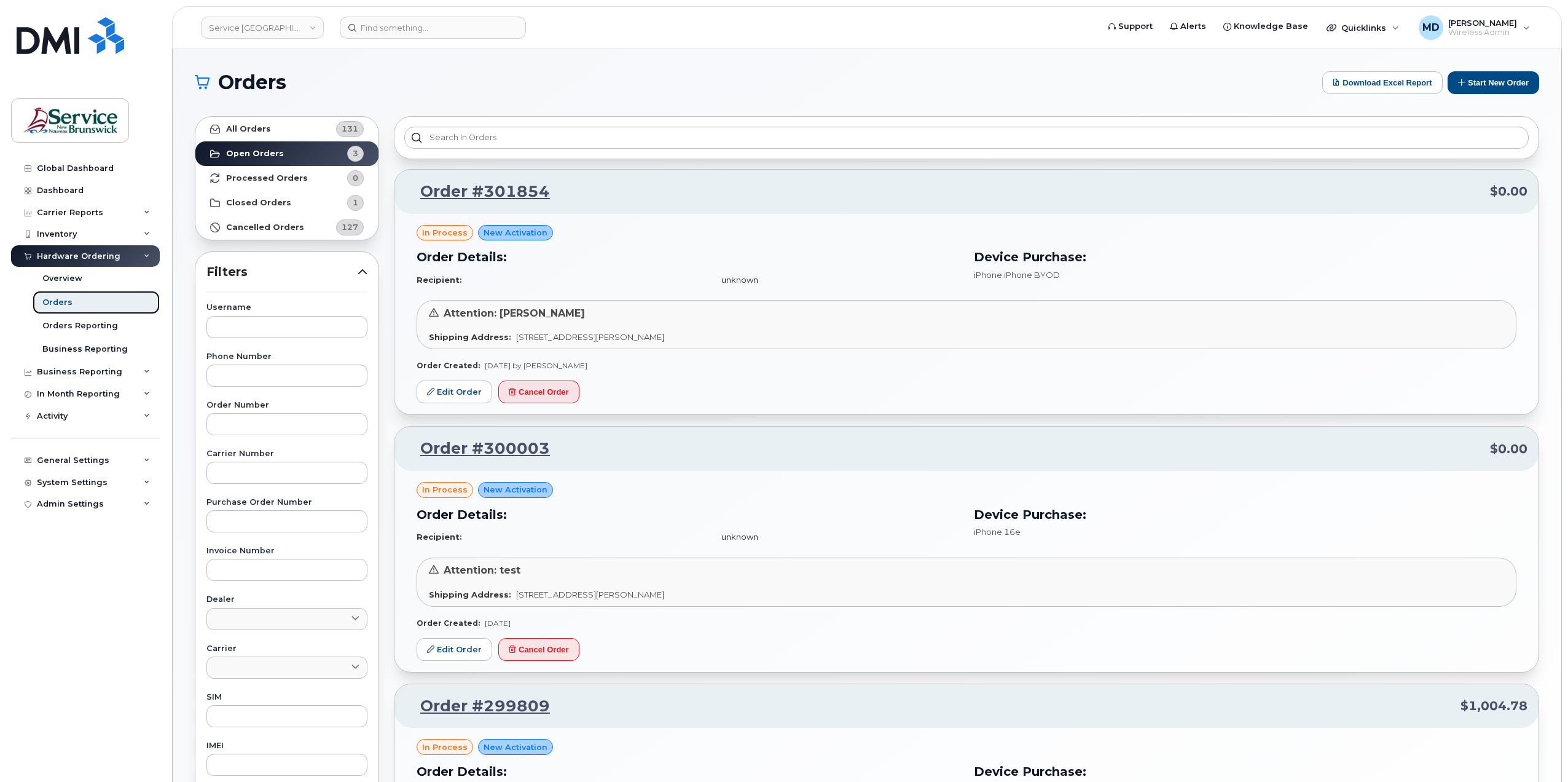
click at [70, 298] on div "Orders" at bounding box center [57, 303] width 30 height 11
click at [1495, 77] on button "Start New Order" at bounding box center [1493, 83] width 92 height 23
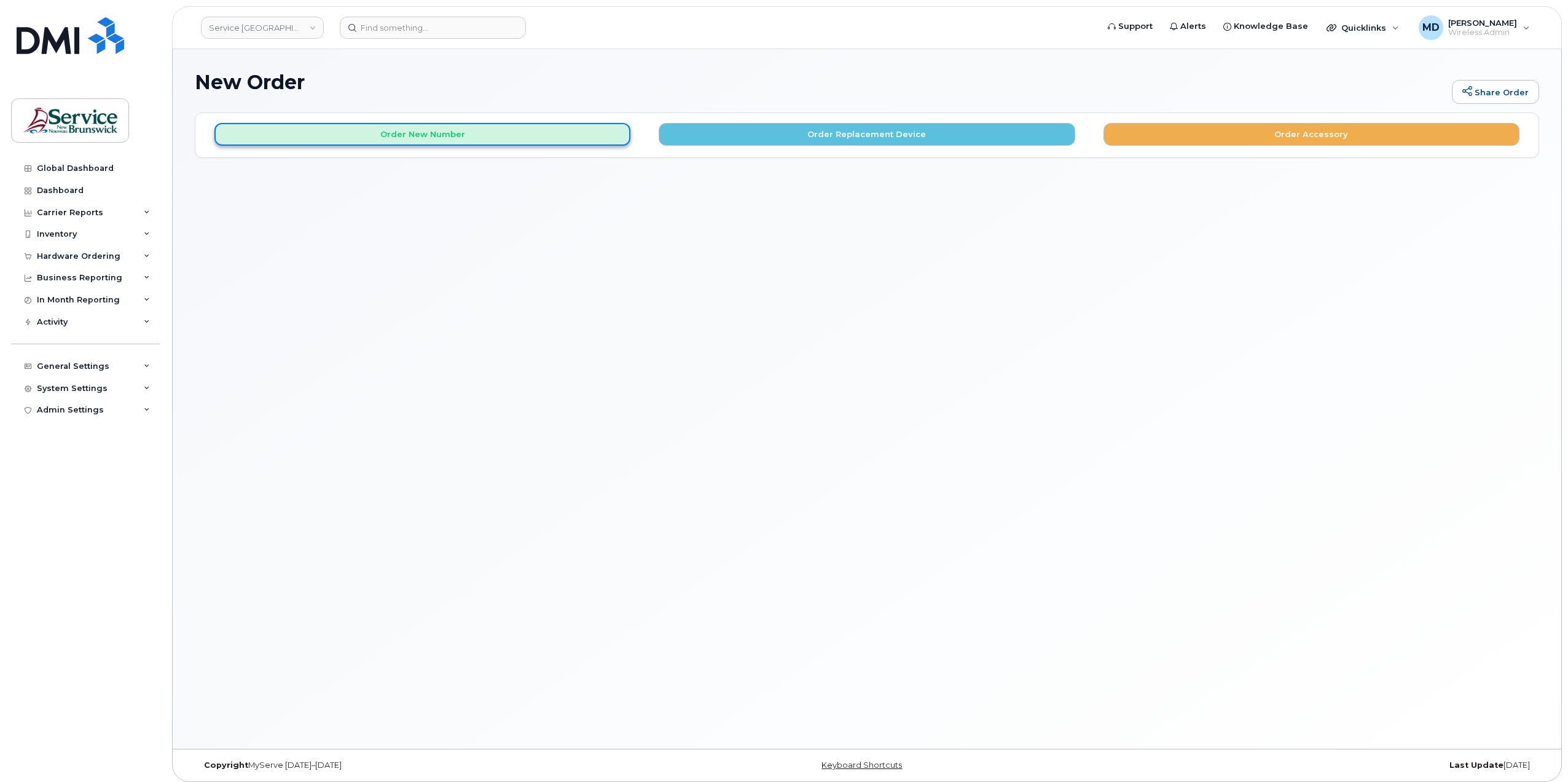
click at [466, 138] on button "Order New Number" at bounding box center [422, 134] width 416 height 23
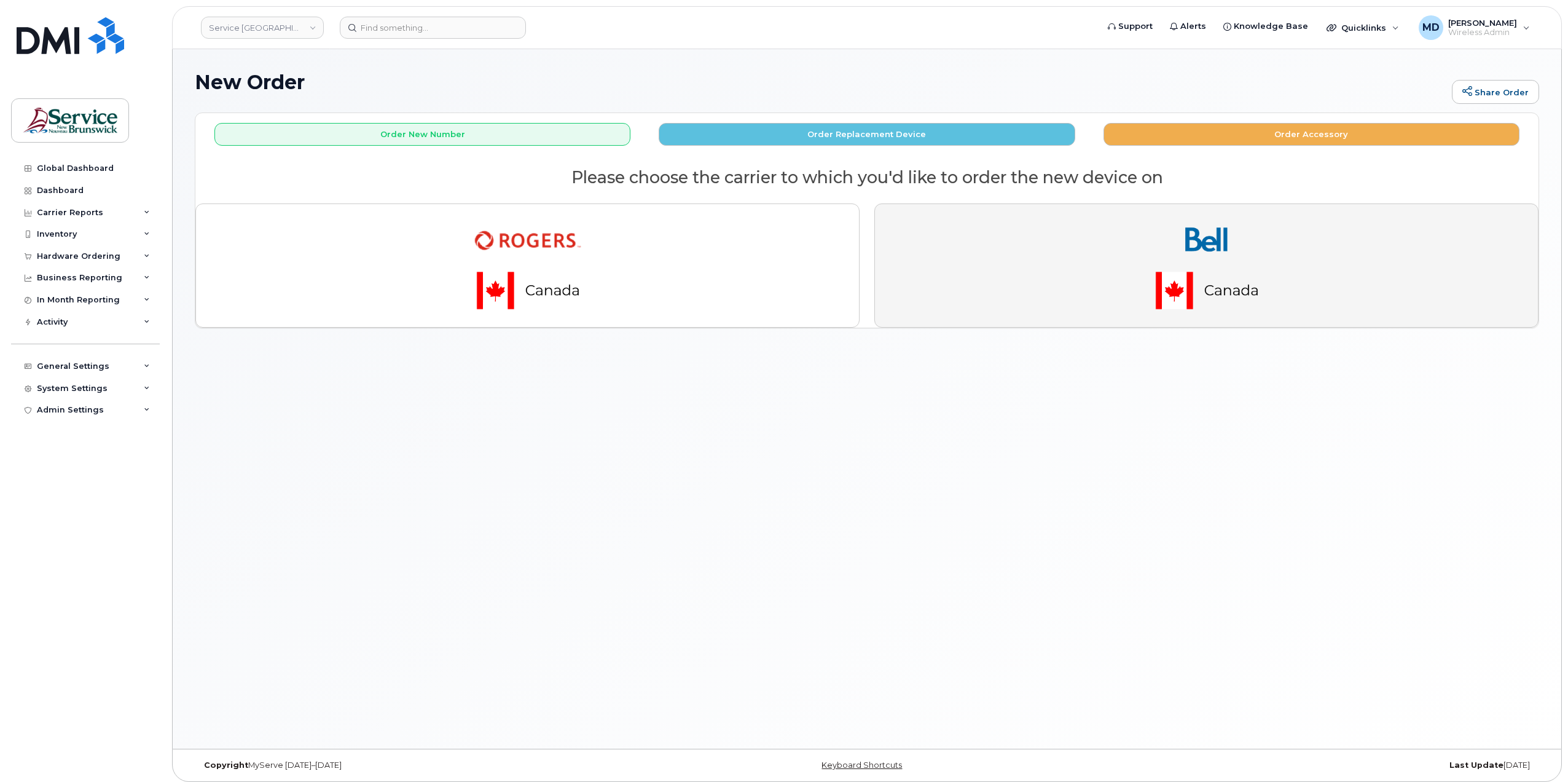
click at [1112, 291] on button "button" at bounding box center [1206, 266] width 665 height 124
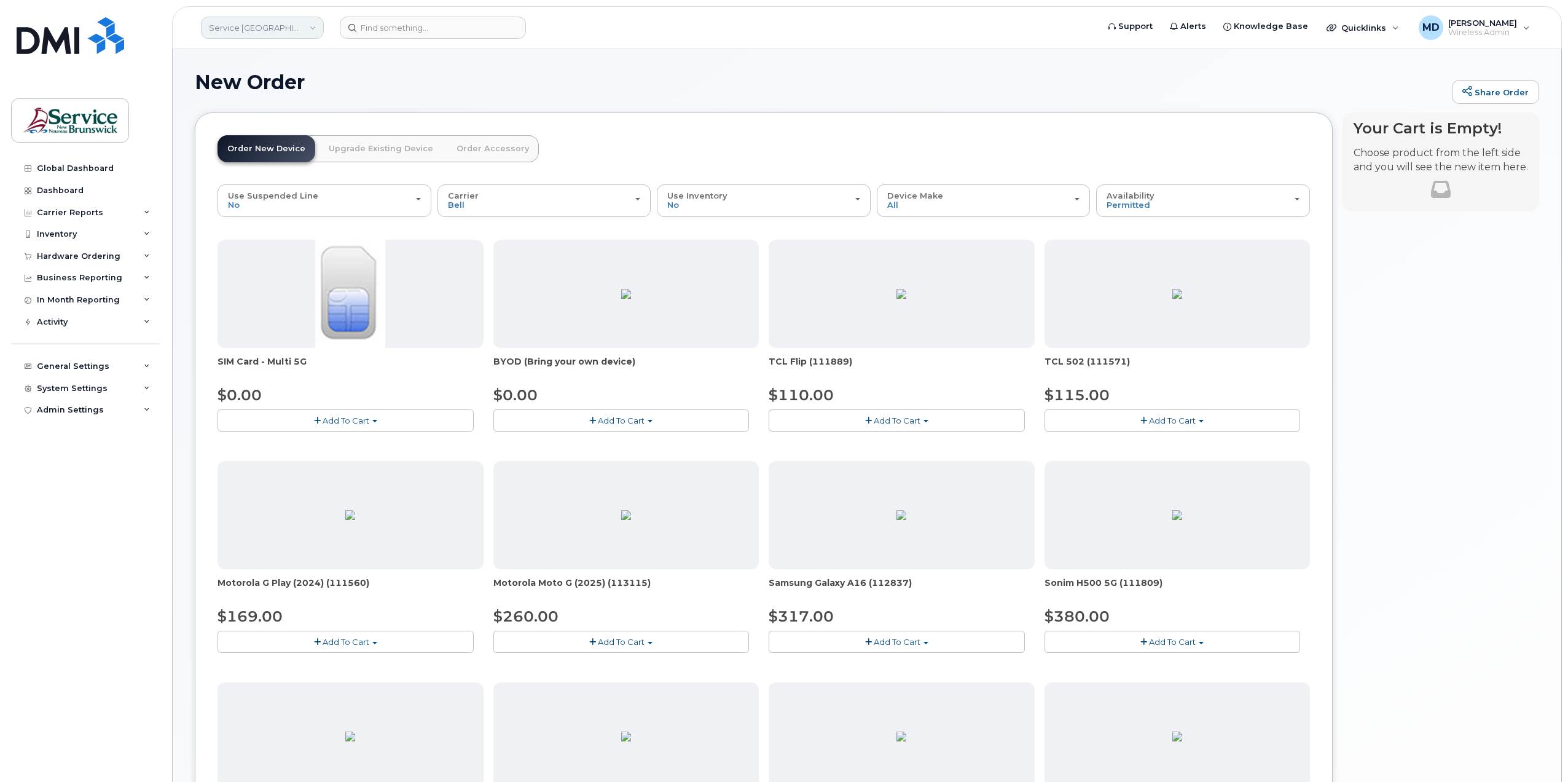
click at [302, 34] on link "Service [GEOGRAPHIC_DATA] (SNB)" at bounding box center [262, 28] width 123 height 22
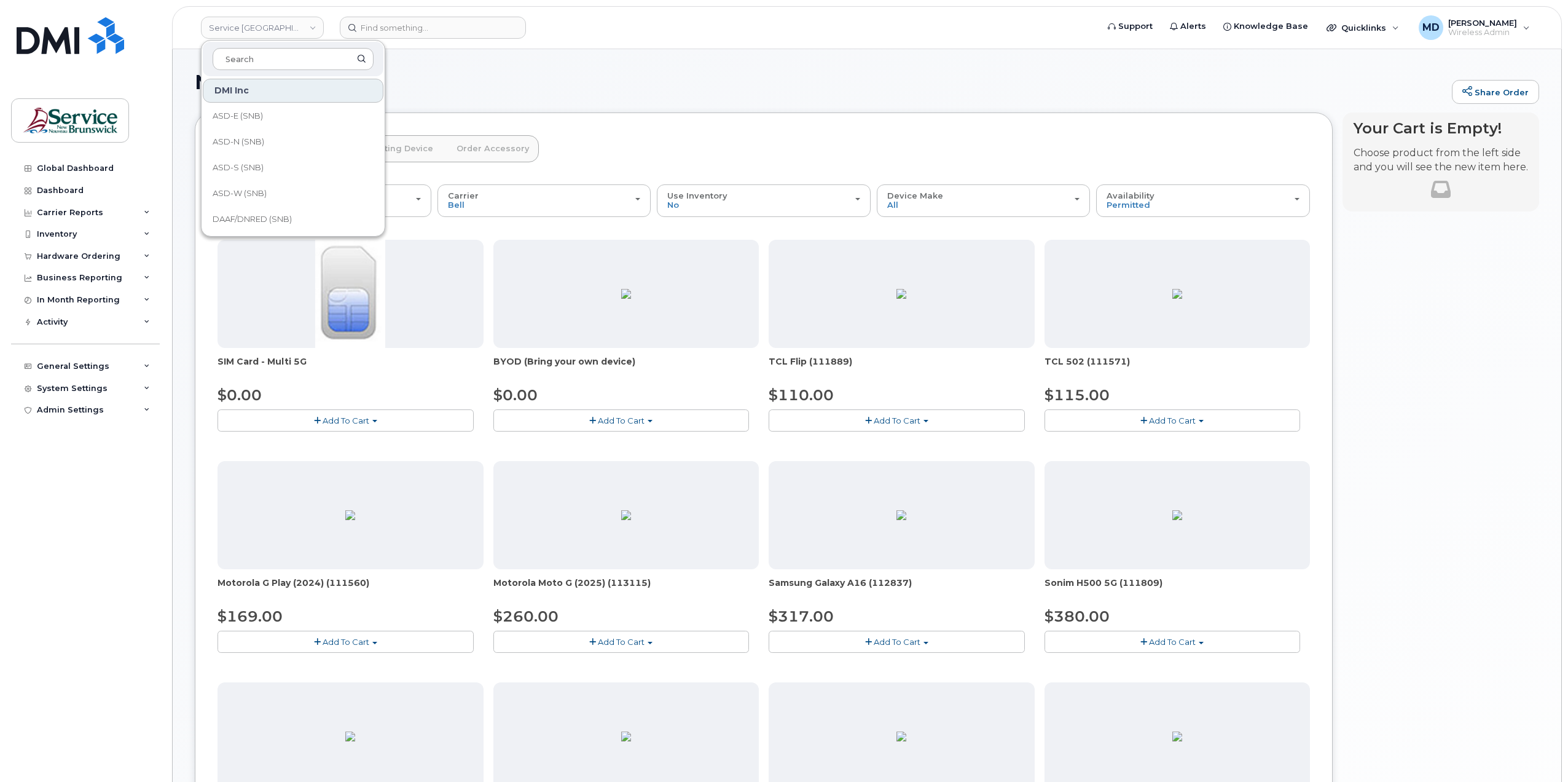
scroll to position [205, 0]
click at [679, 98] on div "New Order Share Order" at bounding box center [867, 92] width 1344 height 41
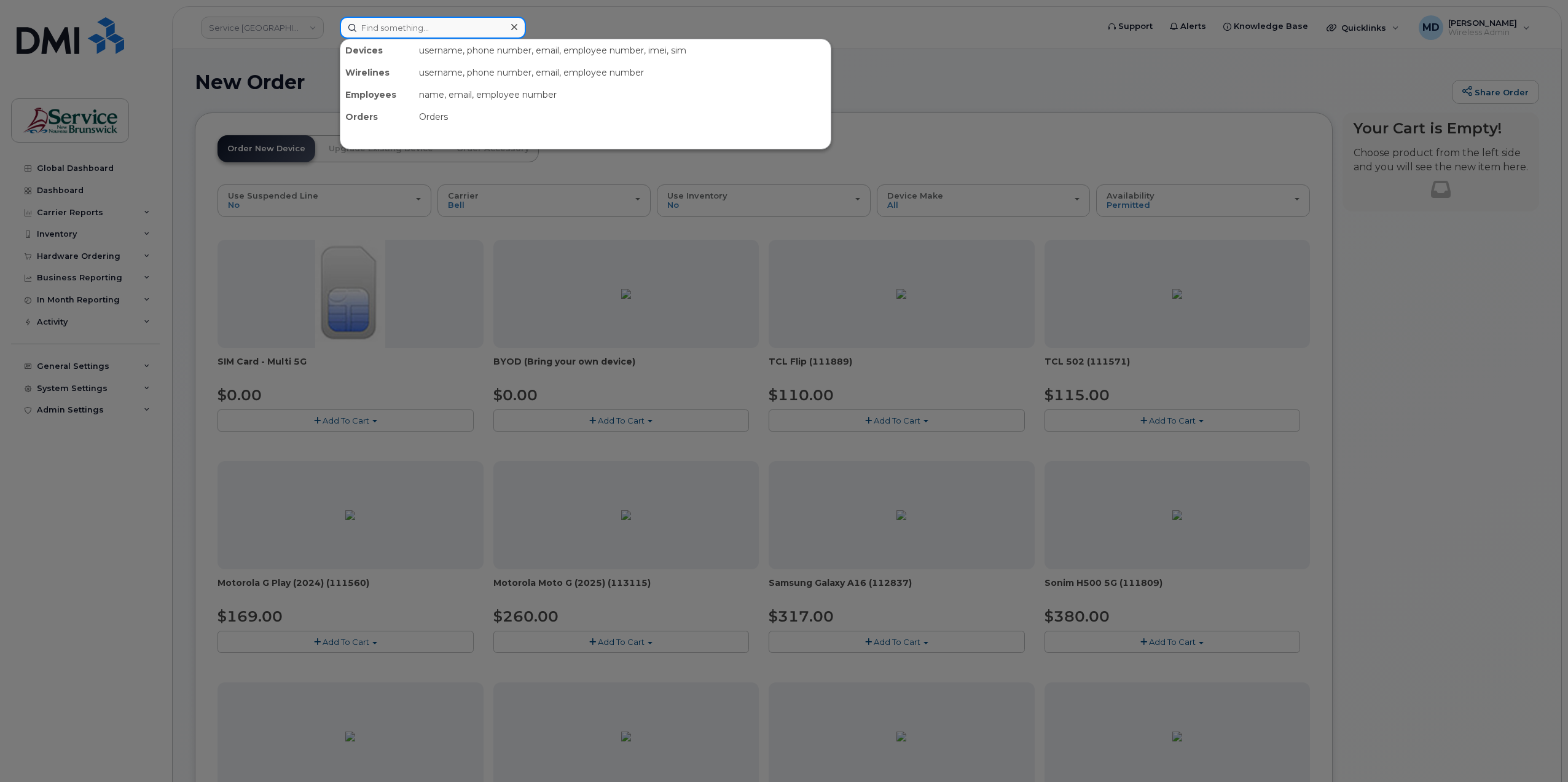
click at [429, 24] on input at bounding box center [433, 28] width 186 height 22
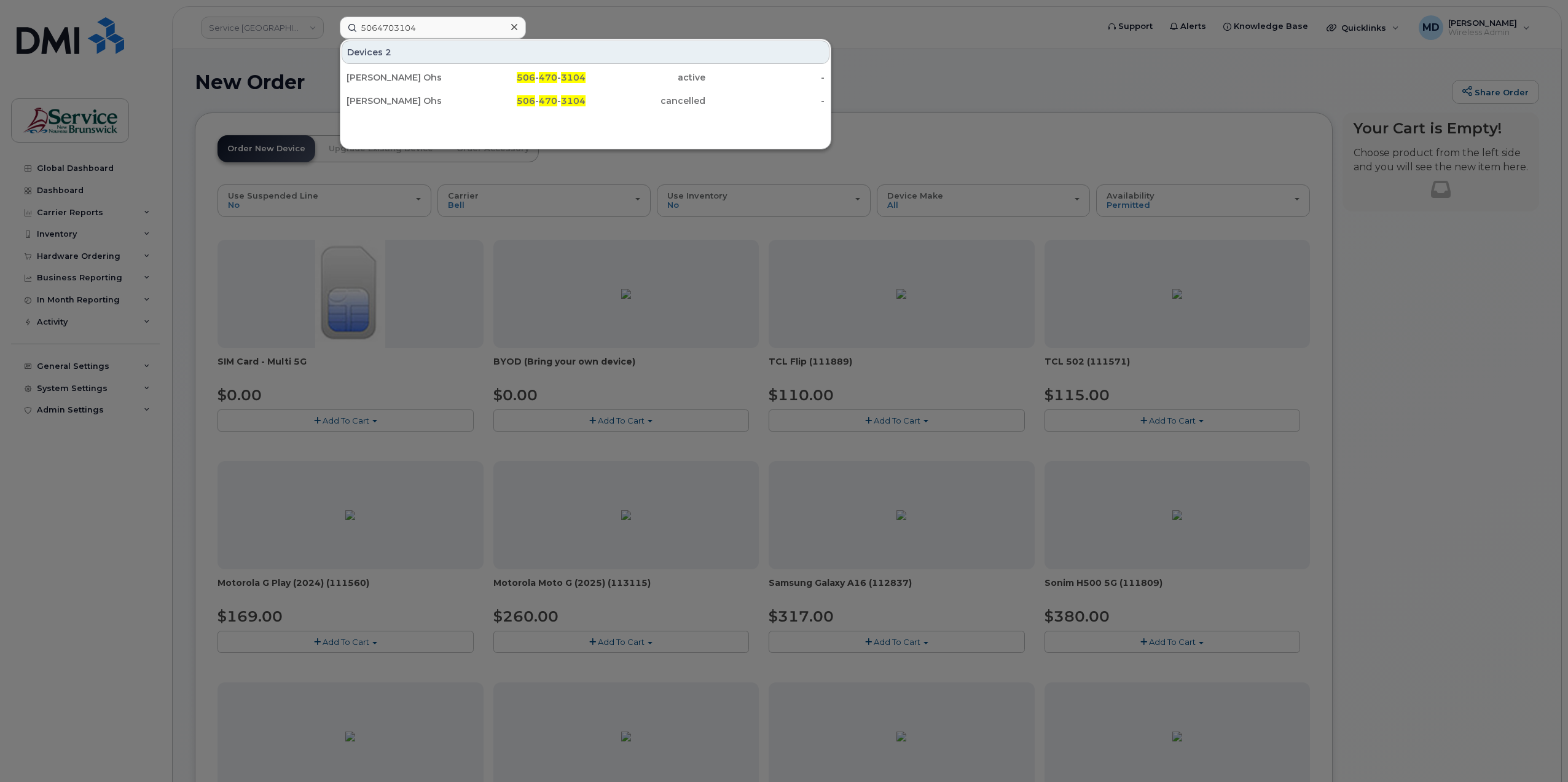
click at [907, 36] on div at bounding box center [784, 391] width 1568 height 782
click at [453, 30] on input "5064703104" at bounding box center [433, 28] width 186 height 22
click at [463, 72] on div "[PERSON_NAME] Ohs" at bounding box center [406, 78] width 120 height 12
click at [579, 29] on div at bounding box center [784, 391] width 1568 height 782
drag, startPoint x: 423, startPoint y: 28, endPoint x: 262, endPoint y: 31, distance: 161.0
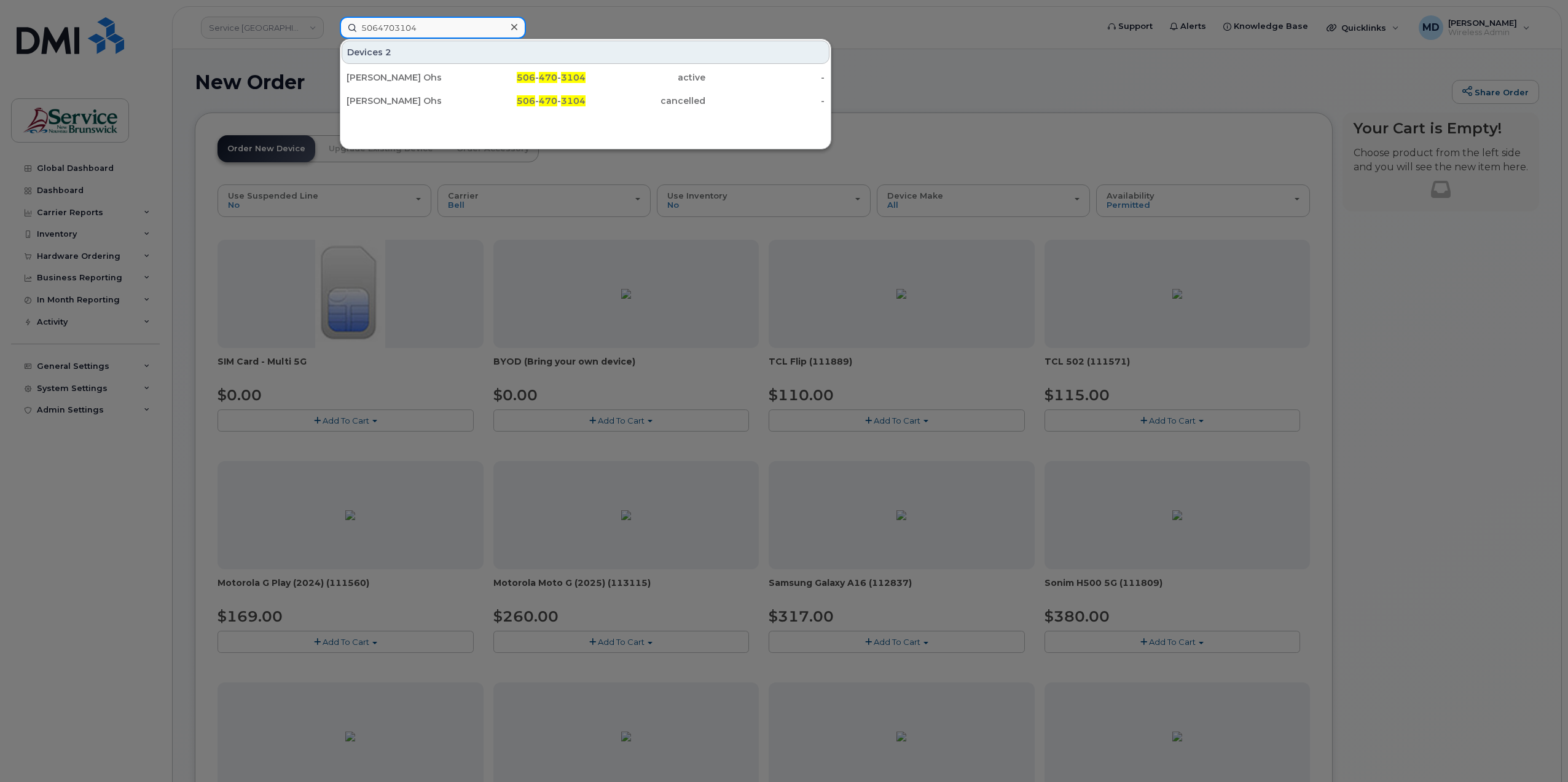
click at [330, 28] on div "5064703104 Devices 2 Cassandra Chase Ohs 506 - 470 - 3104 active - Cassandra Ch…" at bounding box center [714, 28] width 769 height 22
paste input "6547882"
click at [551, 17] on div at bounding box center [784, 391] width 1568 height 782
drag, startPoint x: 427, startPoint y: 28, endPoint x: 325, endPoint y: 31, distance: 102.0
click at [330, 30] on div "5066547882 Devices Tim Paulin 506 - 654 - 7882 active -" at bounding box center [714, 28] width 769 height 22
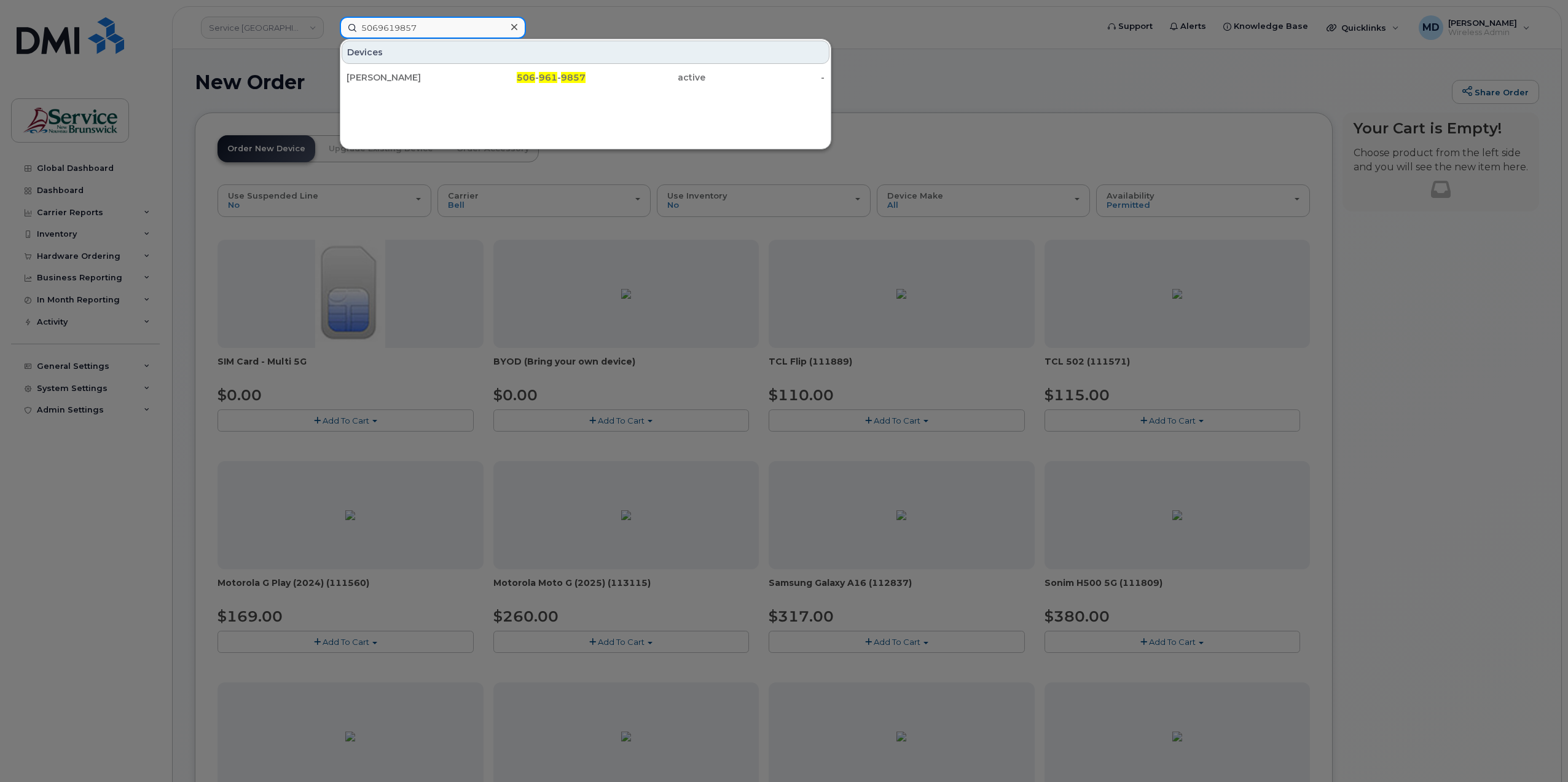
type input "5069619857"
click at [887, 35] on div at bounding box center [784, 391] width 1568 height 782
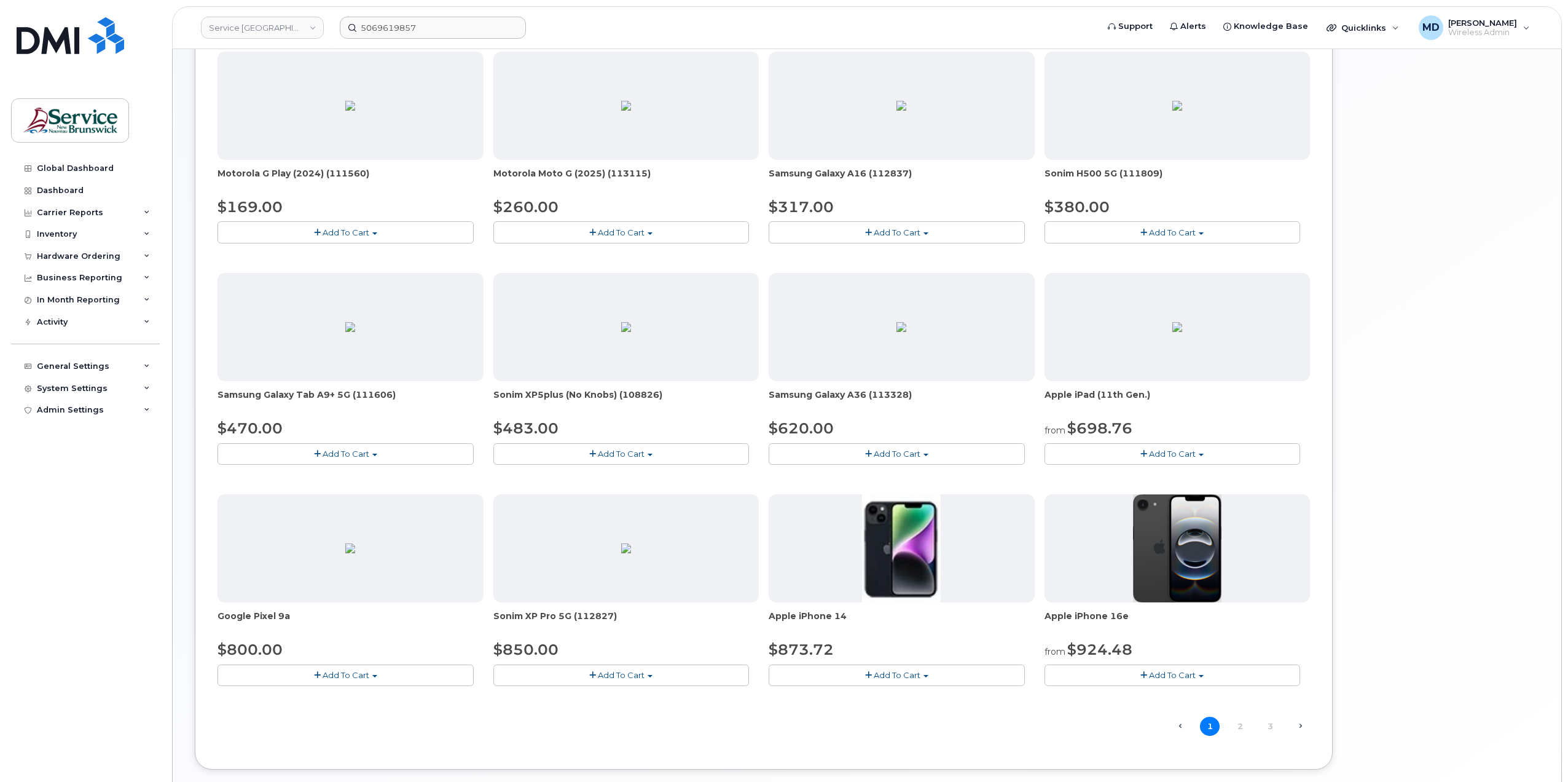
scroll to position [0, 0]
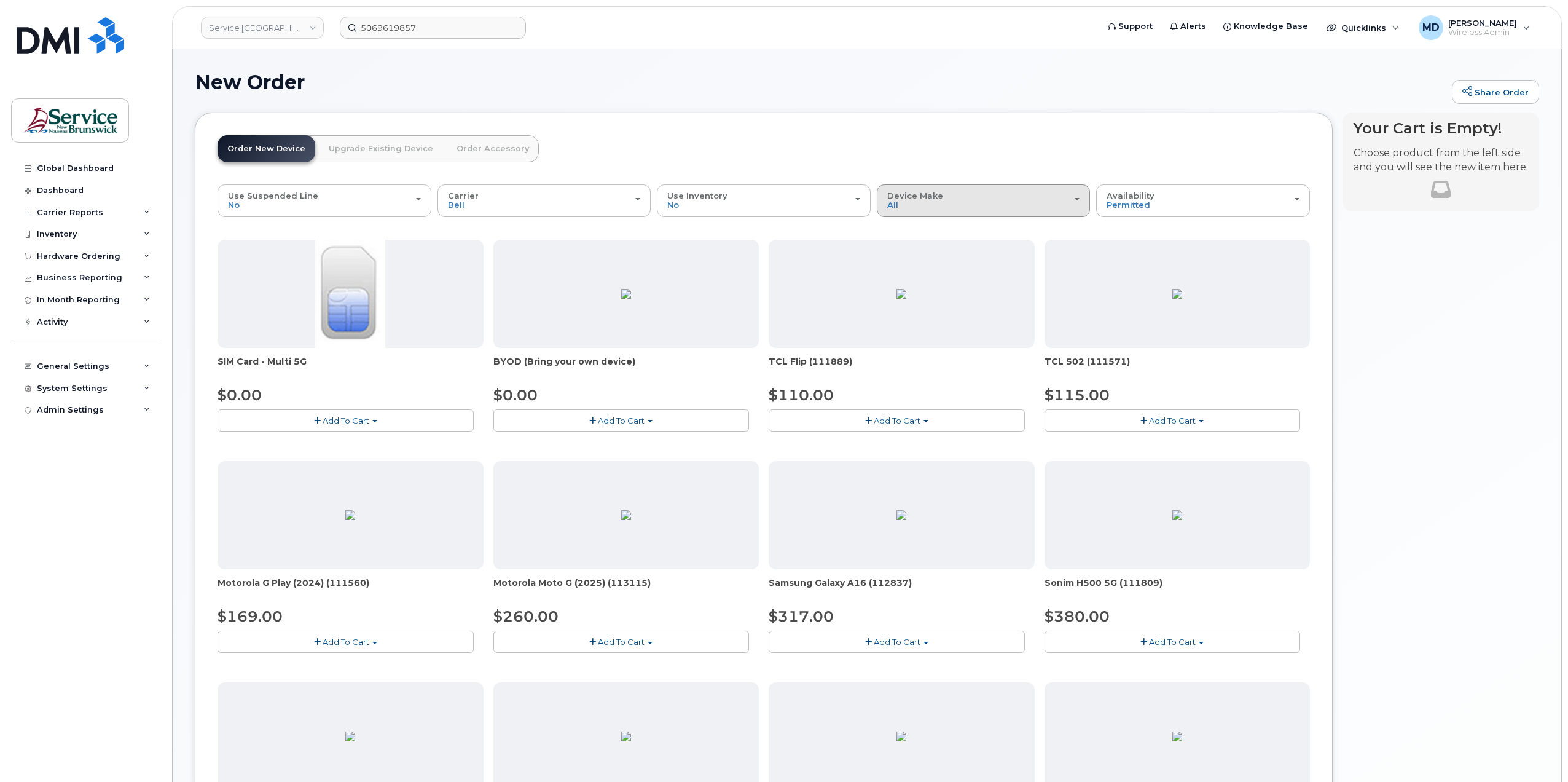
click at [937, 208] on div "Device Make All Aircard Android Cell Phone iPhone Tablet" at bounding box center [984, 200] width 193 height 19
click at [905, 319] on label "iPhone" at bounding box center [902, 318] width 45 height 15
click at [0, 0] on input "iPhone" at bounding box center [0, 0] width 0 height 0
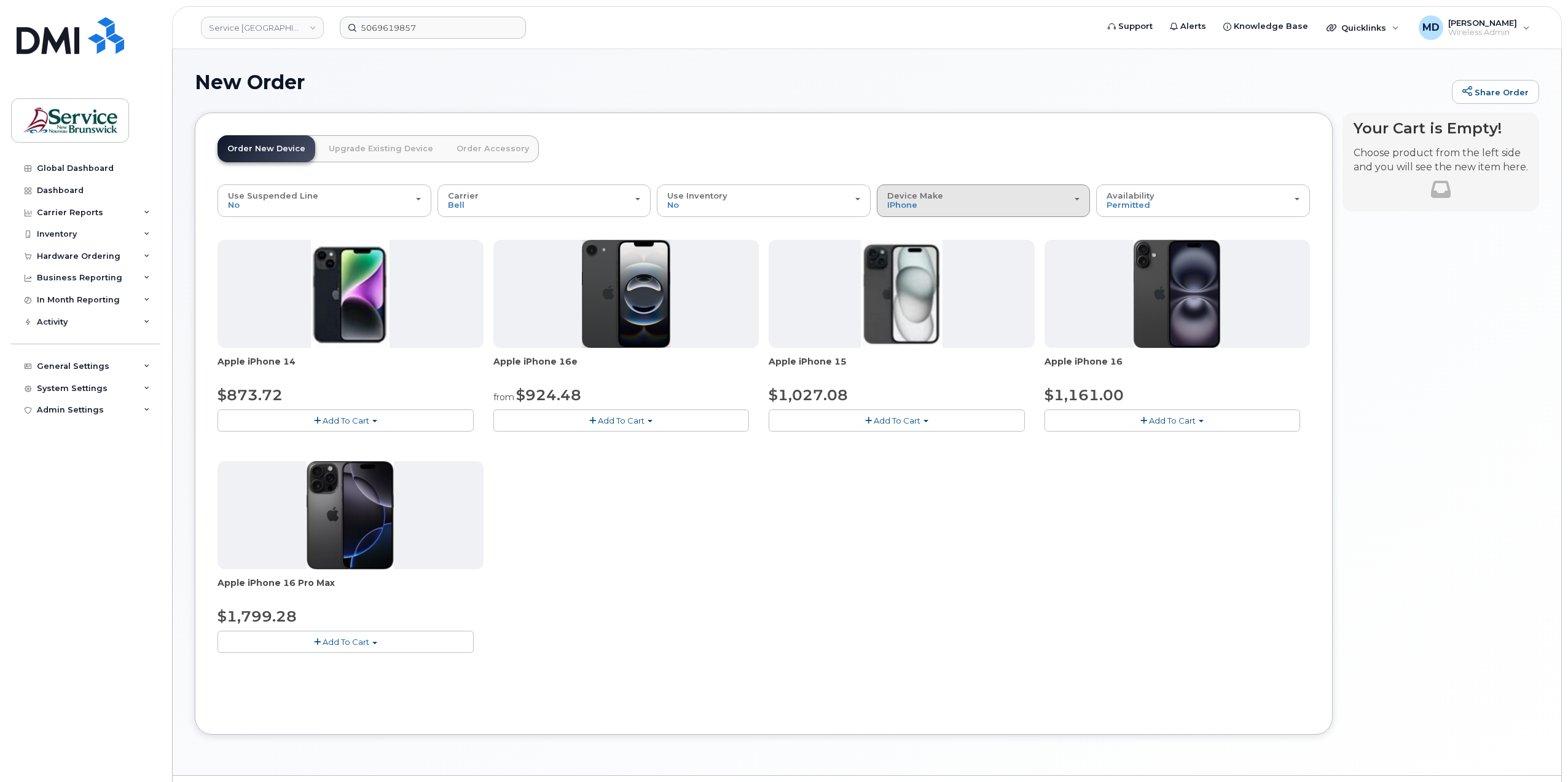
click at [955, 193] on div "Device Make All Aircard Android Cell Phone iPhone Tablet" at bounding box center [984, 200] width 193 height 19
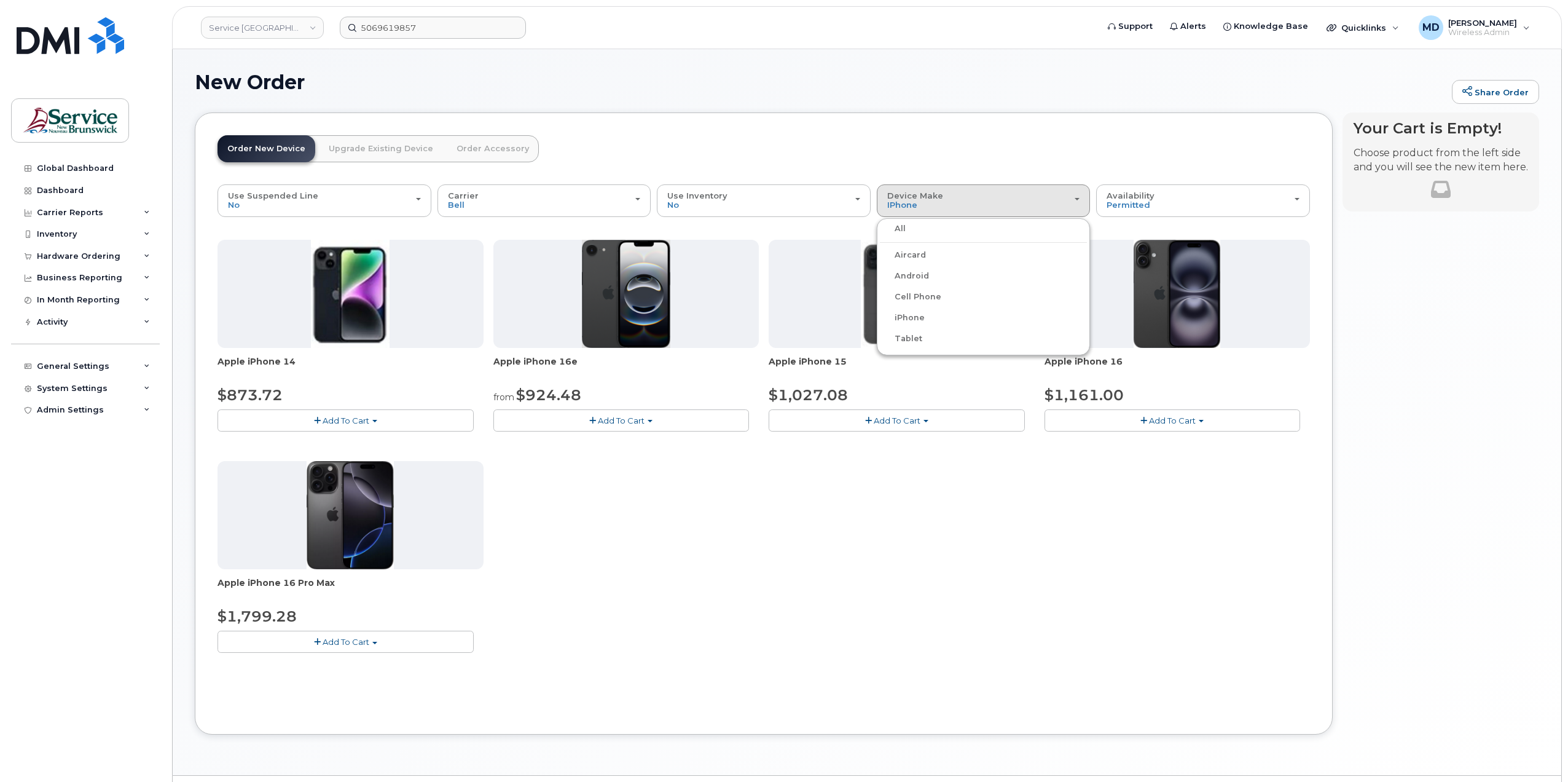
click at [910, 234] on div "All" at bounding box center [984, 229] width 208 height 15
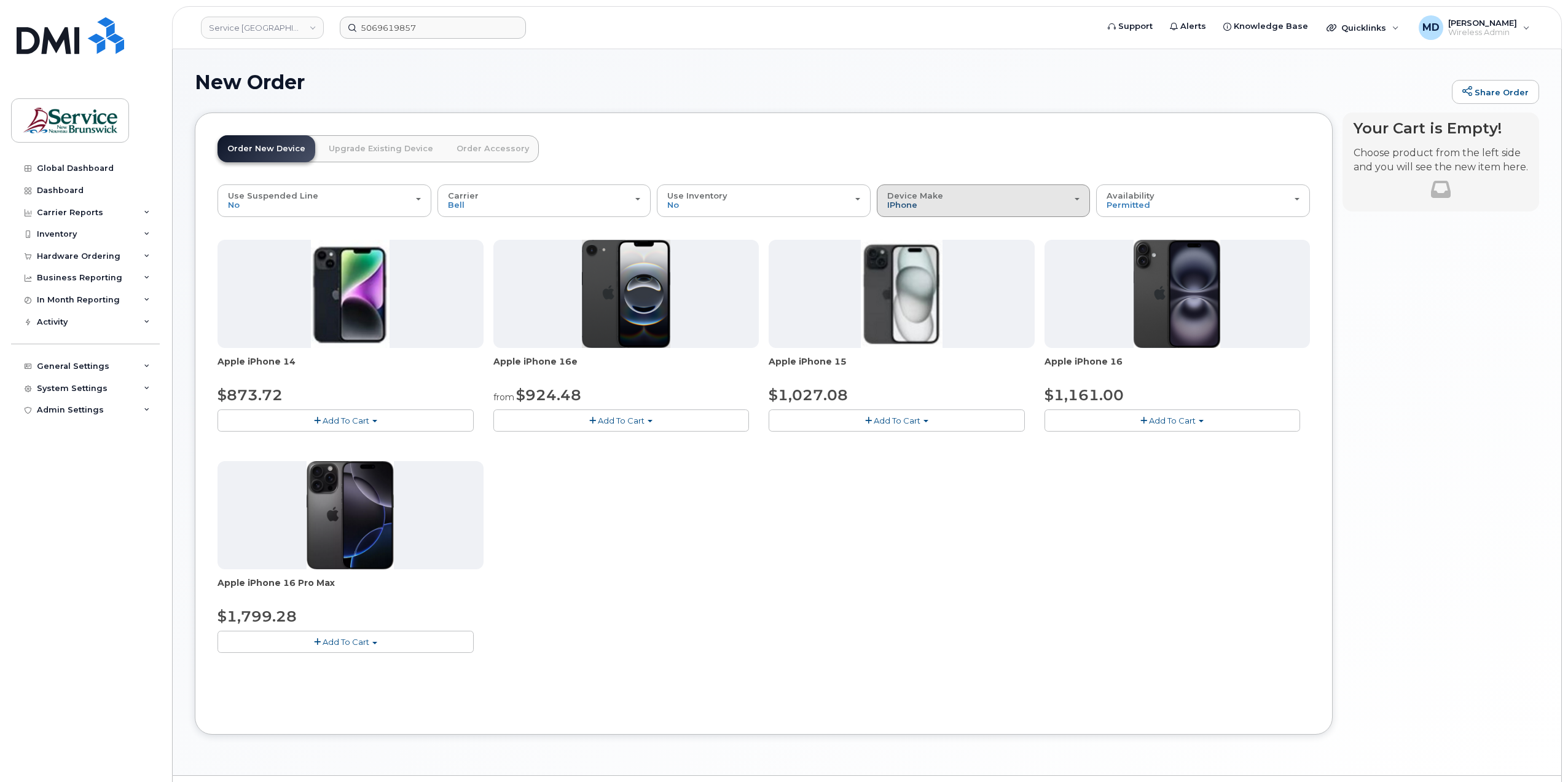
click at [916, 208] on span "iPhone" at bounding box center [902, 205] width 30 height 10
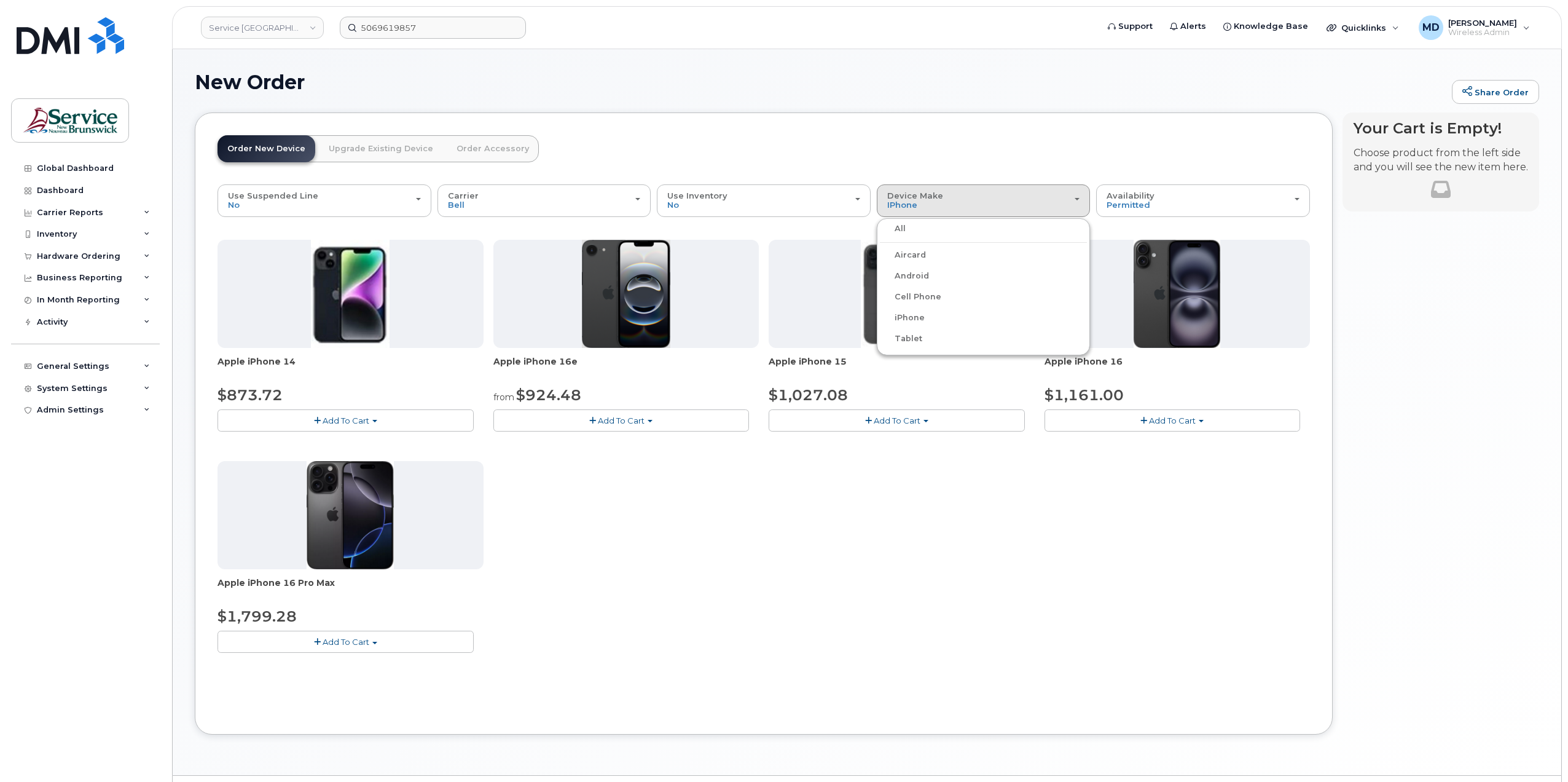
click at [898, 229] on label "All" at bounding box center [893, 229] width 26 height 15
click at [0, 0] on input "All" at bounding box center [0, 0] width 0 height 0
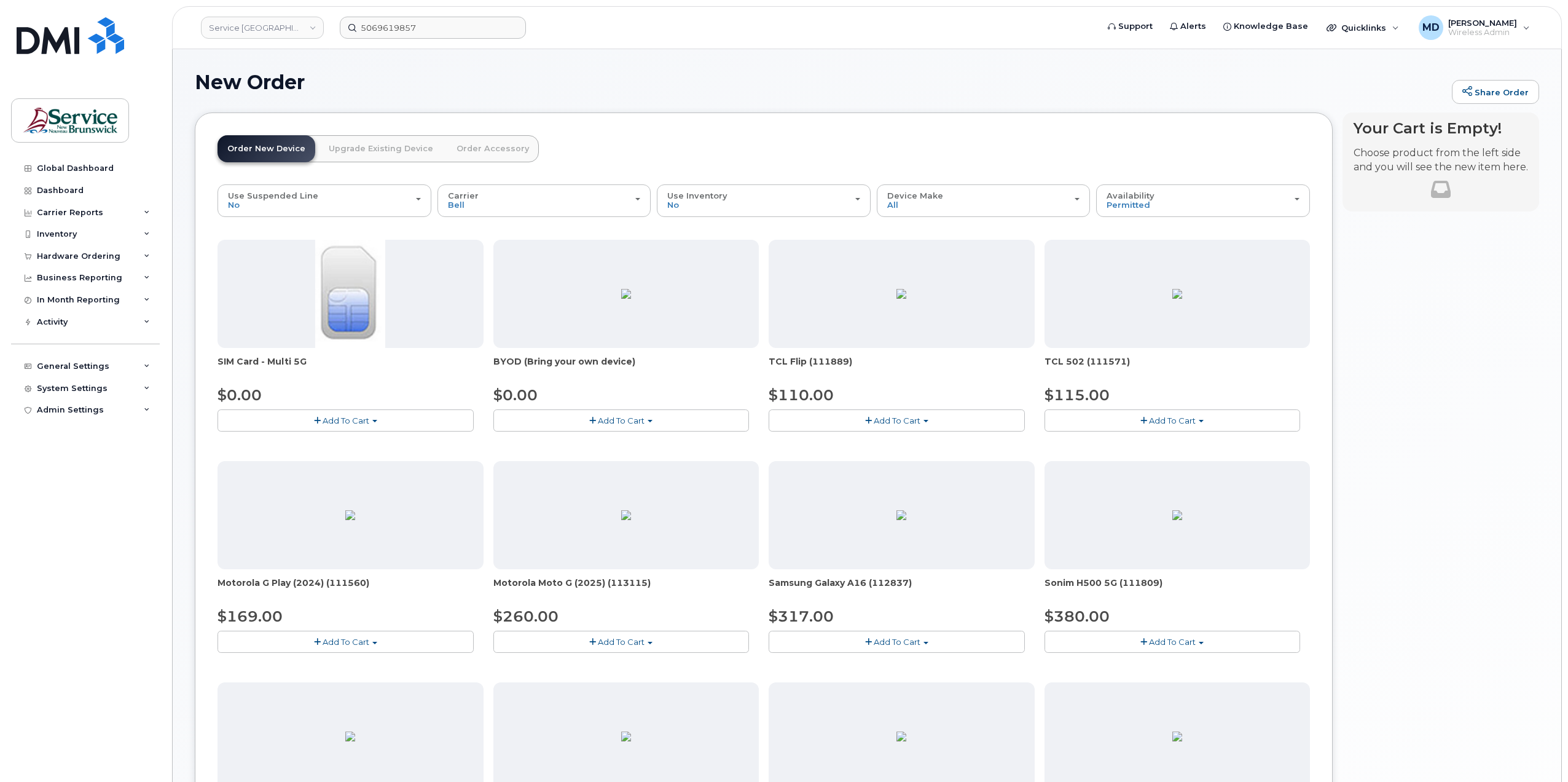
click at [932, 646] on button "Add To Cart" at bounding box center [897, 641] width 256 height 22
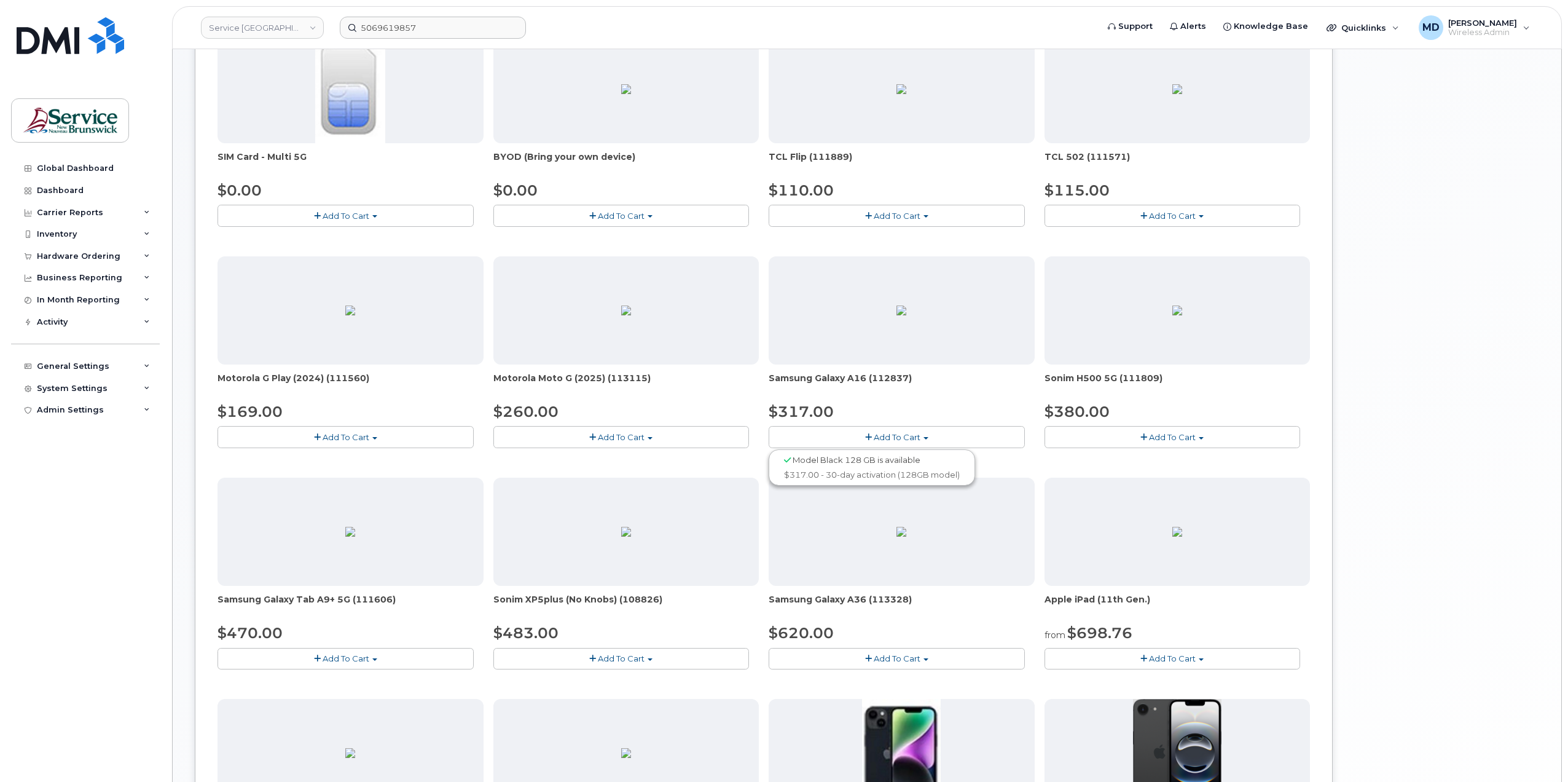
scroll to position [409, 0]
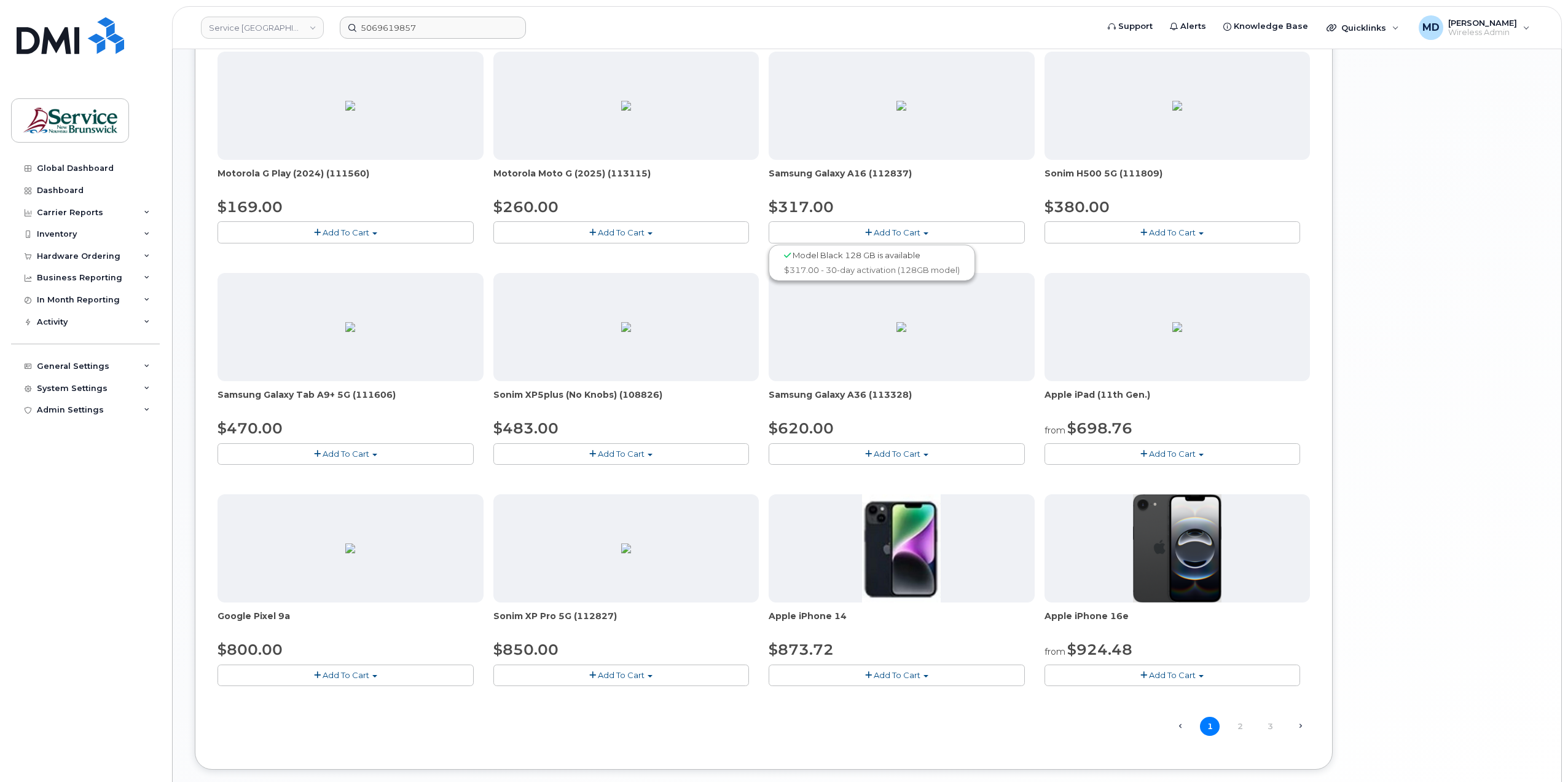
click at [897, 449] on span "Add To Cart" at bounding box center [897, 454] width 47 height 10
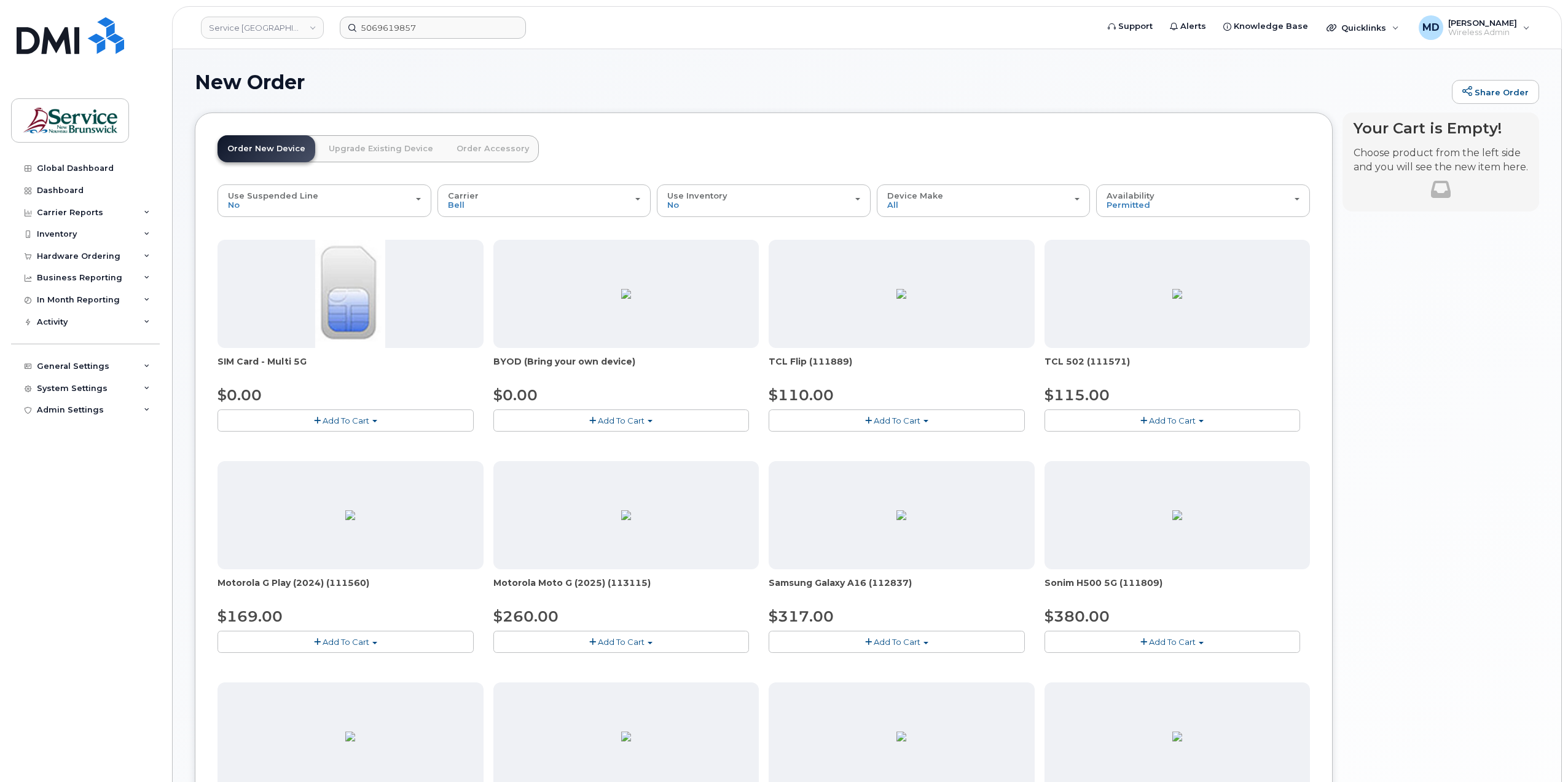
click at [630, 417] on span "Add To Cart" at bounding box center [621, 420] width 47 height 10
click at [600, 453] on link "$0.00 - 30-day activation" at bounding box center [559, 458] width 126 height 15
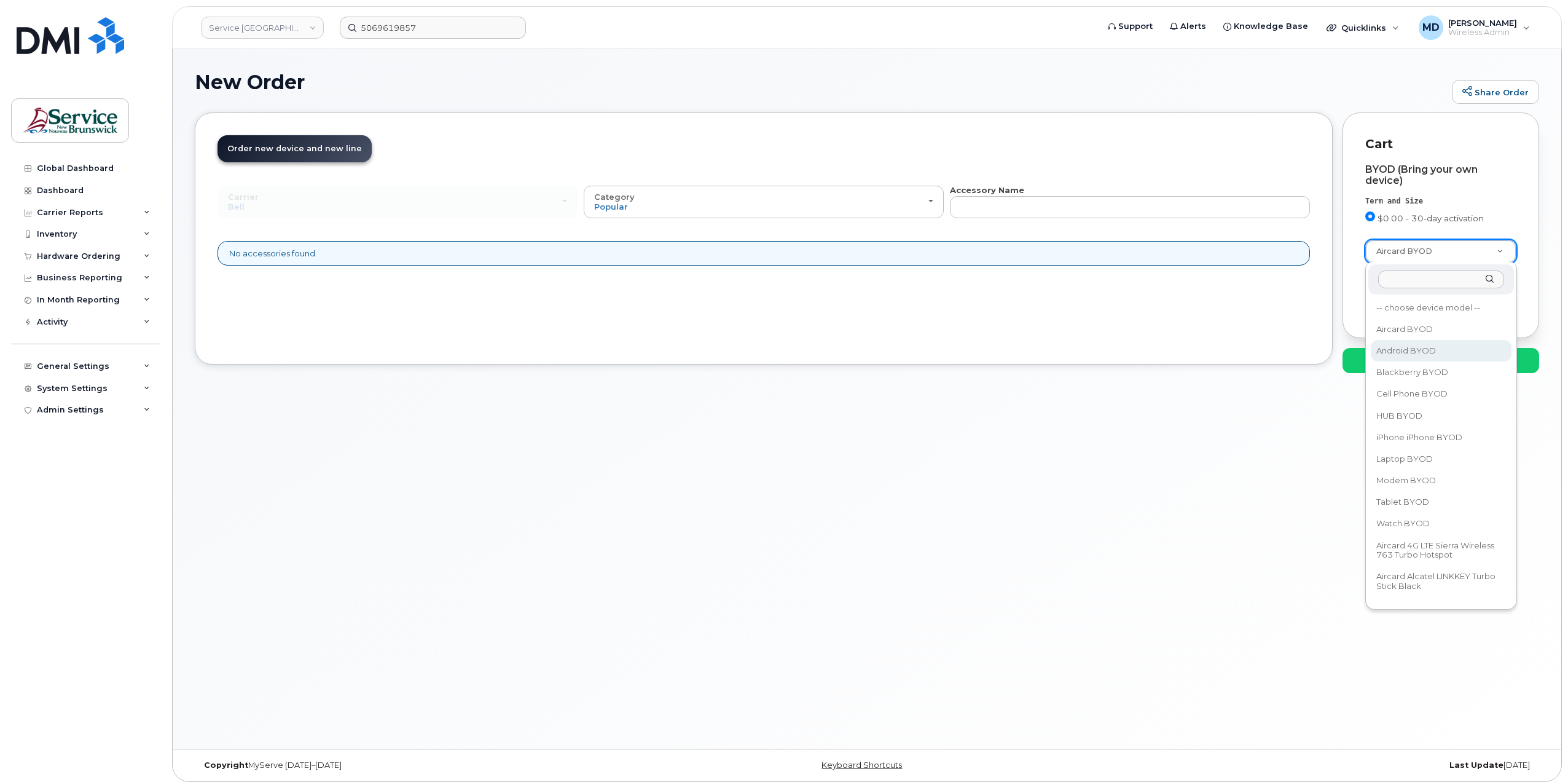
select select "2422"
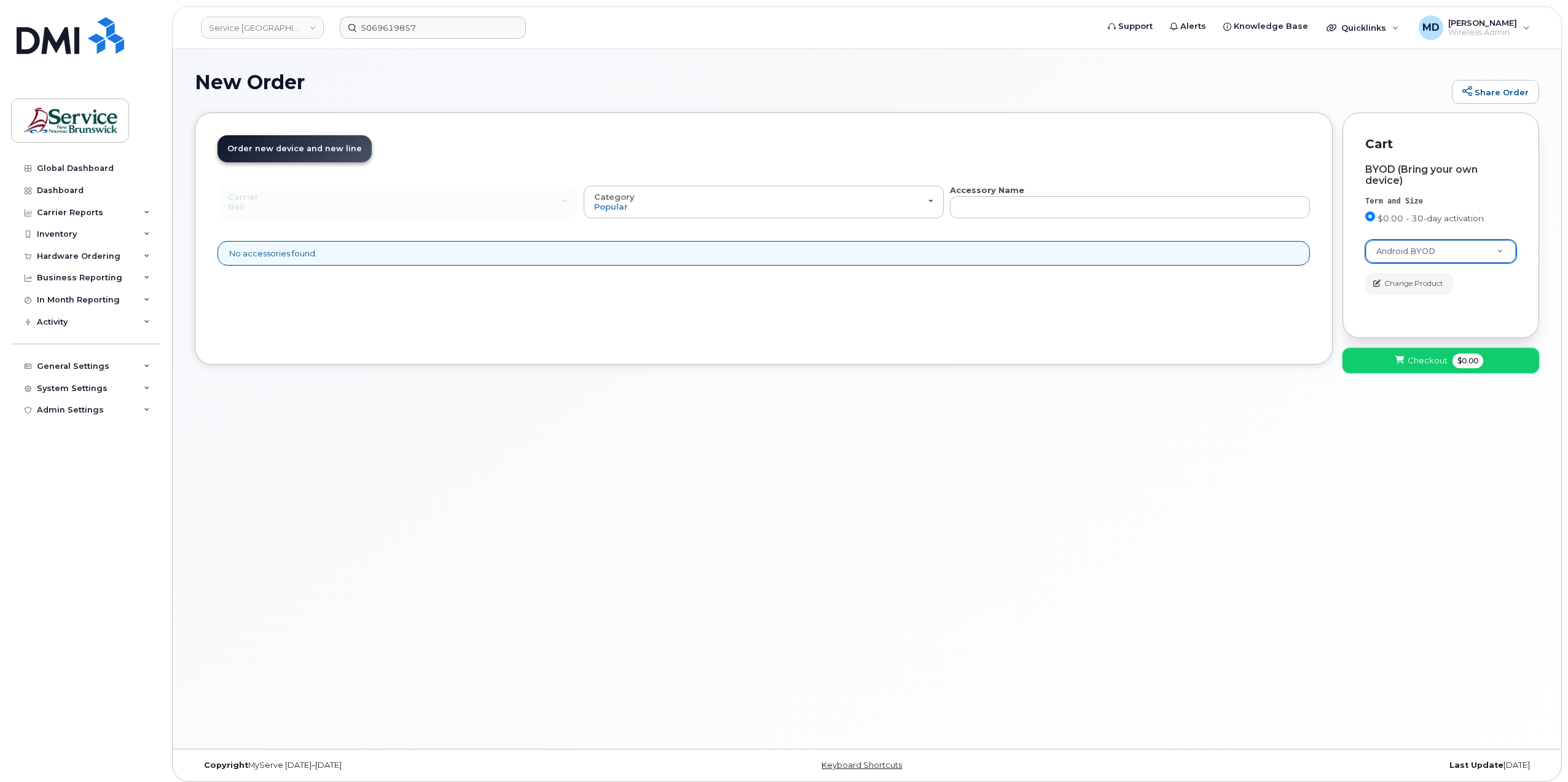
click at [1404, 364] on span at bounding box center [1400, 360] width 12 height 12
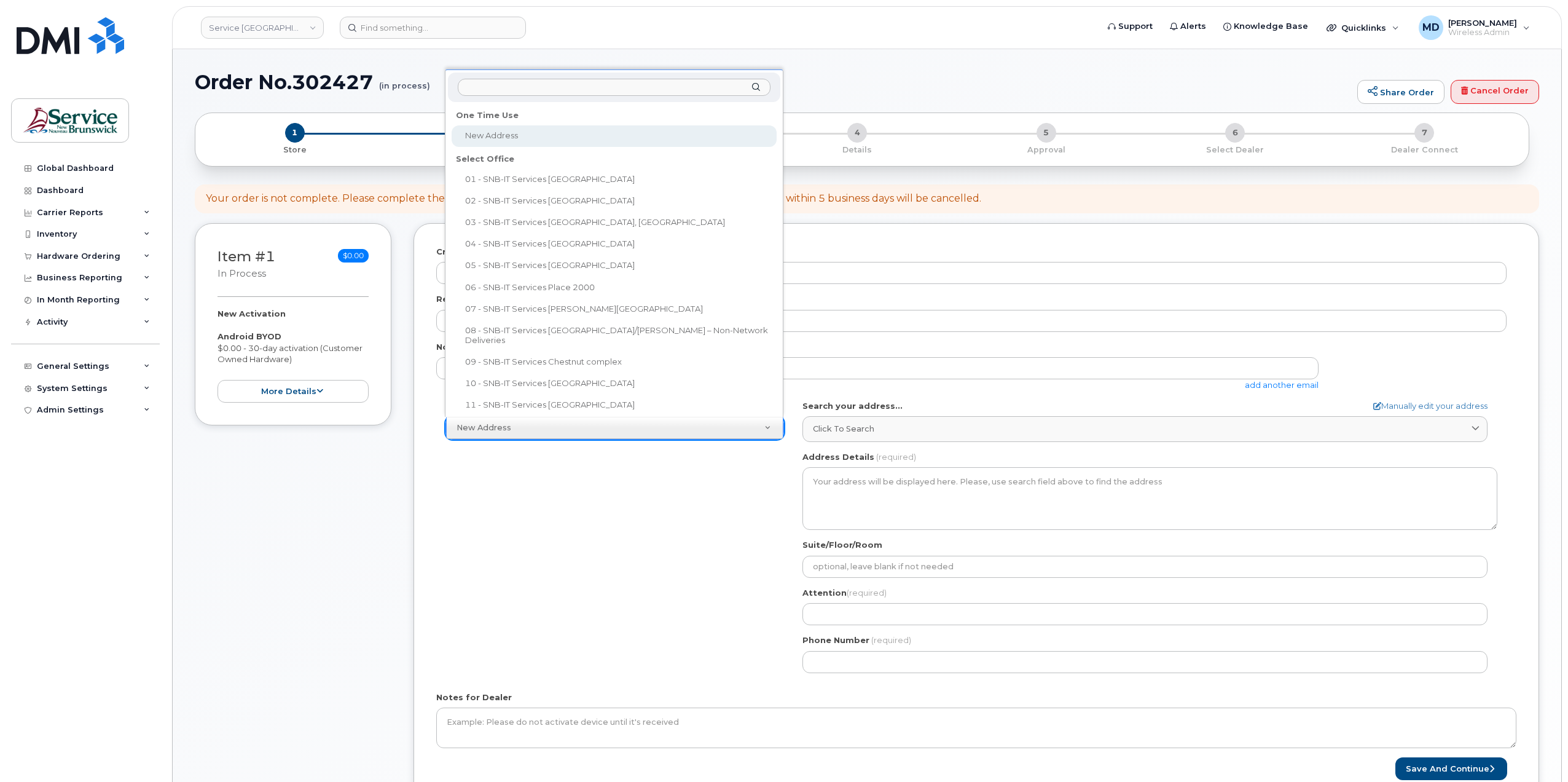
scroll to position [10, 0]
select select
type textarea "[STREET_ADDRESS][PERSON_NAME]"
type input "[PERSON_NAME]"
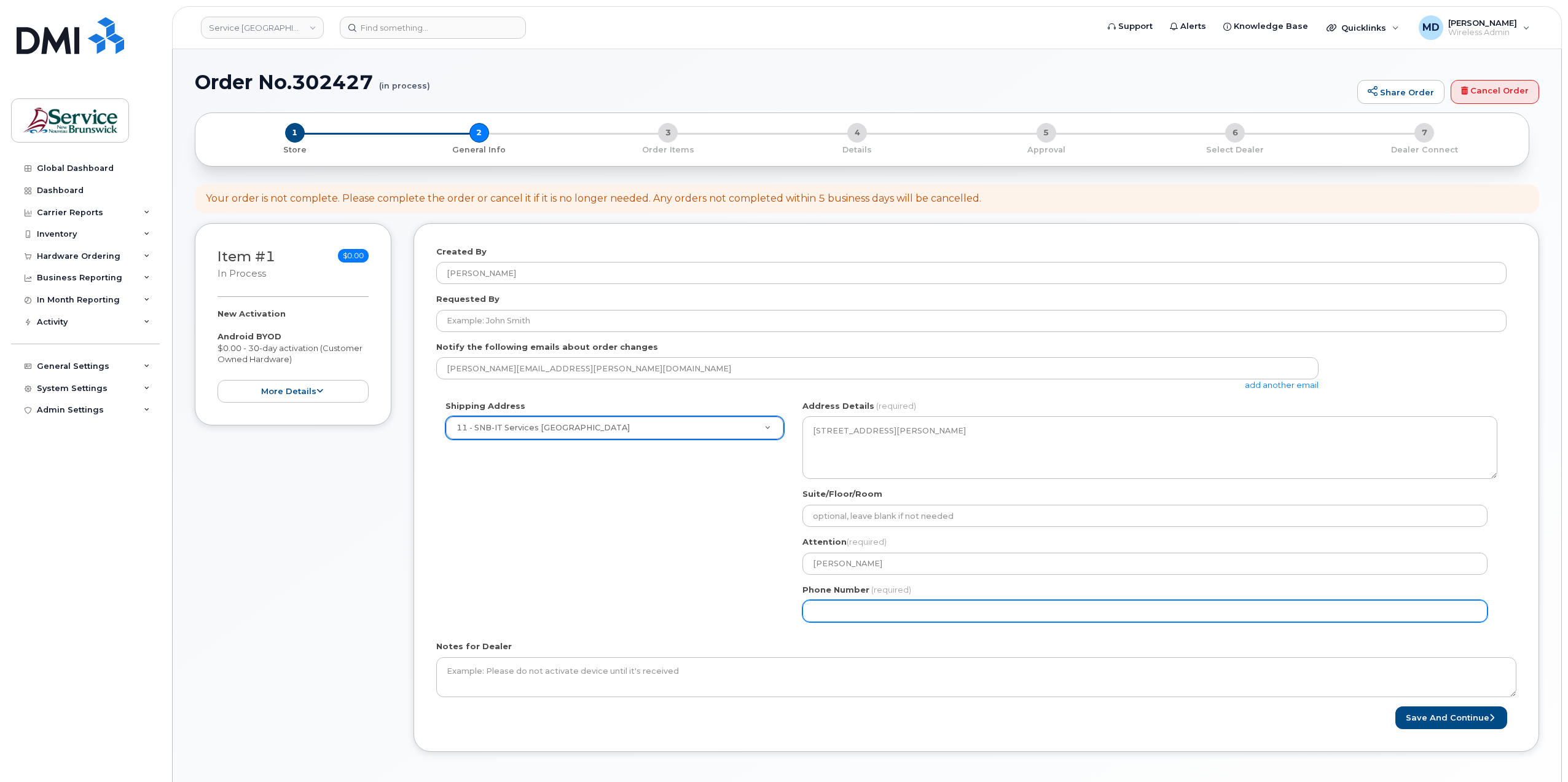
click at [834, 605] on input "Phone Number" at bounding box center [1145, 611] width 685 height 22
click at [866, 609] on input "Phone Number" at bounding box center [1145, 611] width 685 height 22
click at [863, 612] on input "Phone Number" at bounding box center [1145, 611] width 685 height 22
select select
type input "555555555"
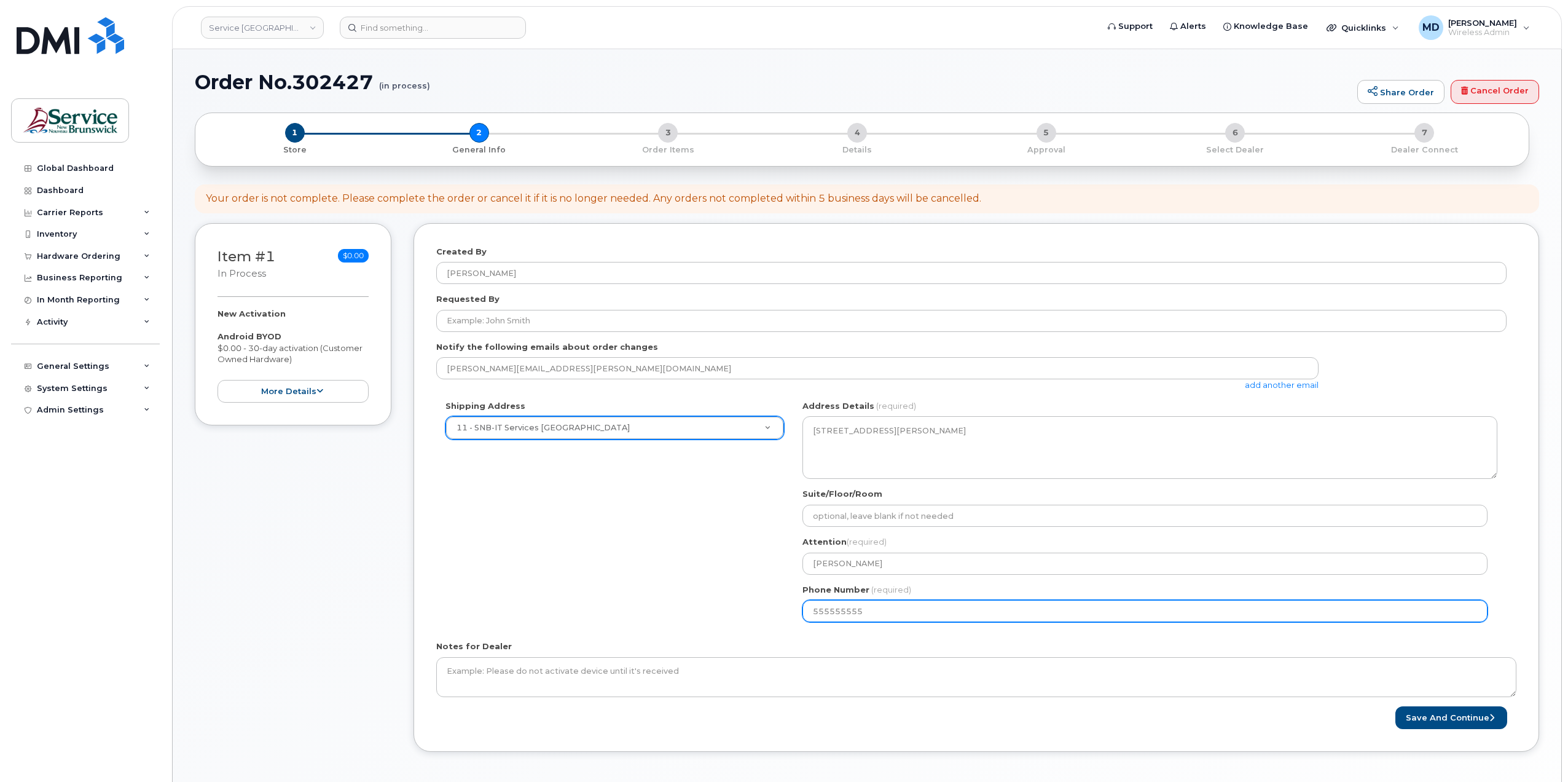
select select
type input "5555555555"
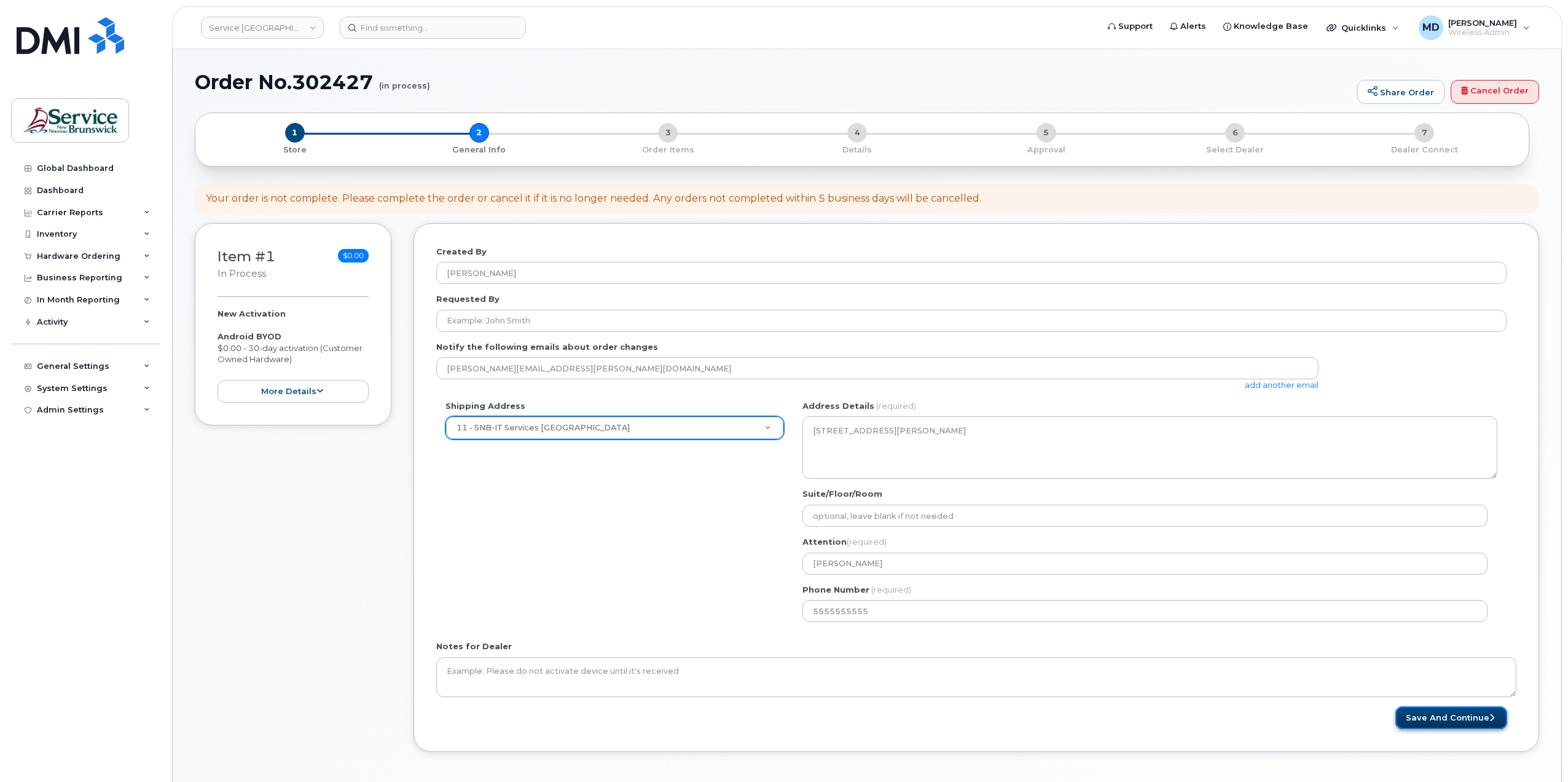
drag, startPoint x: 1459, startPoint y: 717, endPoint x: 1429, endPoint y: 709, distance: 31.0
click at [1460, 716] on button "Save and Continue" at bounding box center [1452, 717] width 112 height 23
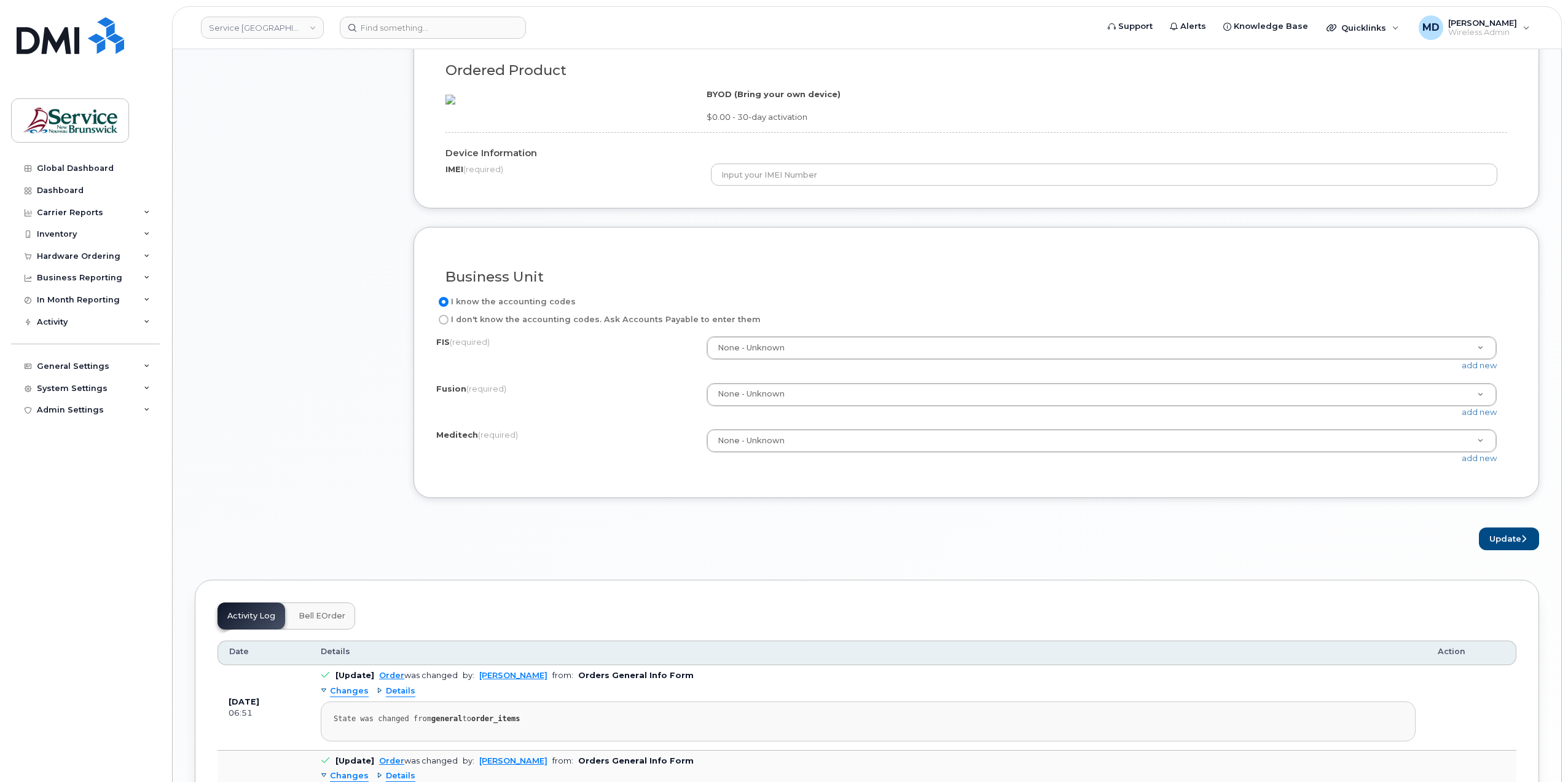
scroll to position [615, 0]
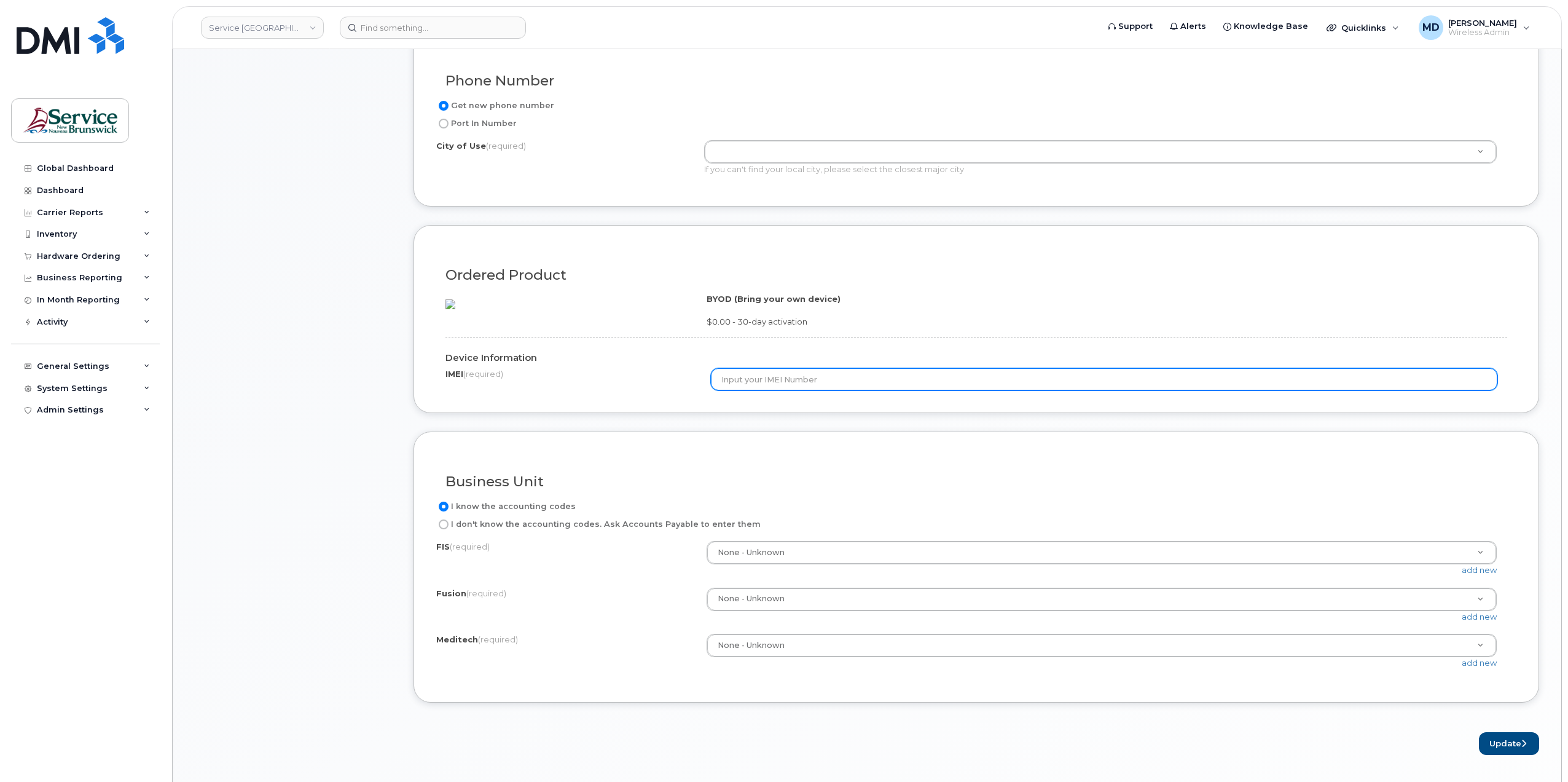
click at [761, 391] on input "text" at bounding box center [1104, 380] width 786 height 22
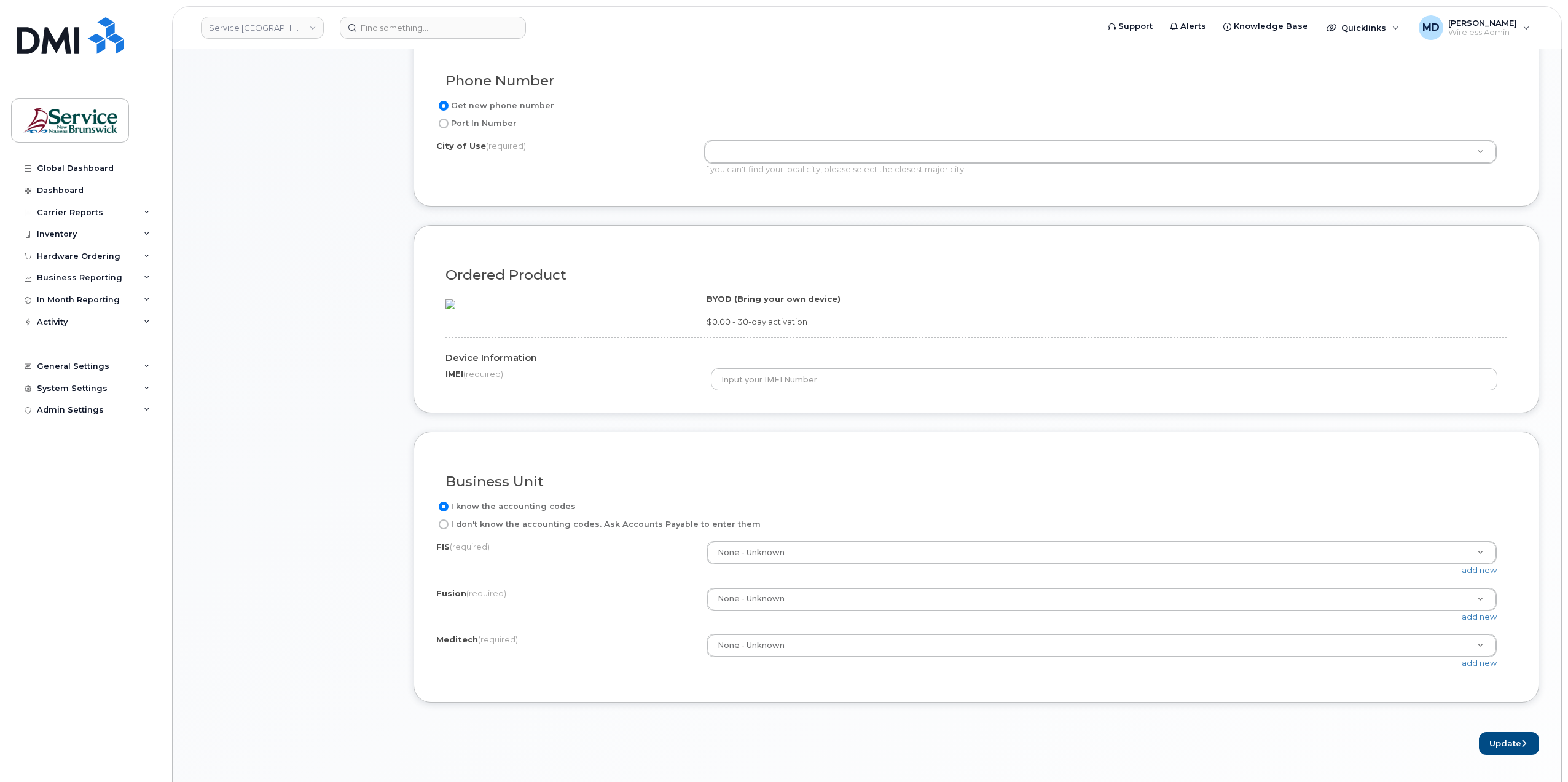
scroll to position [0, 0]
